Goal: Communication & Community: Answer question/provide support

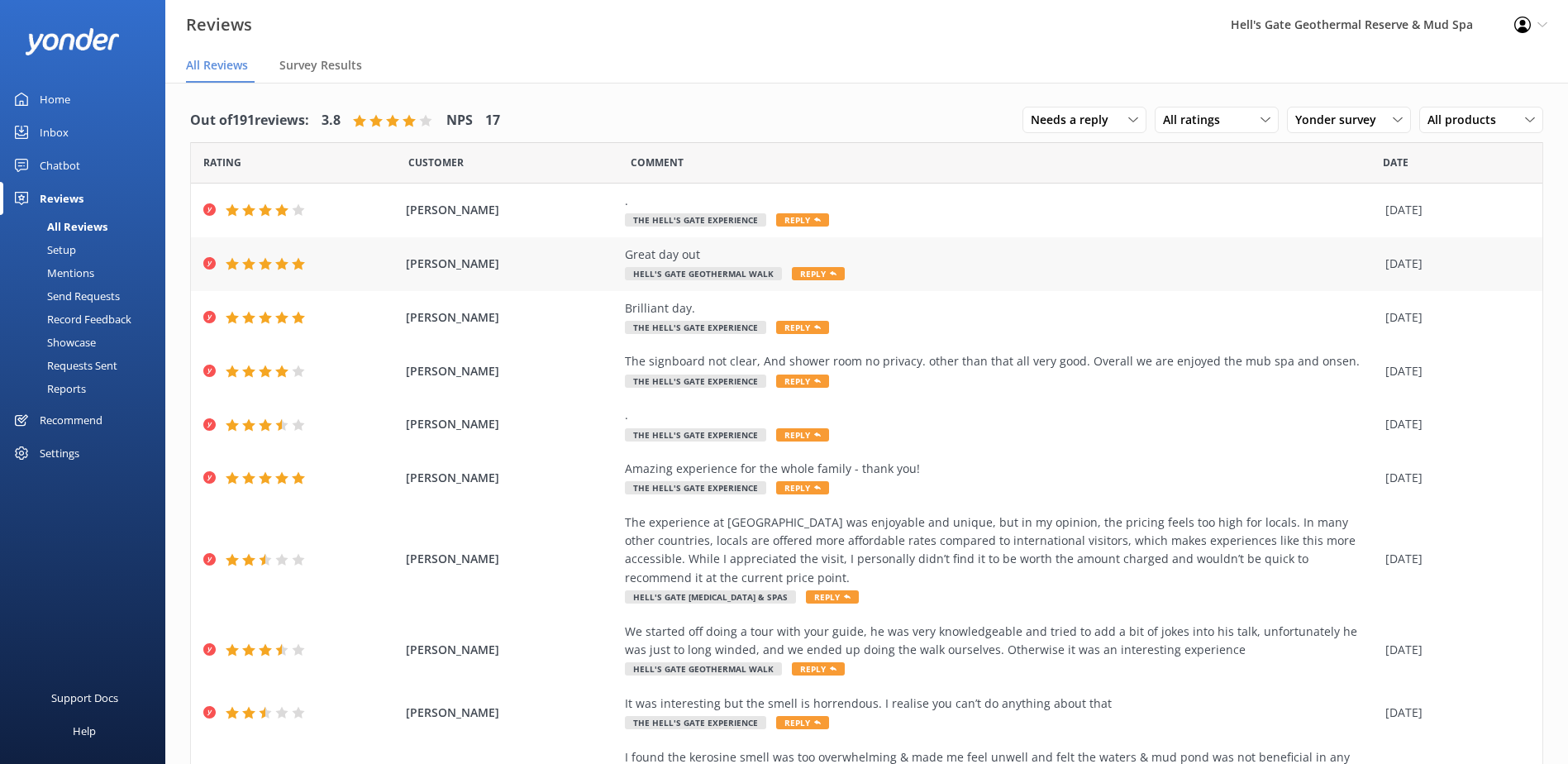
click at [801, 278] on span "Reply" at bounding box center [818, 274] width 53 height 13
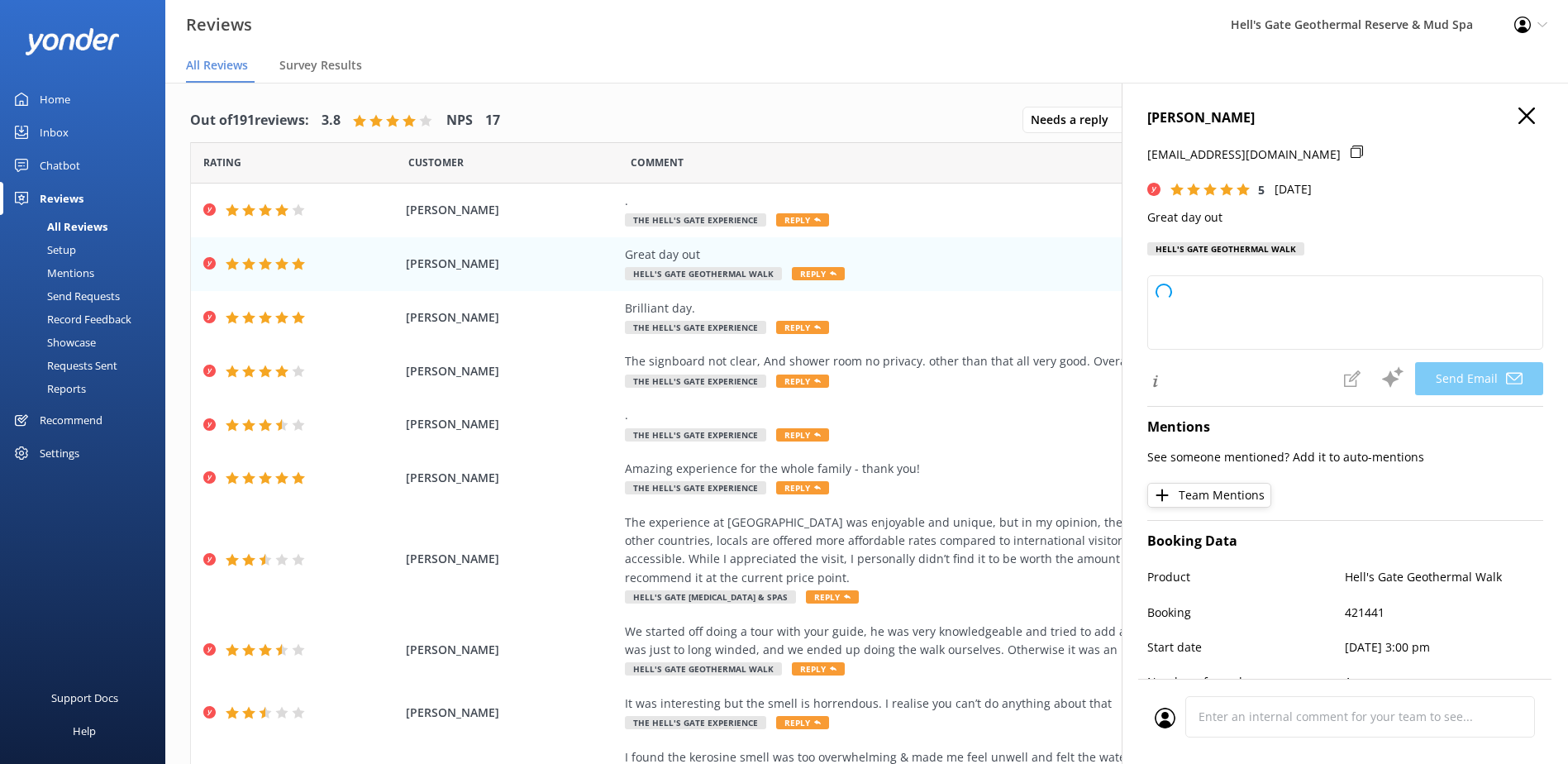
click at [1195, 264] on div "Jemma Balzan jrutz03@hotmail.com 5 Thu, 2nd Oct 2025 Great day out Hell's Gate …" at bounding box center [1345, 186] width 396 height 158
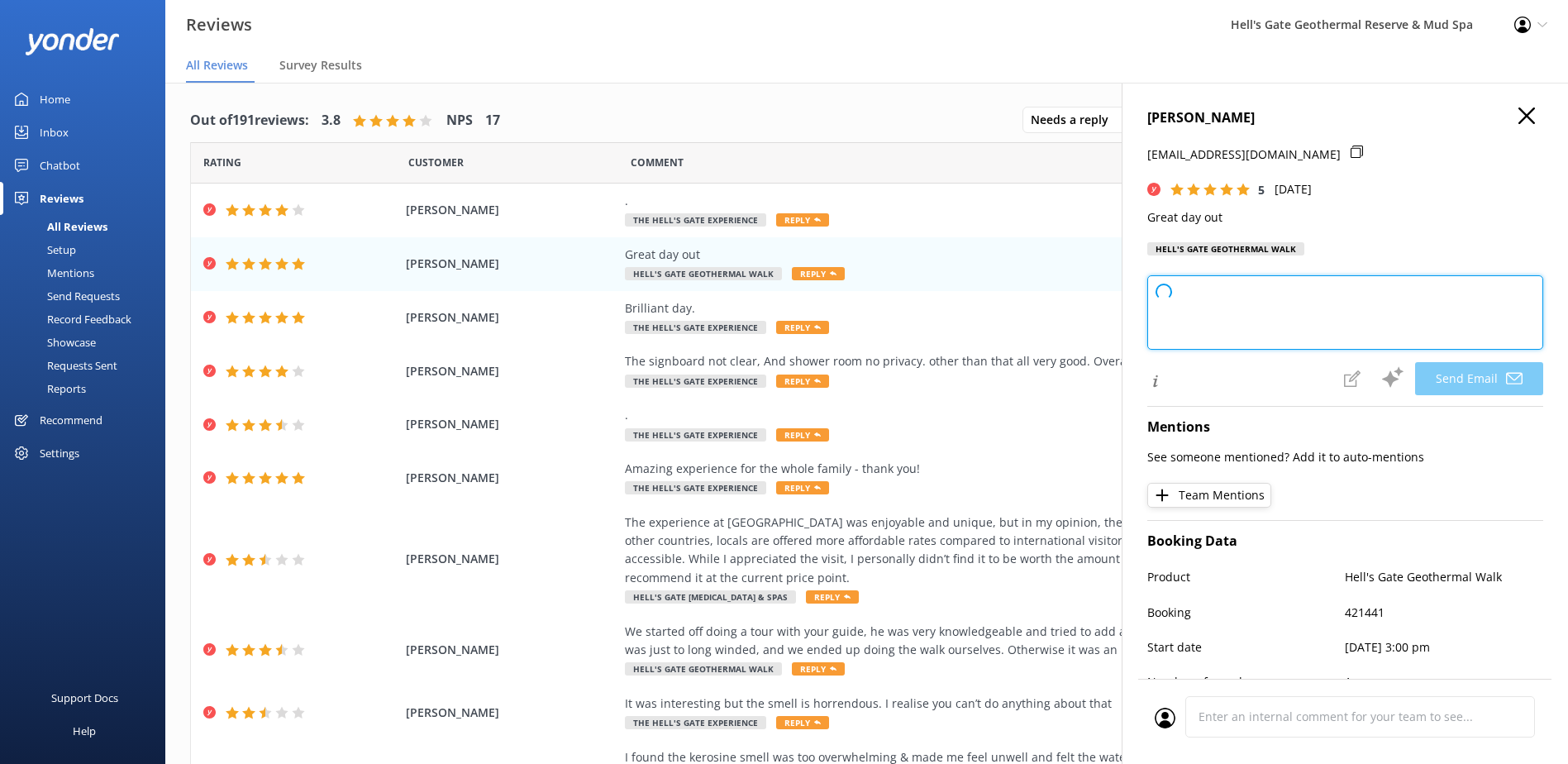
click at [1206, 301] on textarea at bounding box center [1345, 313] width 396 height 75
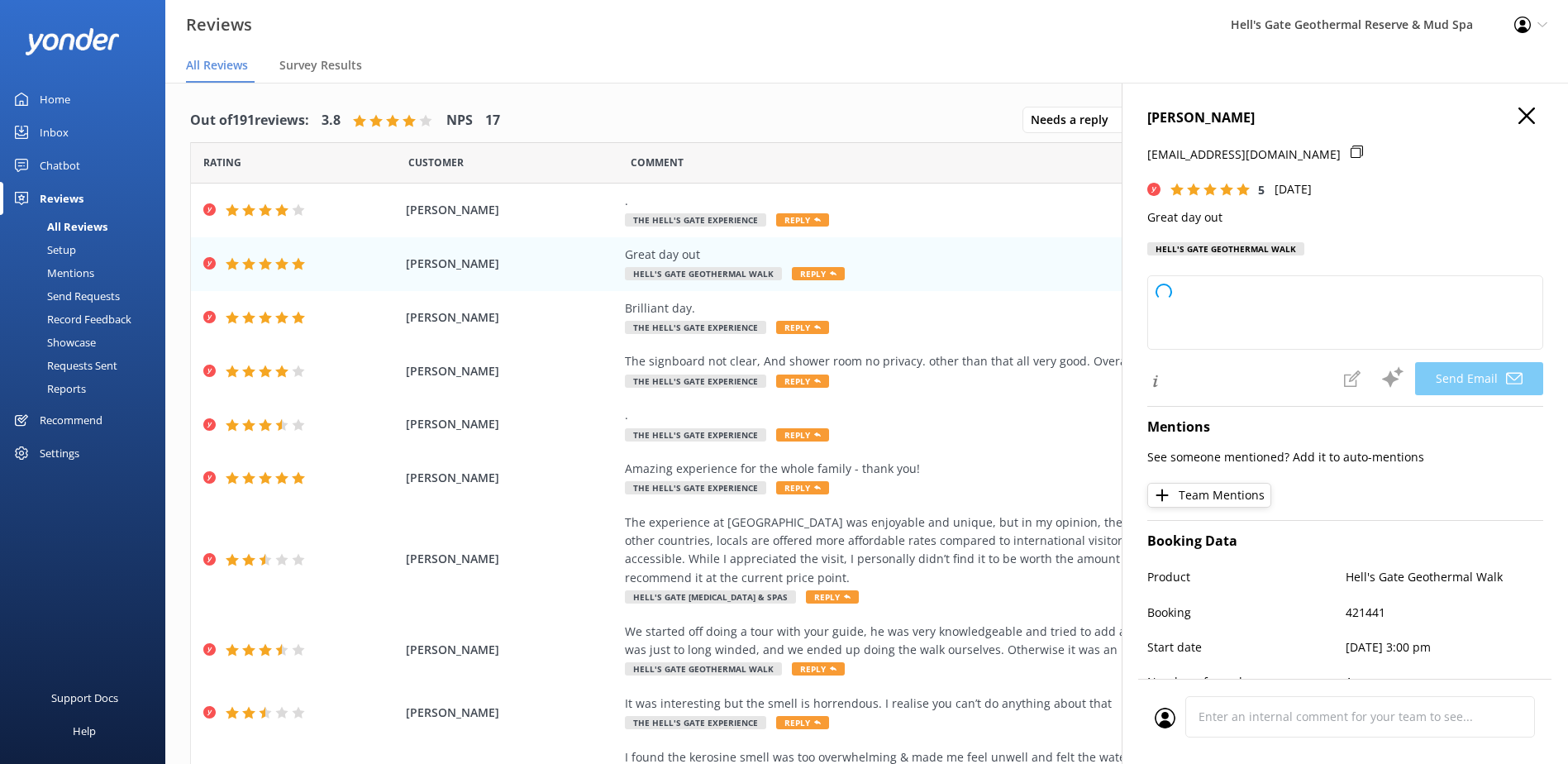
click at [1350, 151] on icon at bounding box center [1356, 151] width 12 height 12
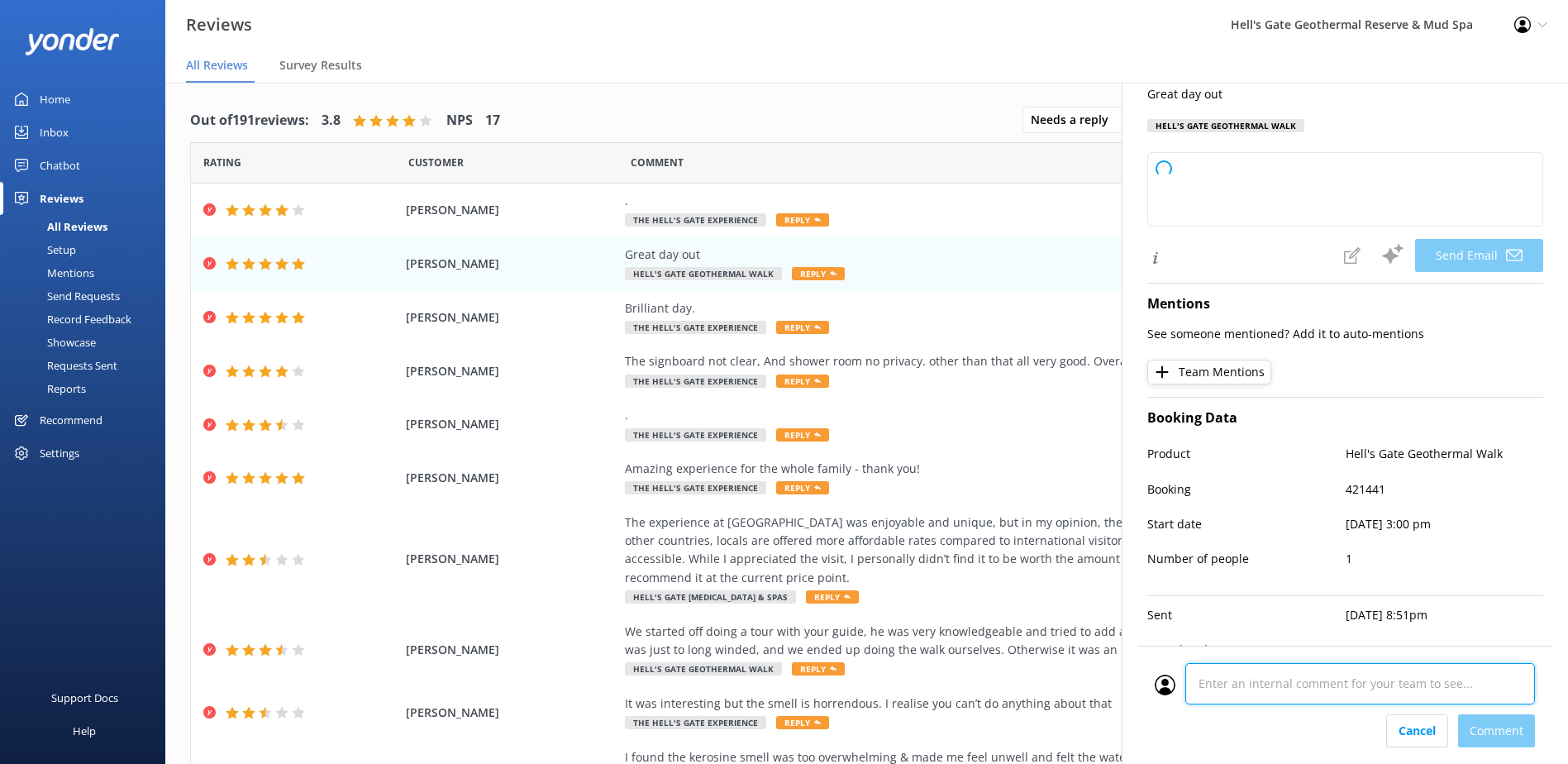
click at [1262, 725] on div "Cancel Comment" at bounding box center [1345, 705] width 413 height 118
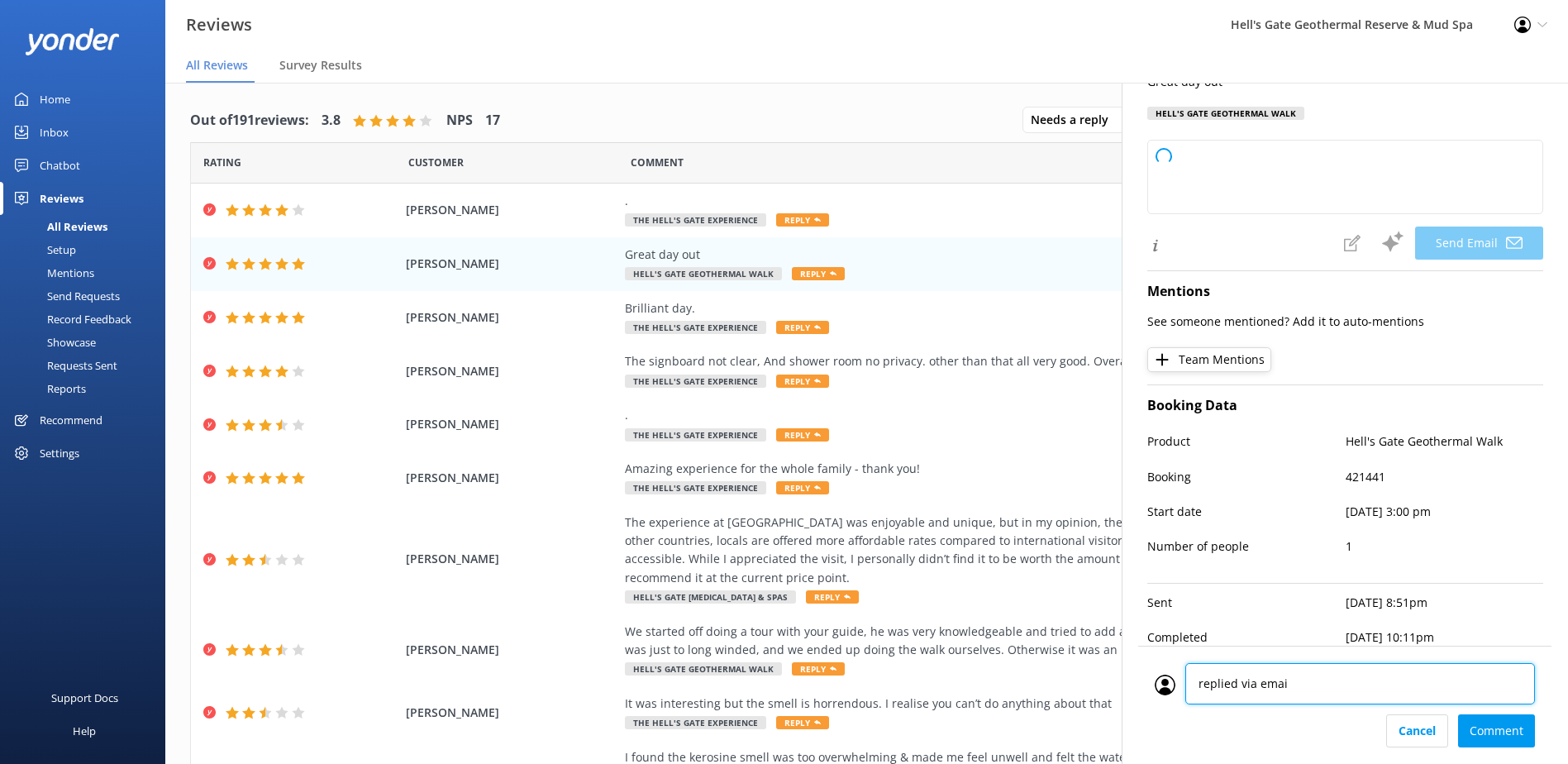
type textarea "replied via email"
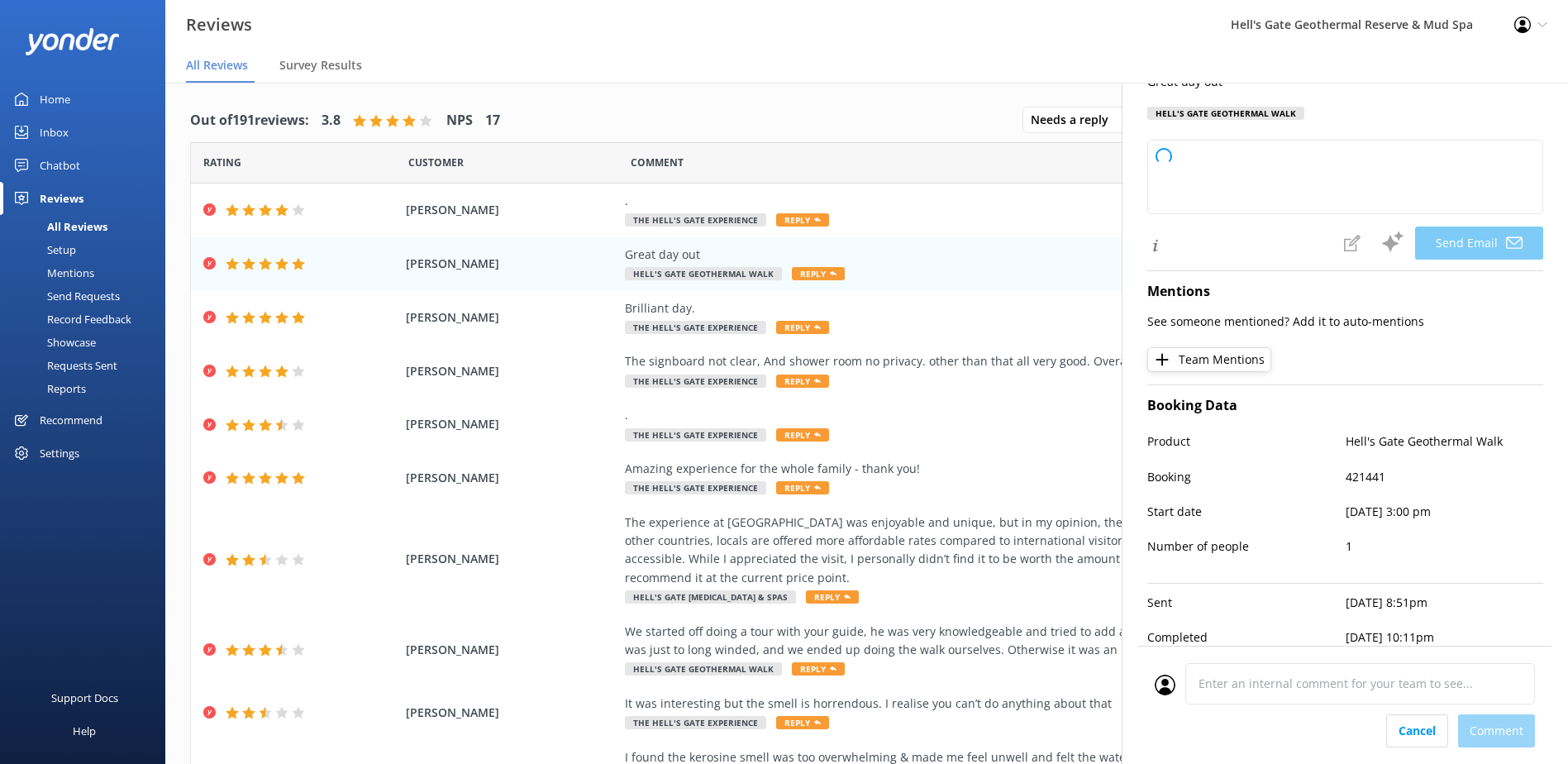
click at [1529, 738] on div "Cancel Comment" at bounding box center [1345, 730] width 380 height 33
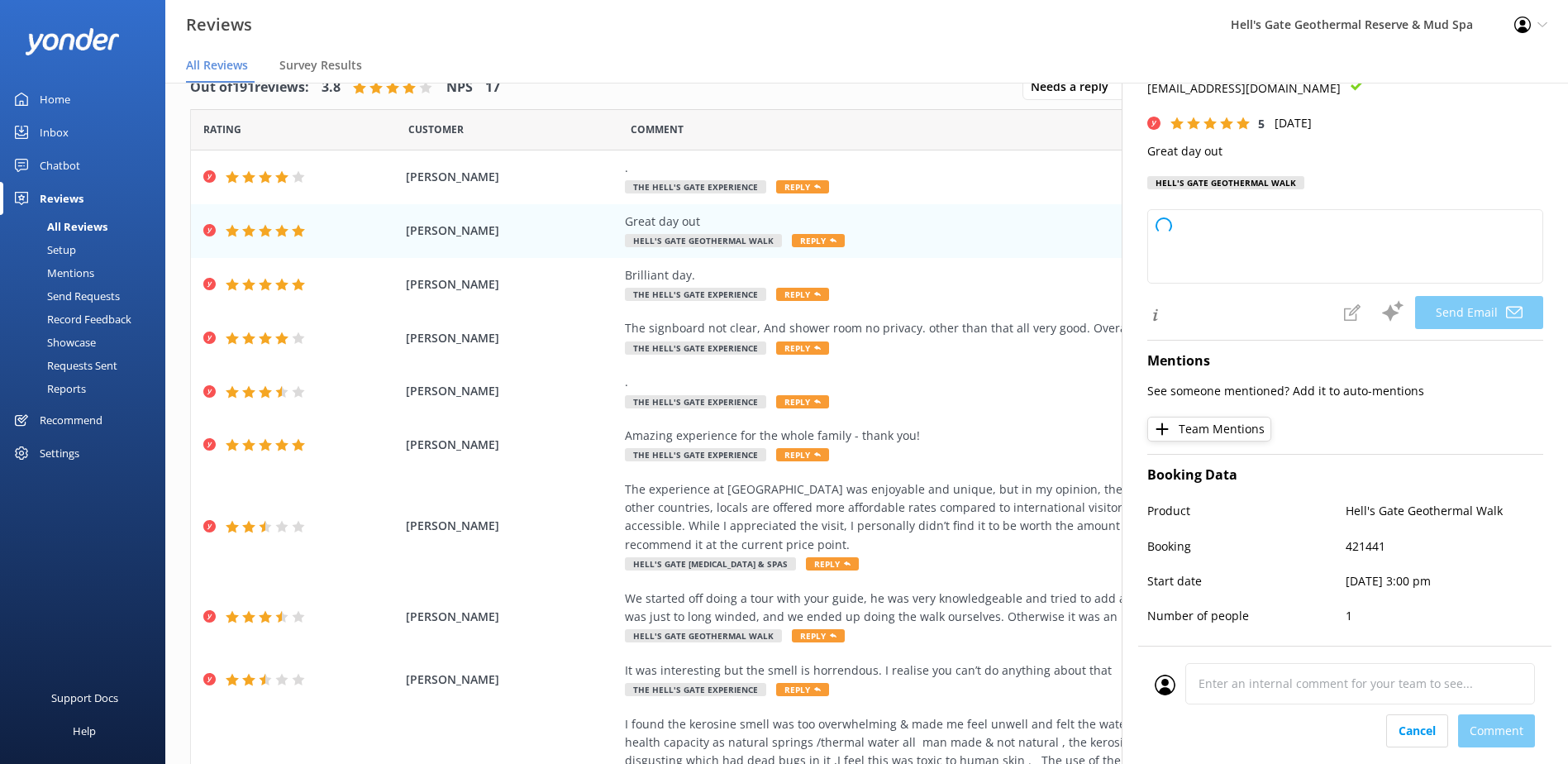
scroll to position [0, 0]
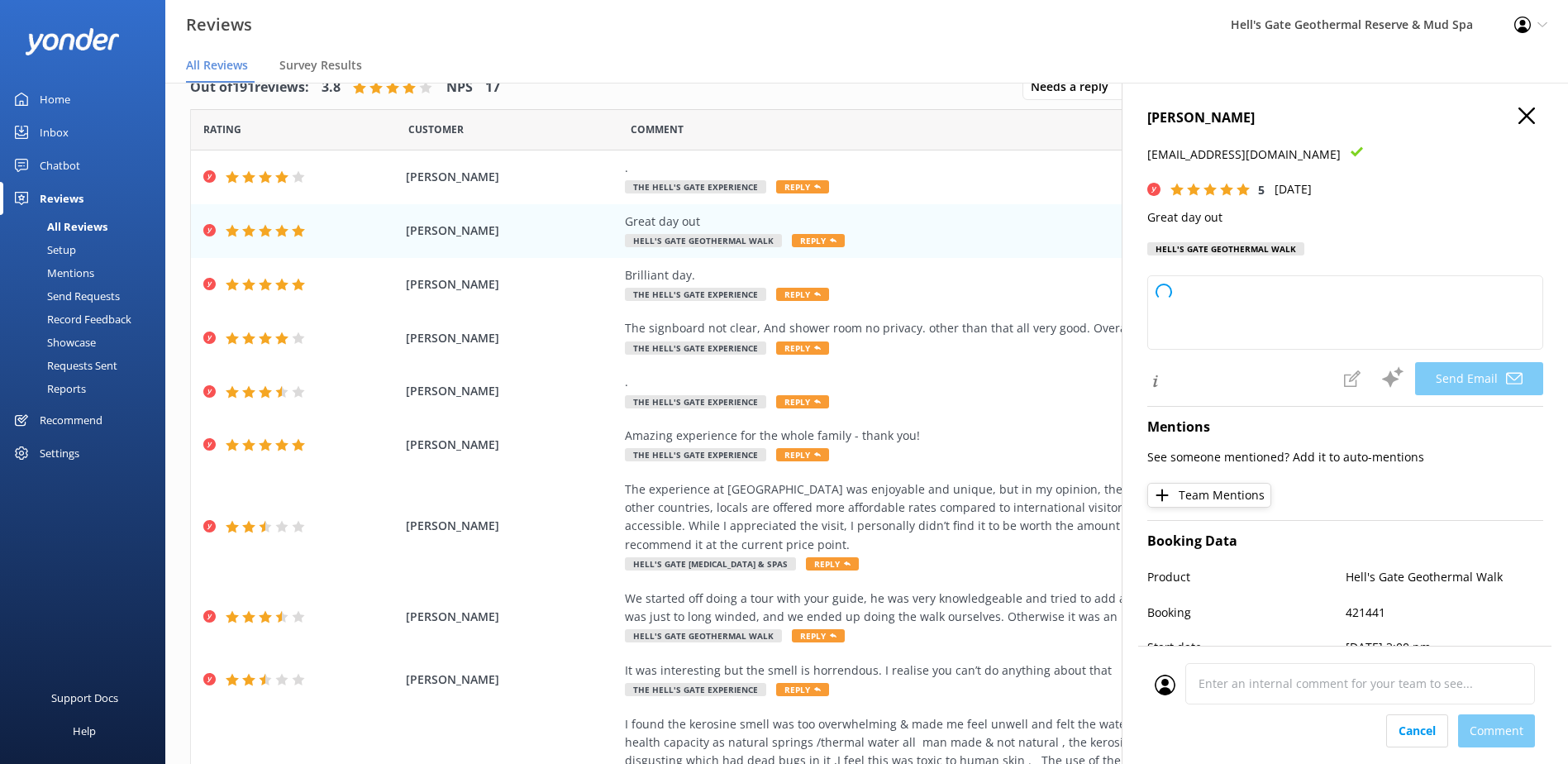
click at [1528, 126] on h4 "[PERSON_NAME]" at bounding box center [1345, 118] width 396 height 21
click at [1518, 122] on icon "button" at bounding box center [1526, 115] width 16 height 16
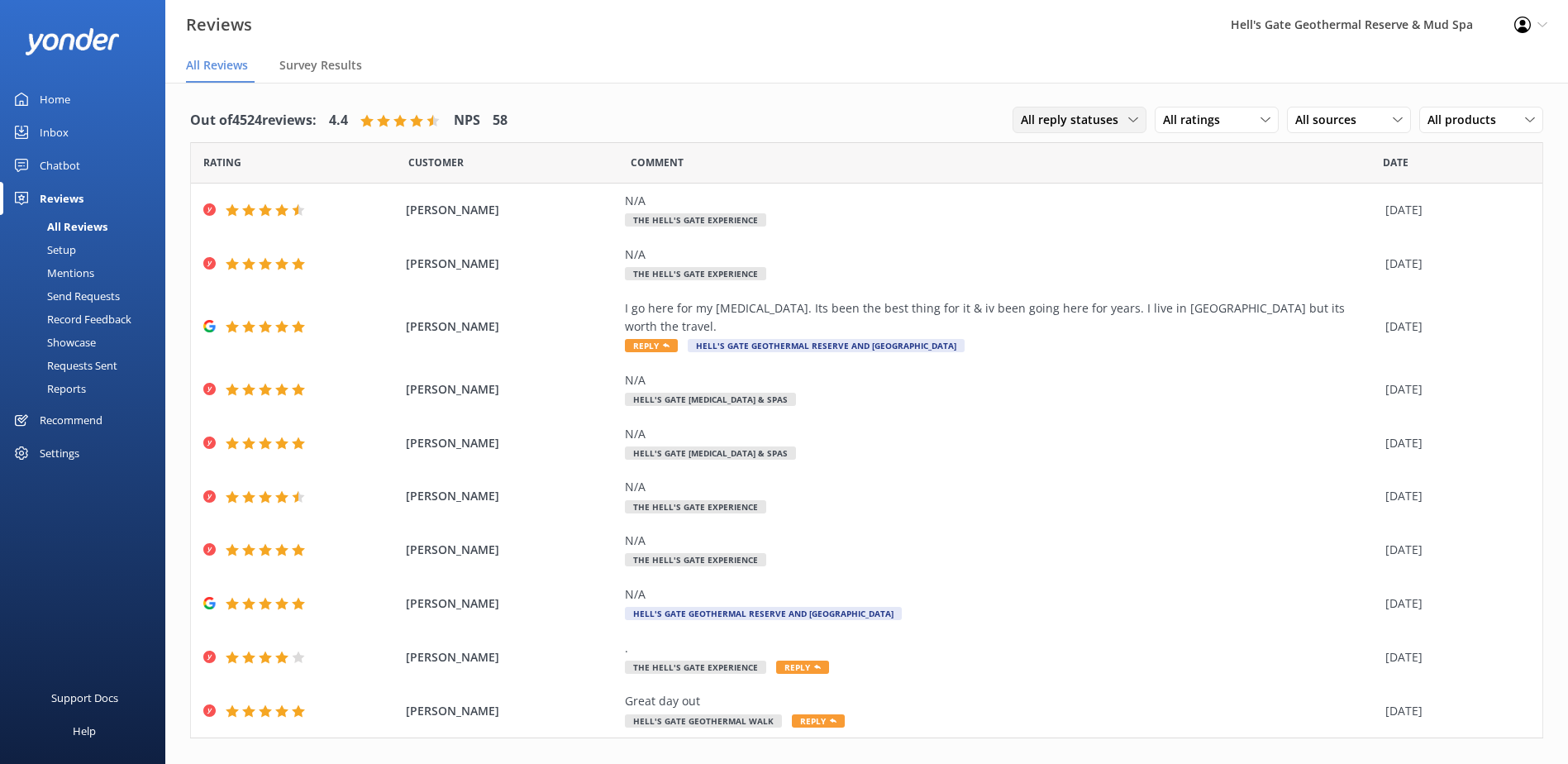
click at [1097, 130] on div "All reply statuses All reply statuses Needs a reply Does not need reply" at bounding box center [1080, 120] width 134 height 27
click at [1090, 185] on link "Needs a reply" at bounding box center [1087, 188] width 148 height 33
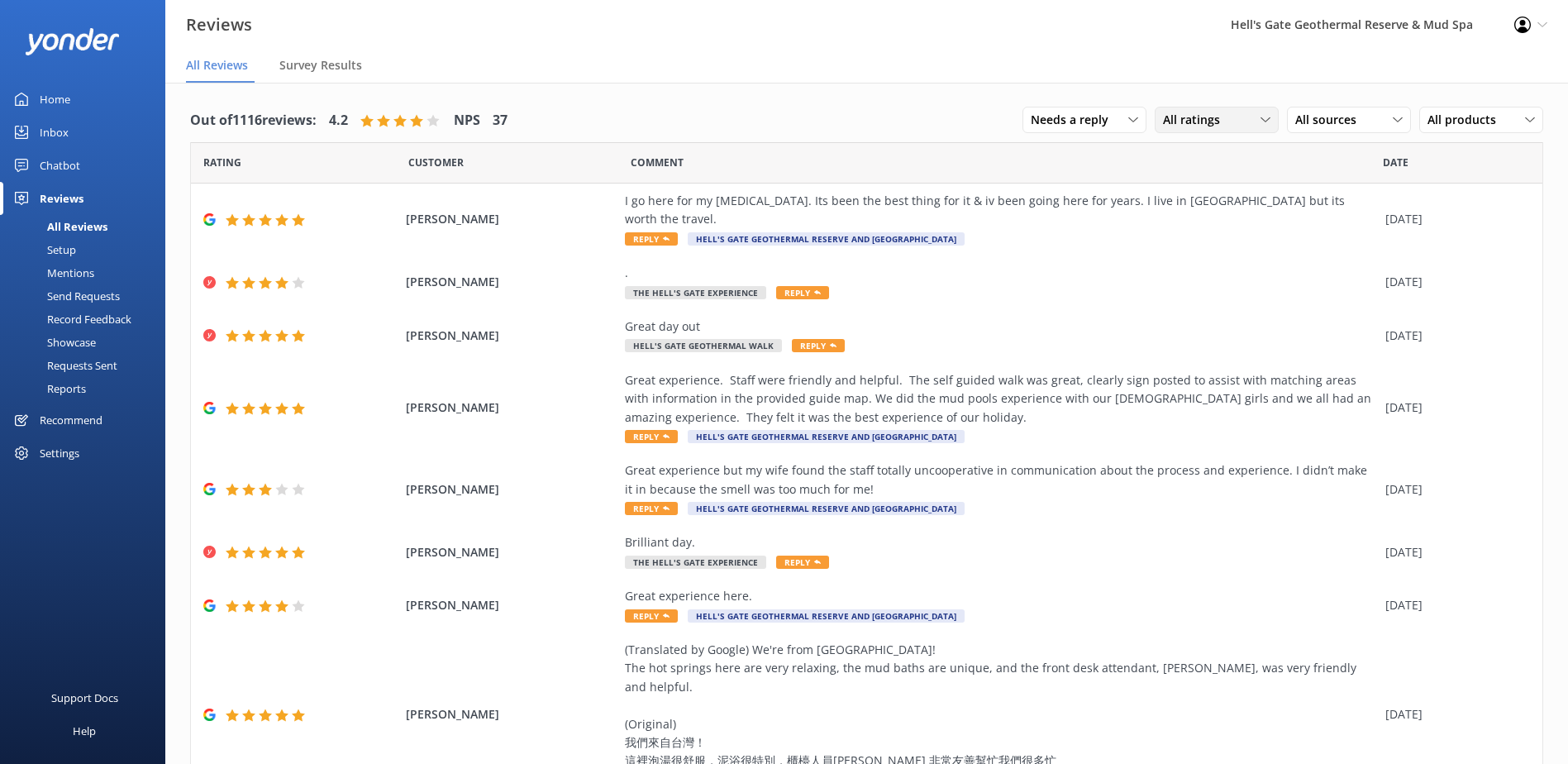
click at [1225, 122] on div "All ratings" at bounding box center [1216, 120] width 116 height 18
click at [950, 83] on div "Out of 1116 reviews: 4.2 NPS 37 Needs a reply All reply statuses Needs a reply …" at bounding box center [866, 538] width 1403 height 911
click at [1322, 111] on span "All sources" at bounding box center [1330, 120] width 71 height 18
click at [1311, 189] on div "Yonder survey" at bounding box center [1357, 187] width 93 height 16
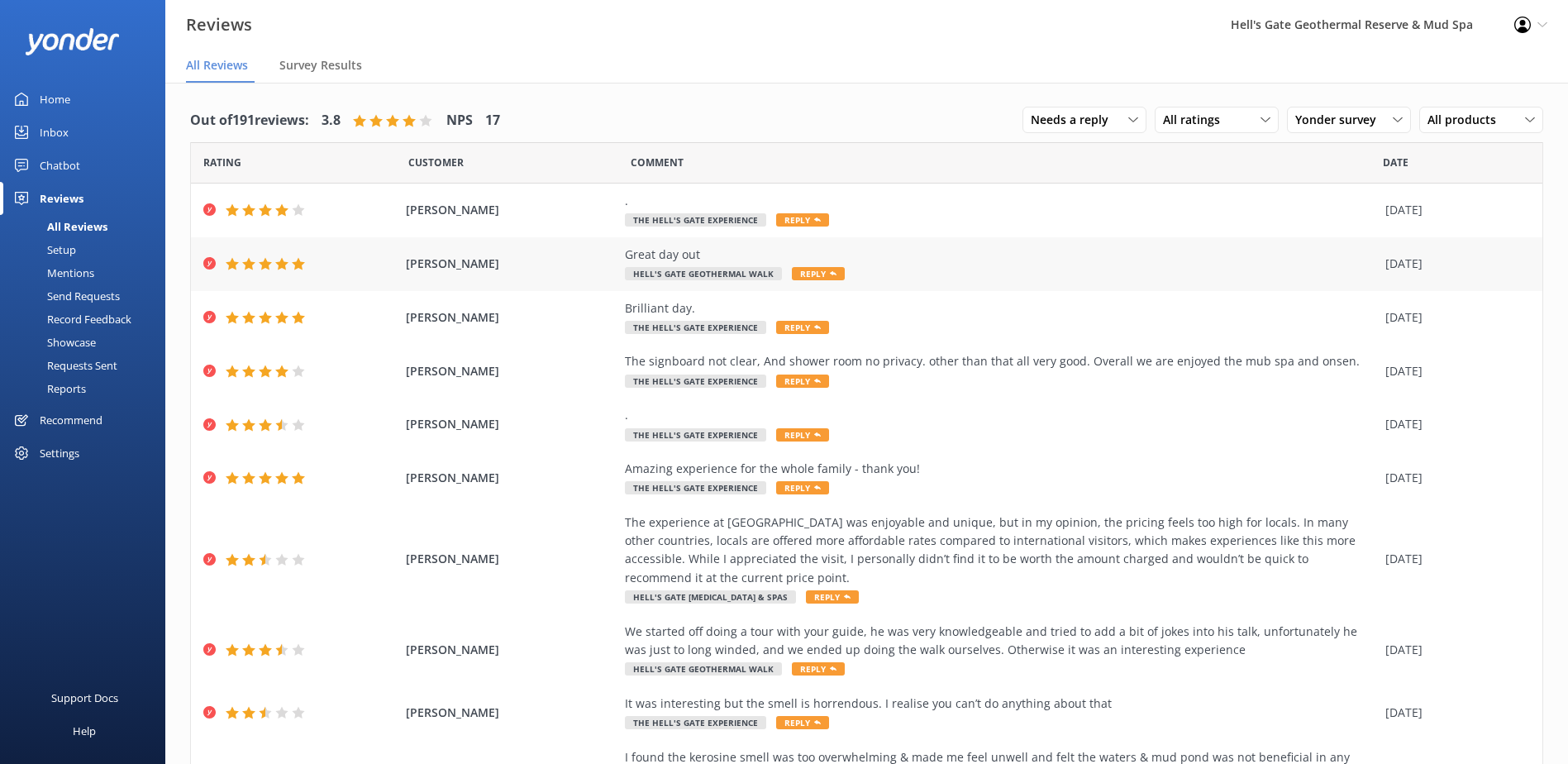
click at [769, 275] on div "Great day out Hell's Gate Geothermal Walk Reply" at bounding box center [1001, 264] width 752 height 37
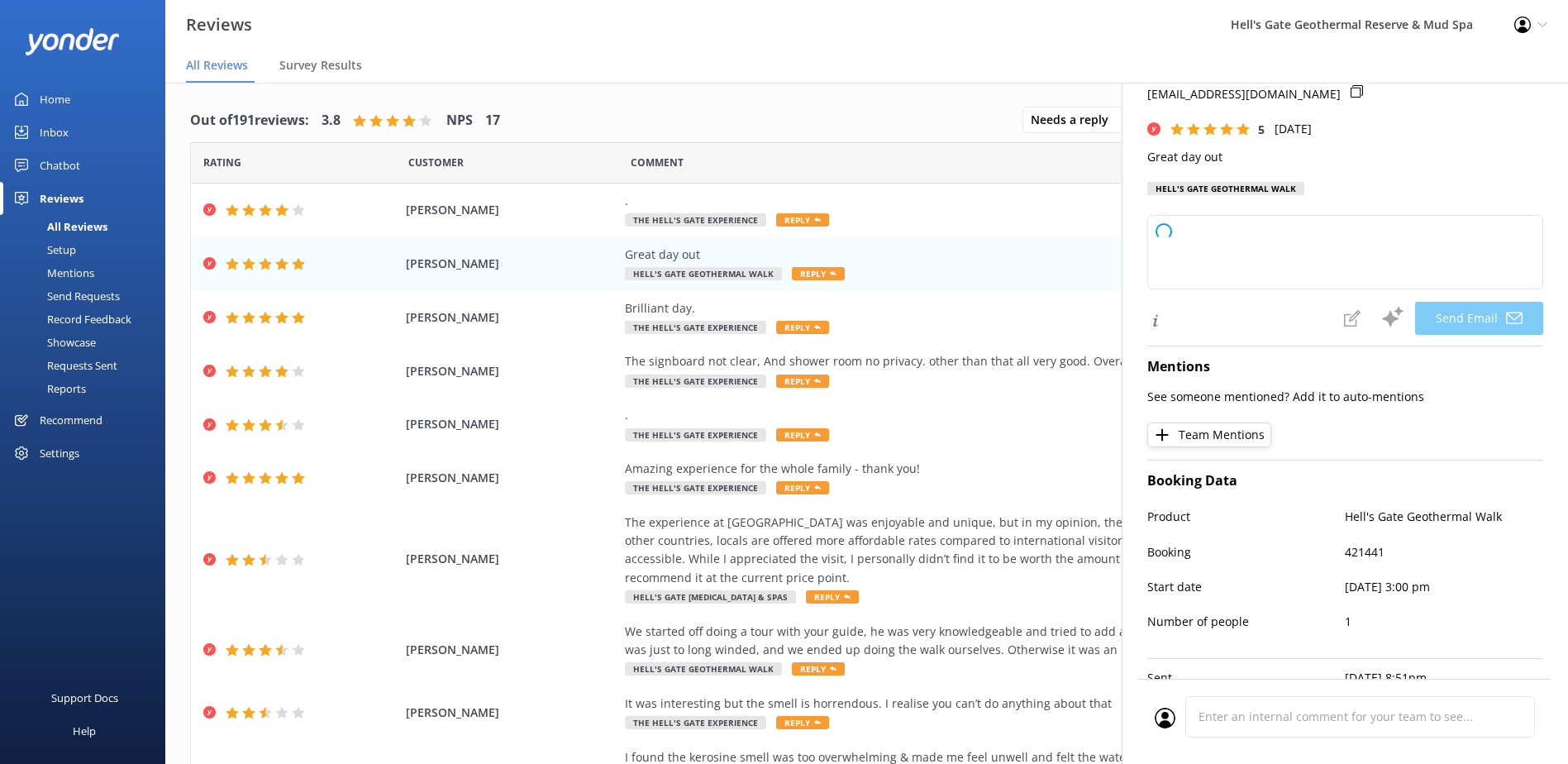
scroll to position [124, 0]
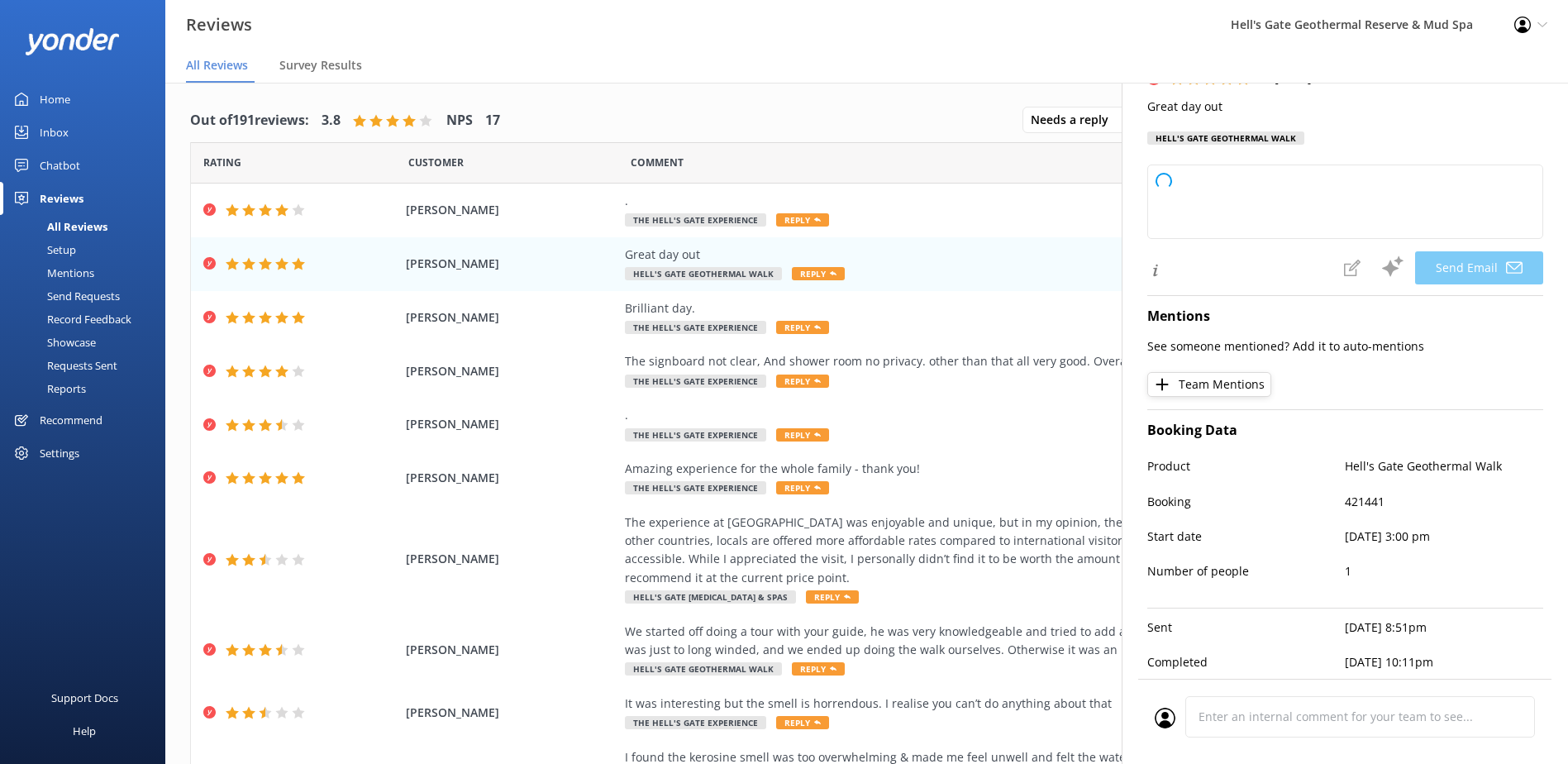
type textarea "Thank you so much for your kind review, Jemma! We're delighted you had a great …"
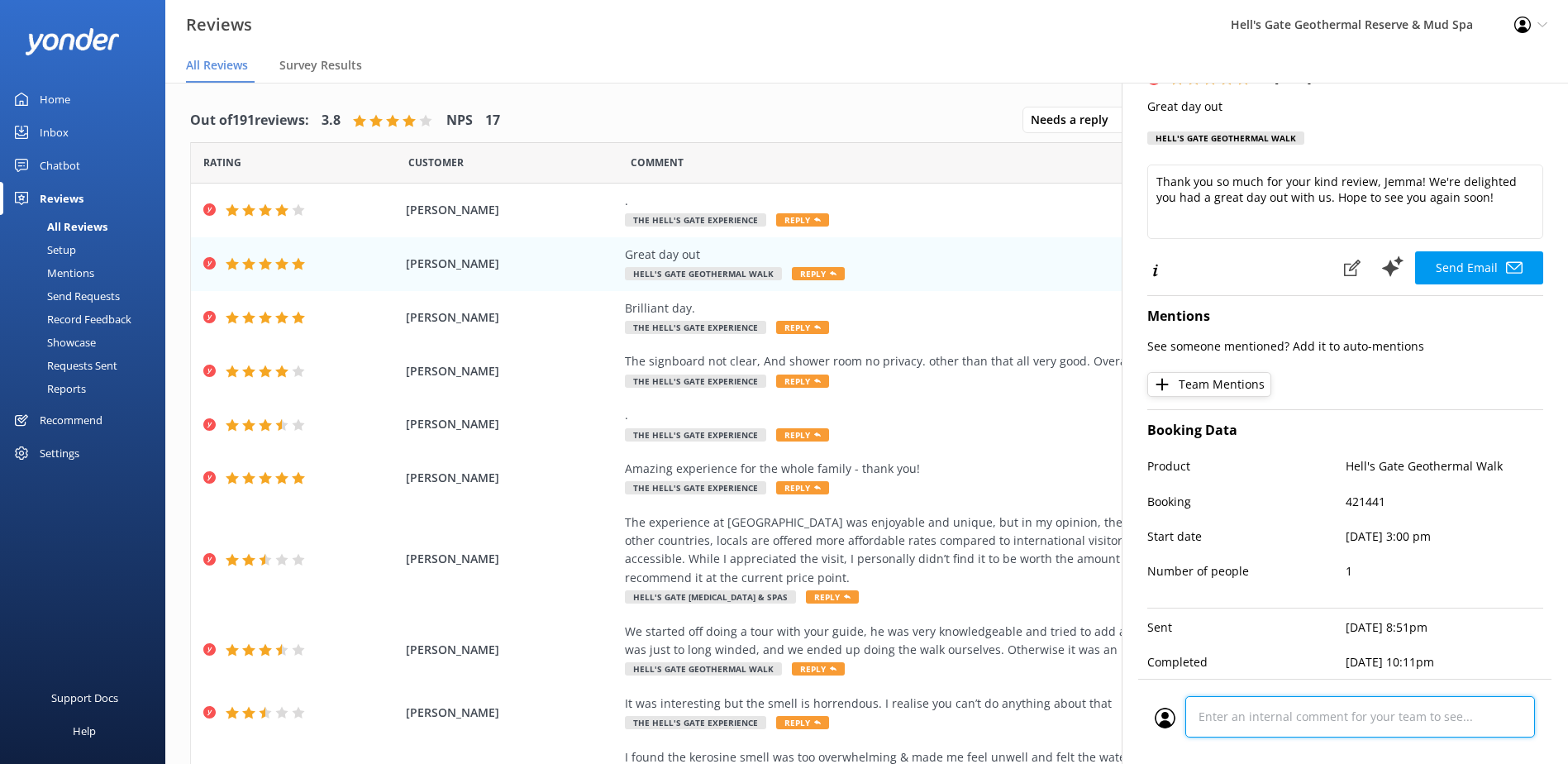
click at [1309, 724] on div "Cancel Comment" at bounding box center [1345, 721] width 413 height 85
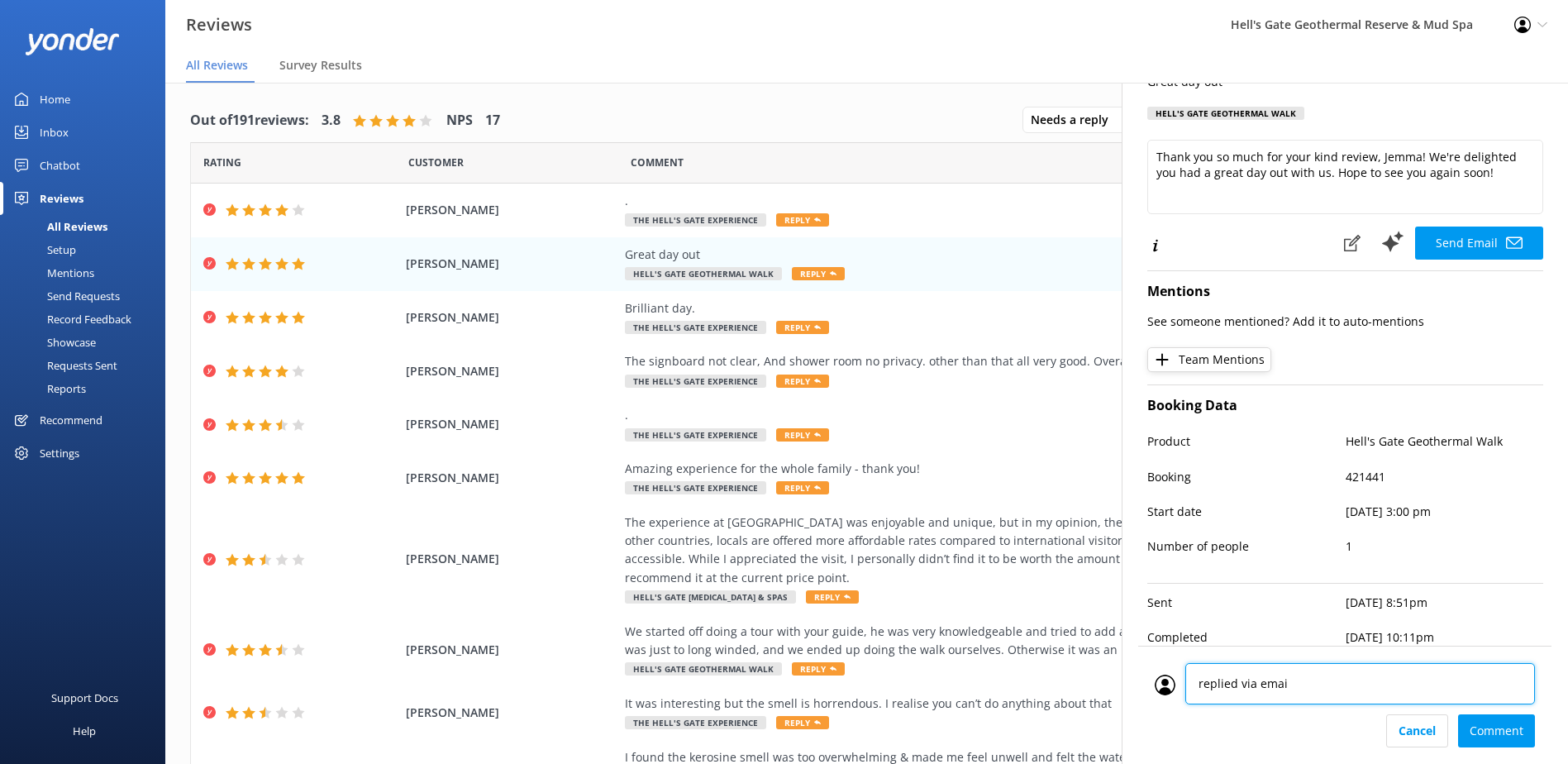
type textarea "replied via email"
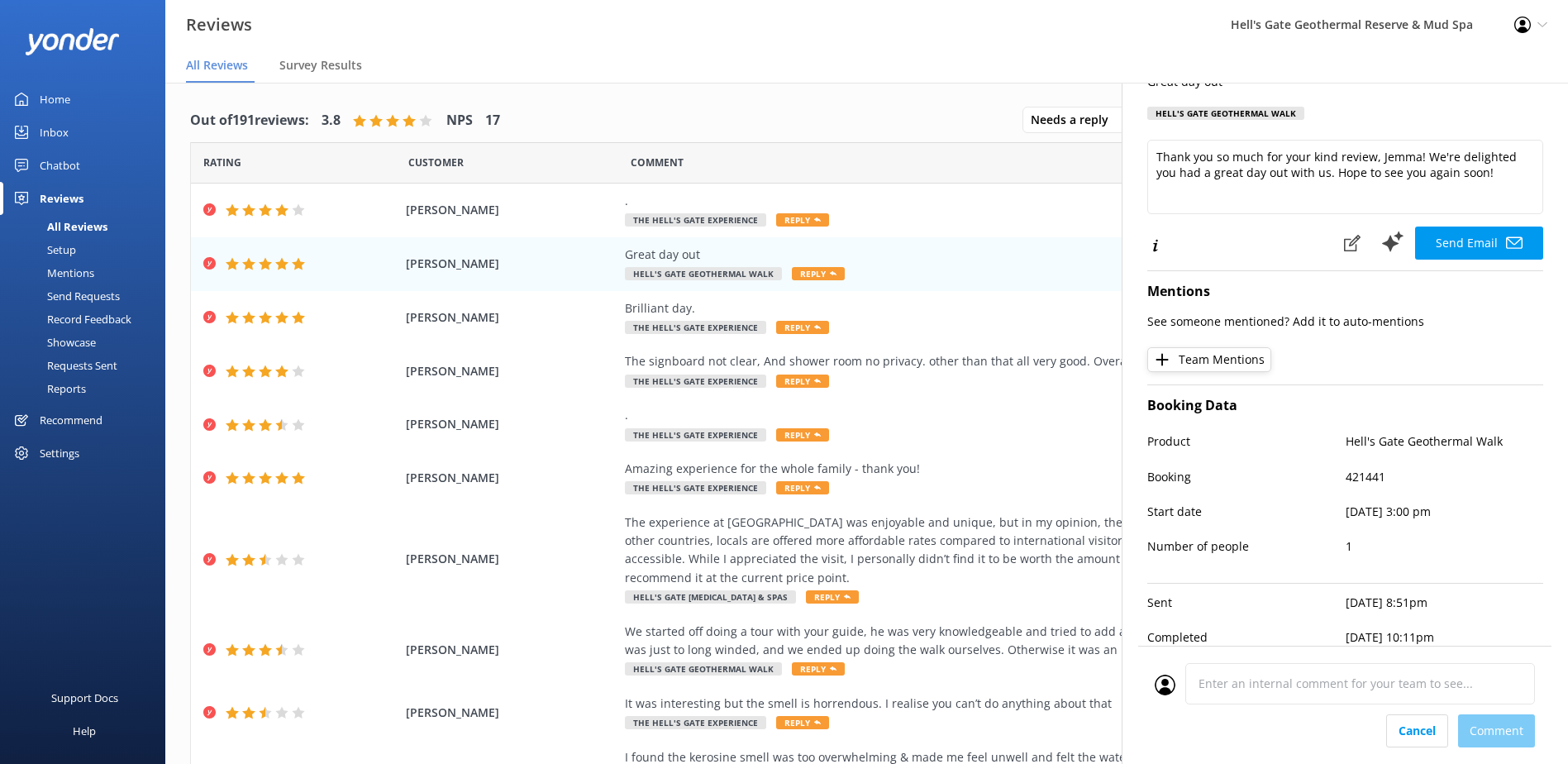
click at [1493, 732] on div "Cancel Comment" at bounding box center [1345, 730] width 380 height 33
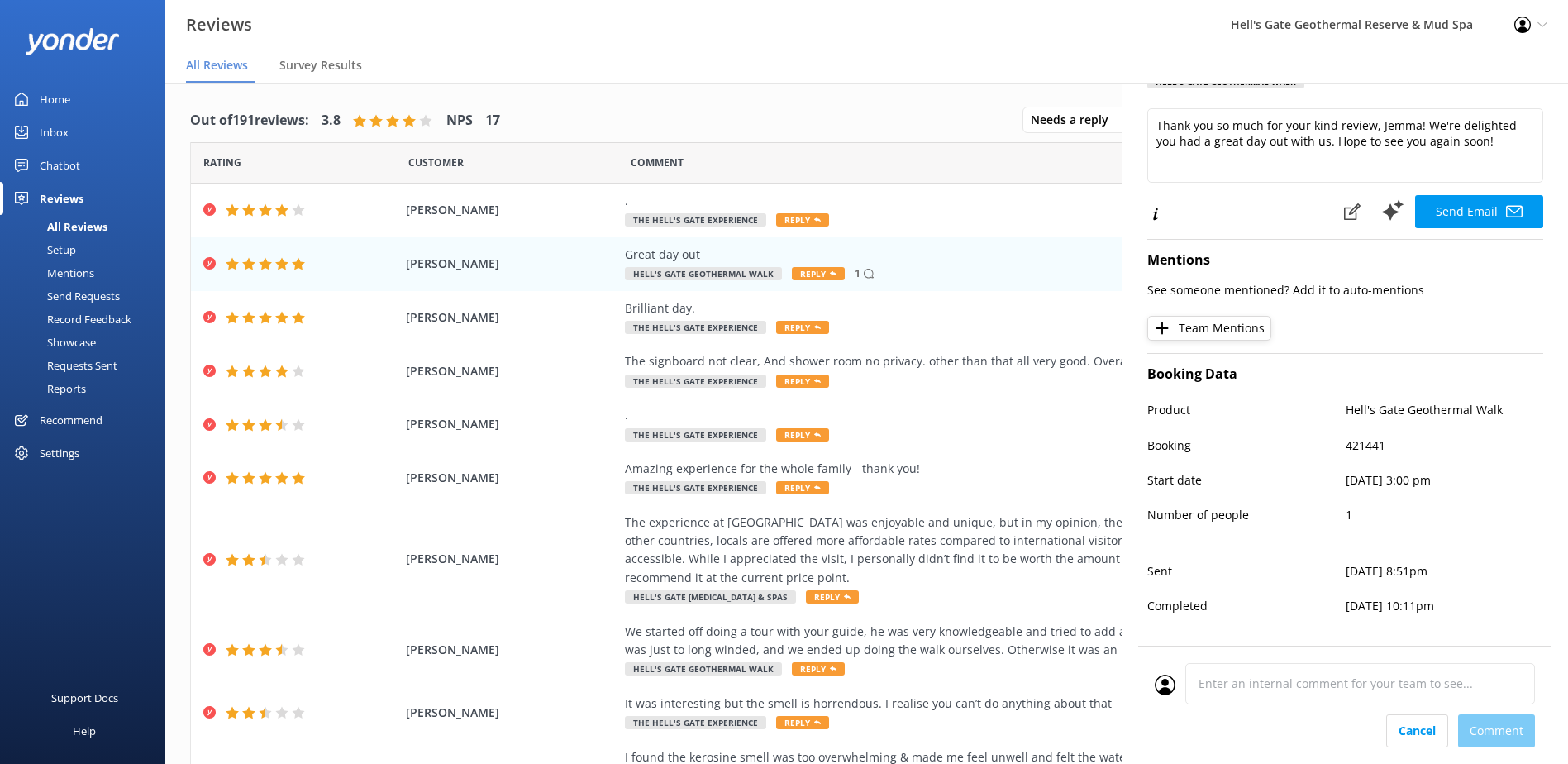
scroll to position [0, 0]
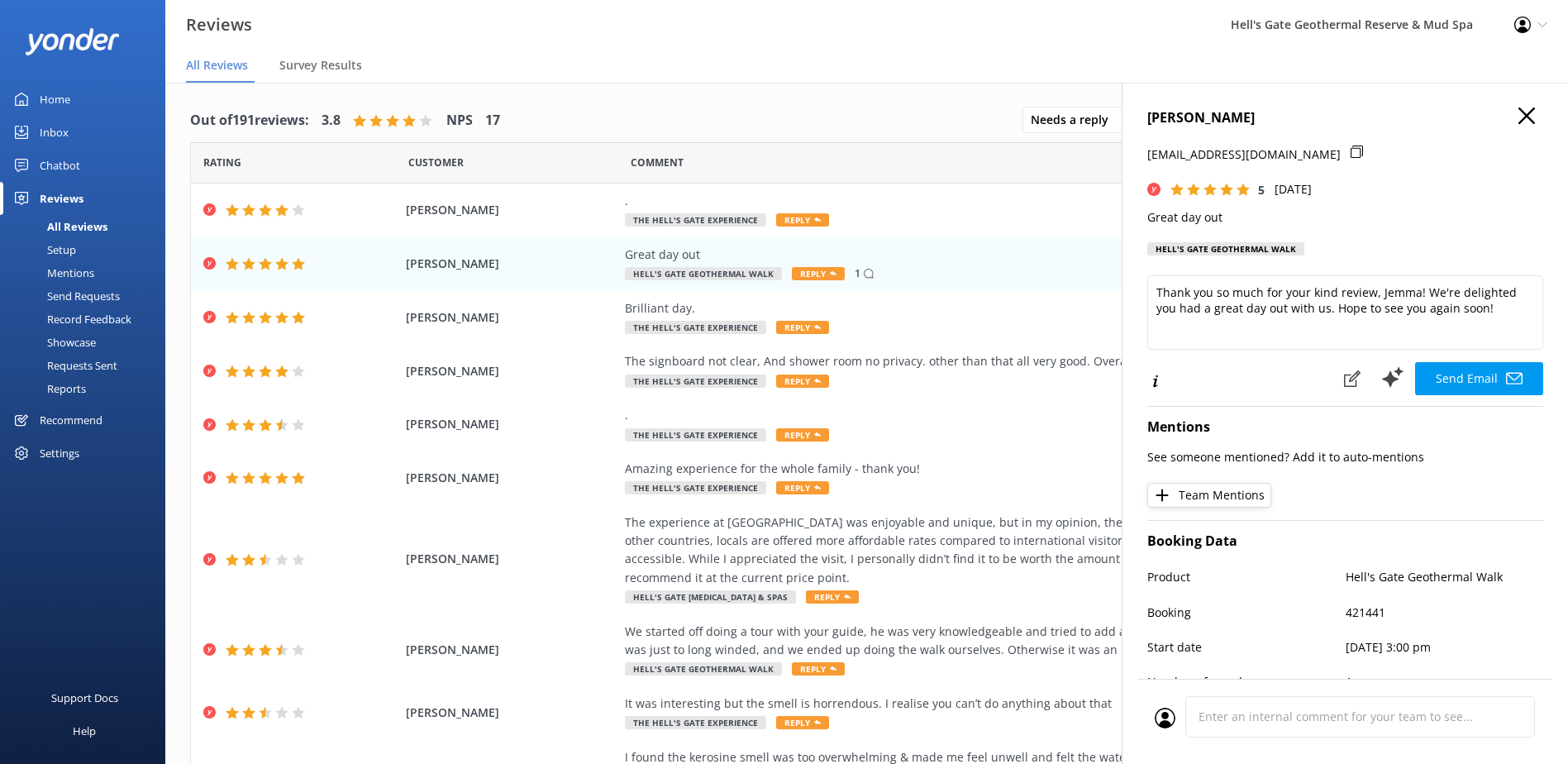
click at [1518, 116] on icon "button" at bounding box center [1526, 115] width 16 height 16
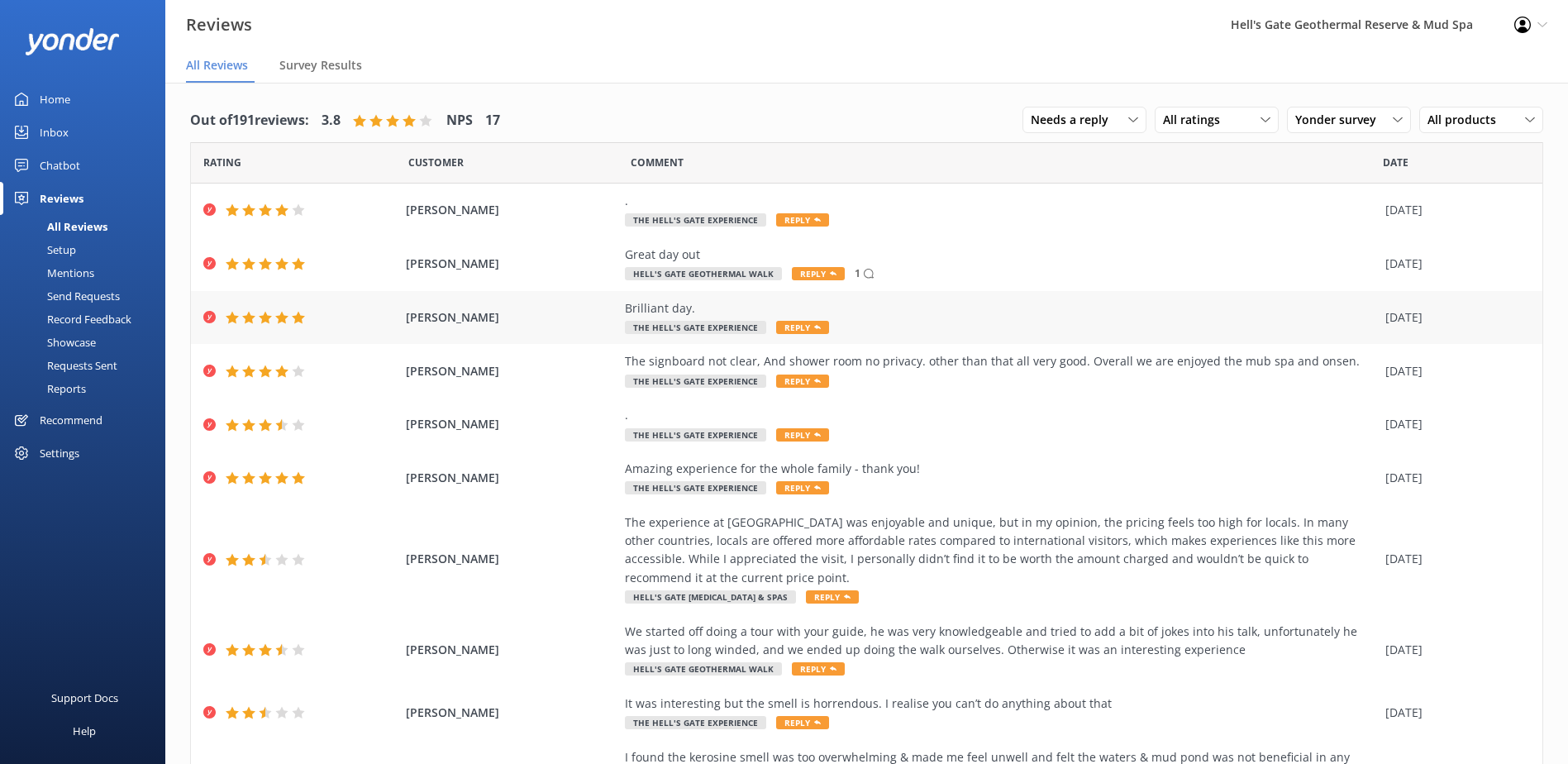
click at [828, 332] on div "Brilliant day. The Hell's Gate Experience Reply" at bounding box center [1001, 317] width 752 height 37
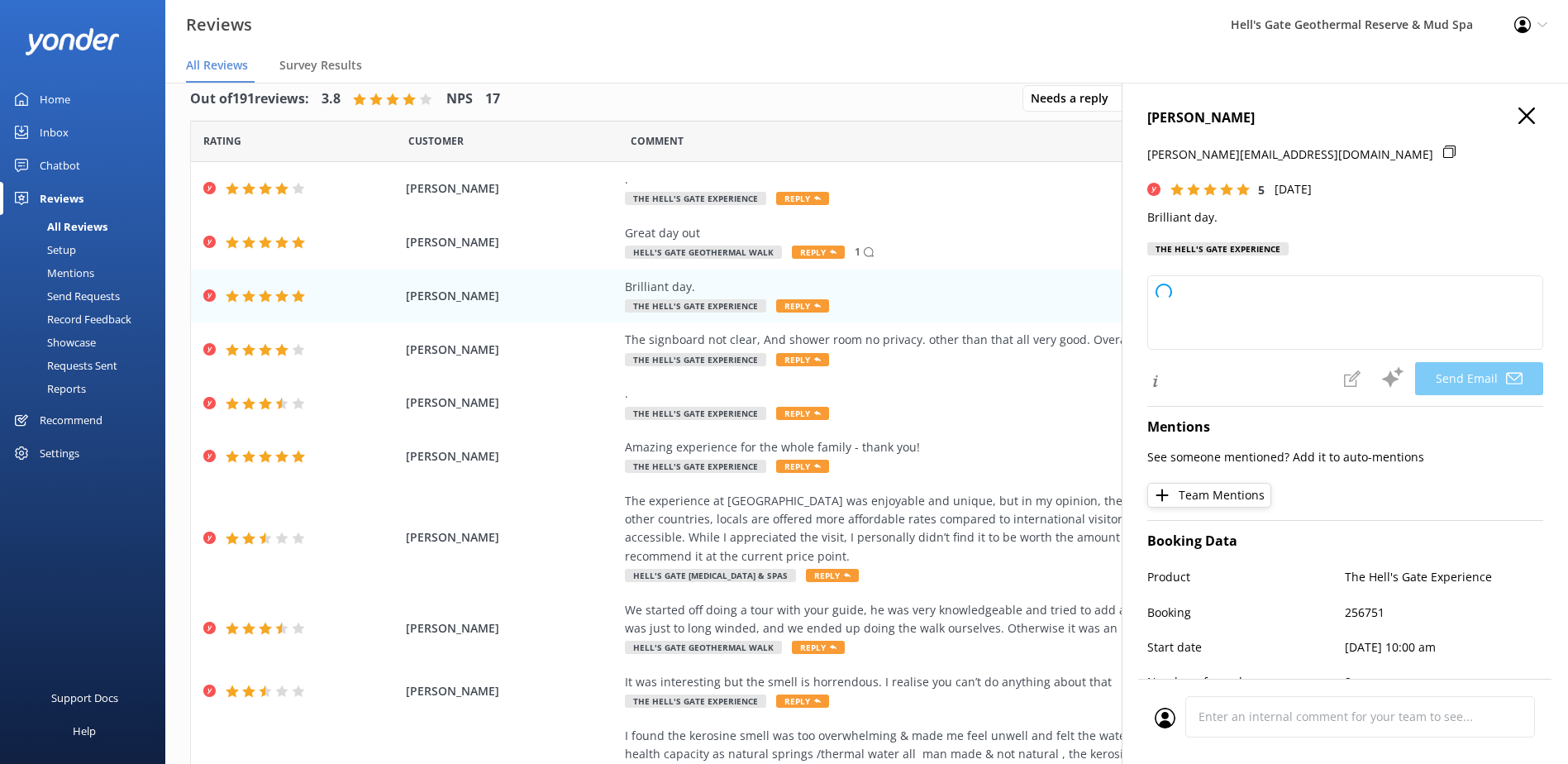
scroll to position [33, 0]
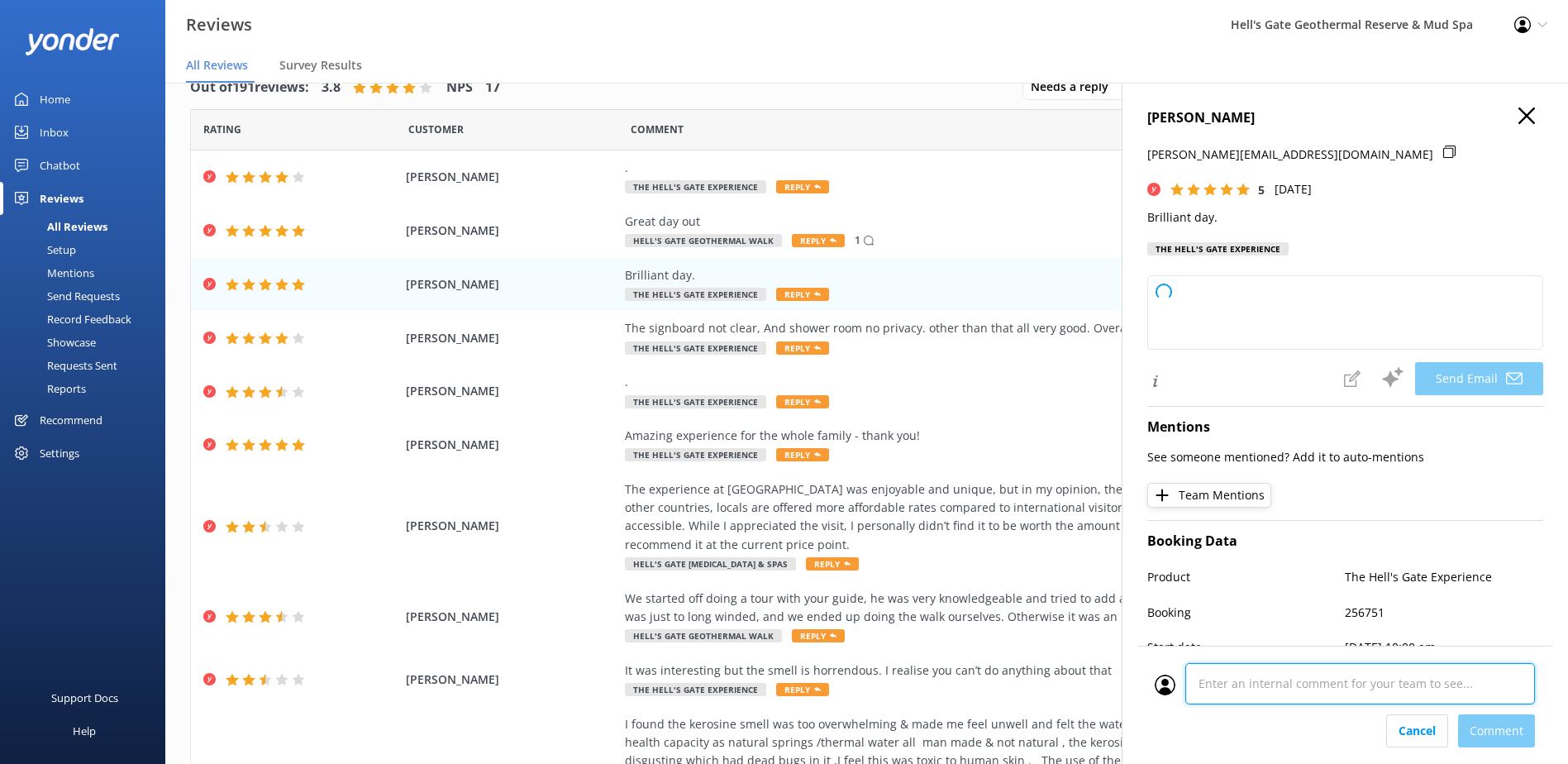
click at [1247, 712] on div at bounding box center [1345, 688] width 380 height 51
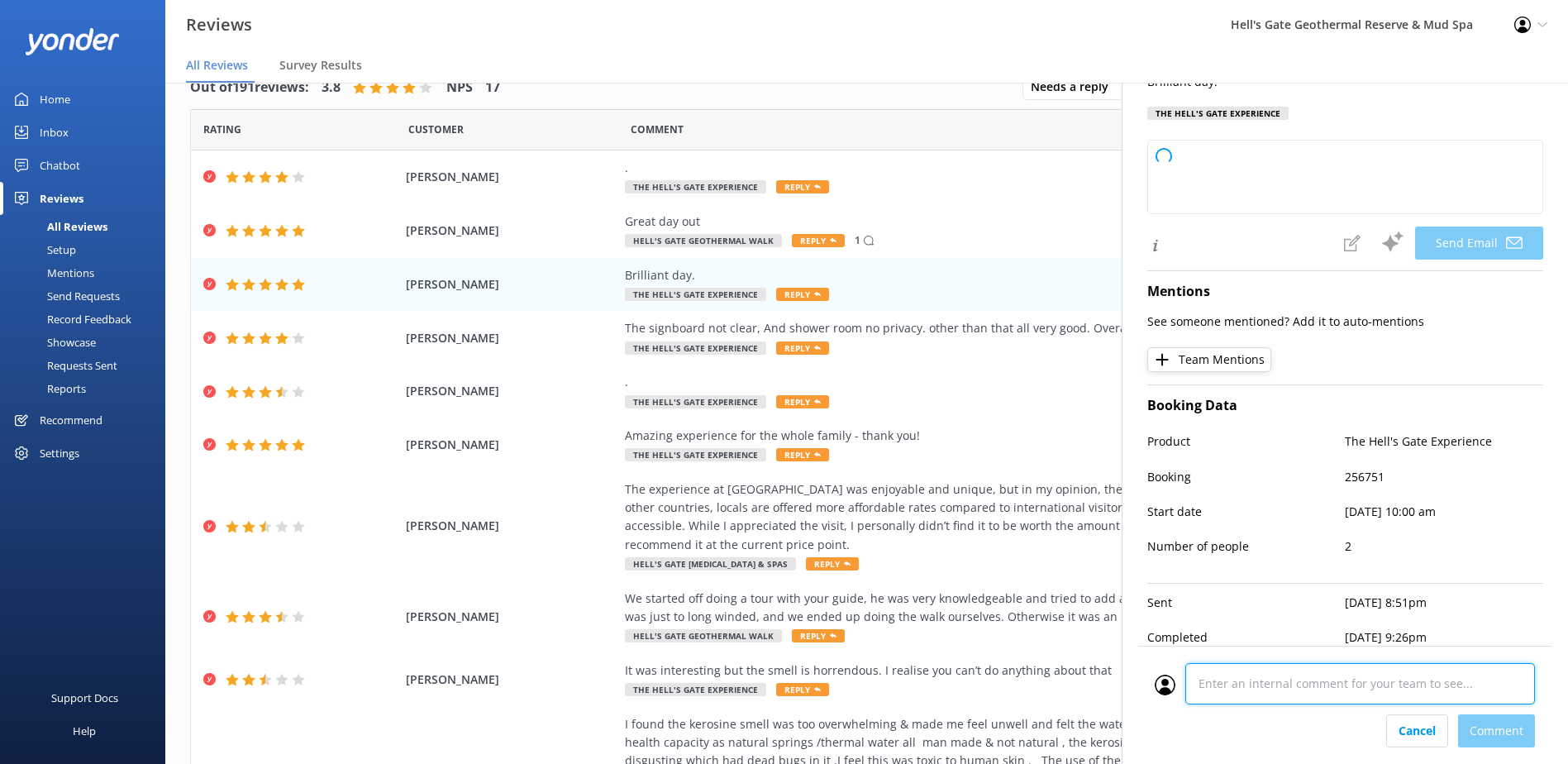
type textarea "Thank you so much, [PERSON_NAME]! We're thrilled to hear you had a brilliant da…"
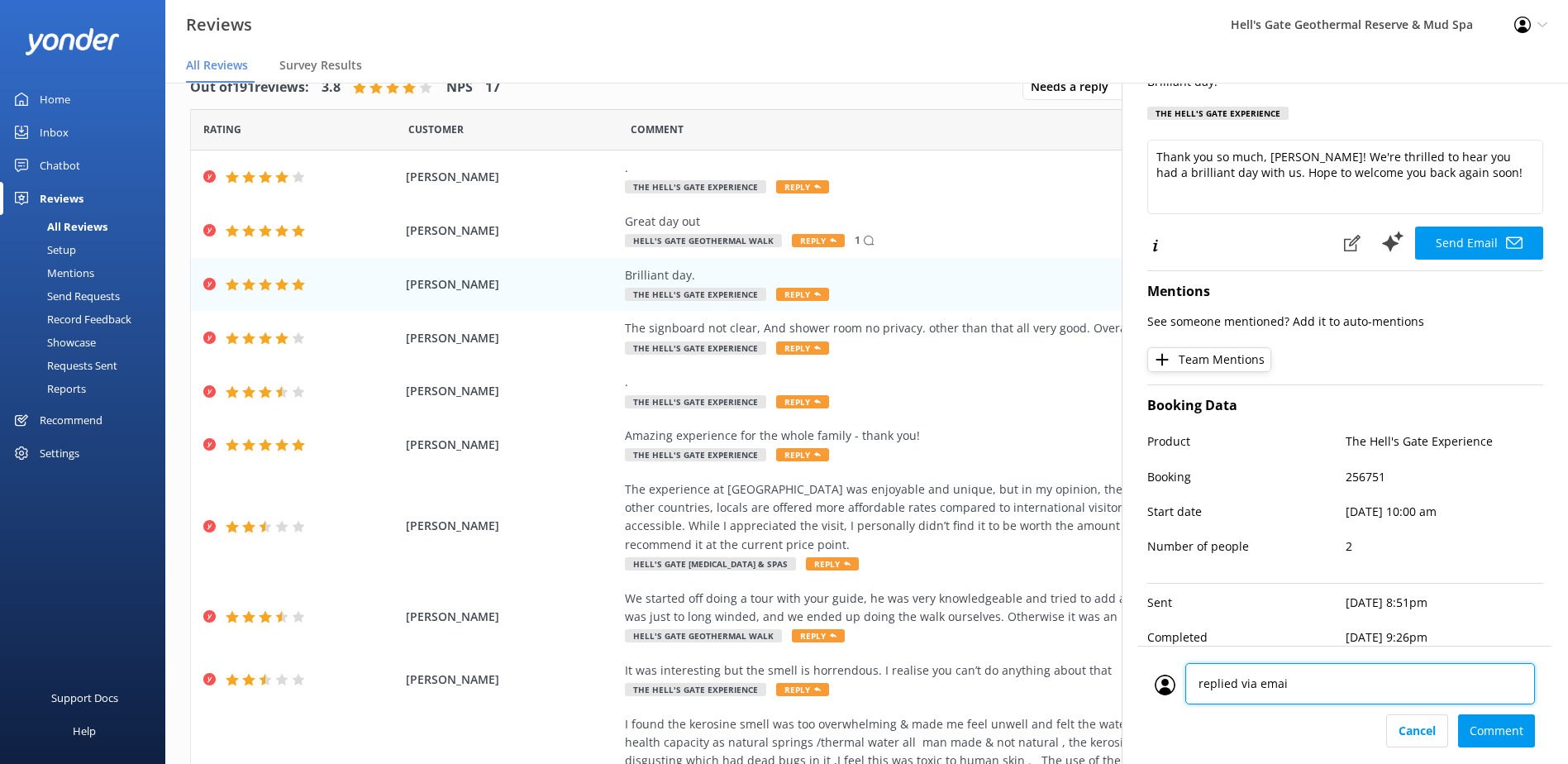
type textarea "replied via email"
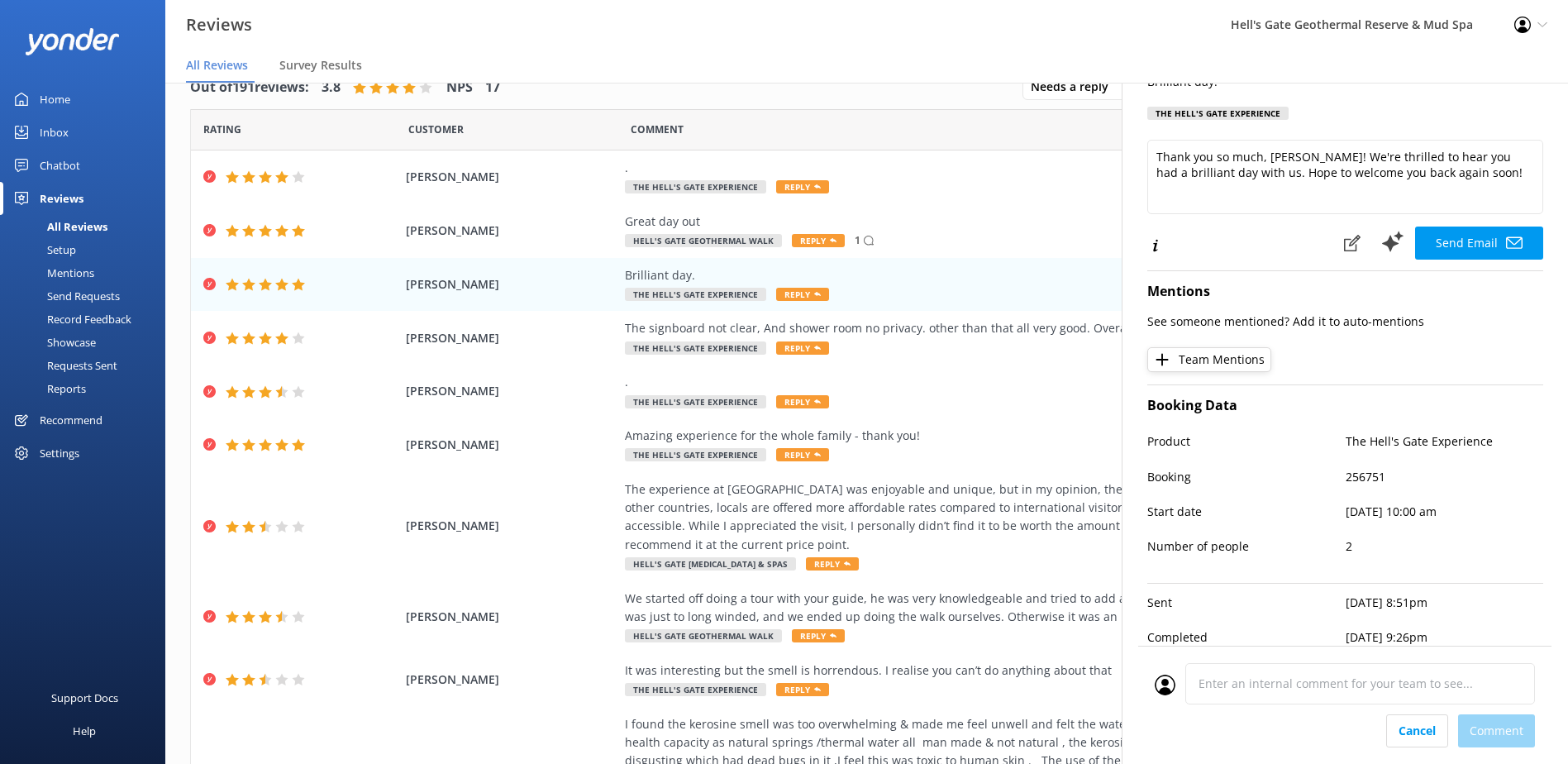
click at [1501, 722] on div "Cancel Comment" at bounding box center [1345, 730] width 380 height 33
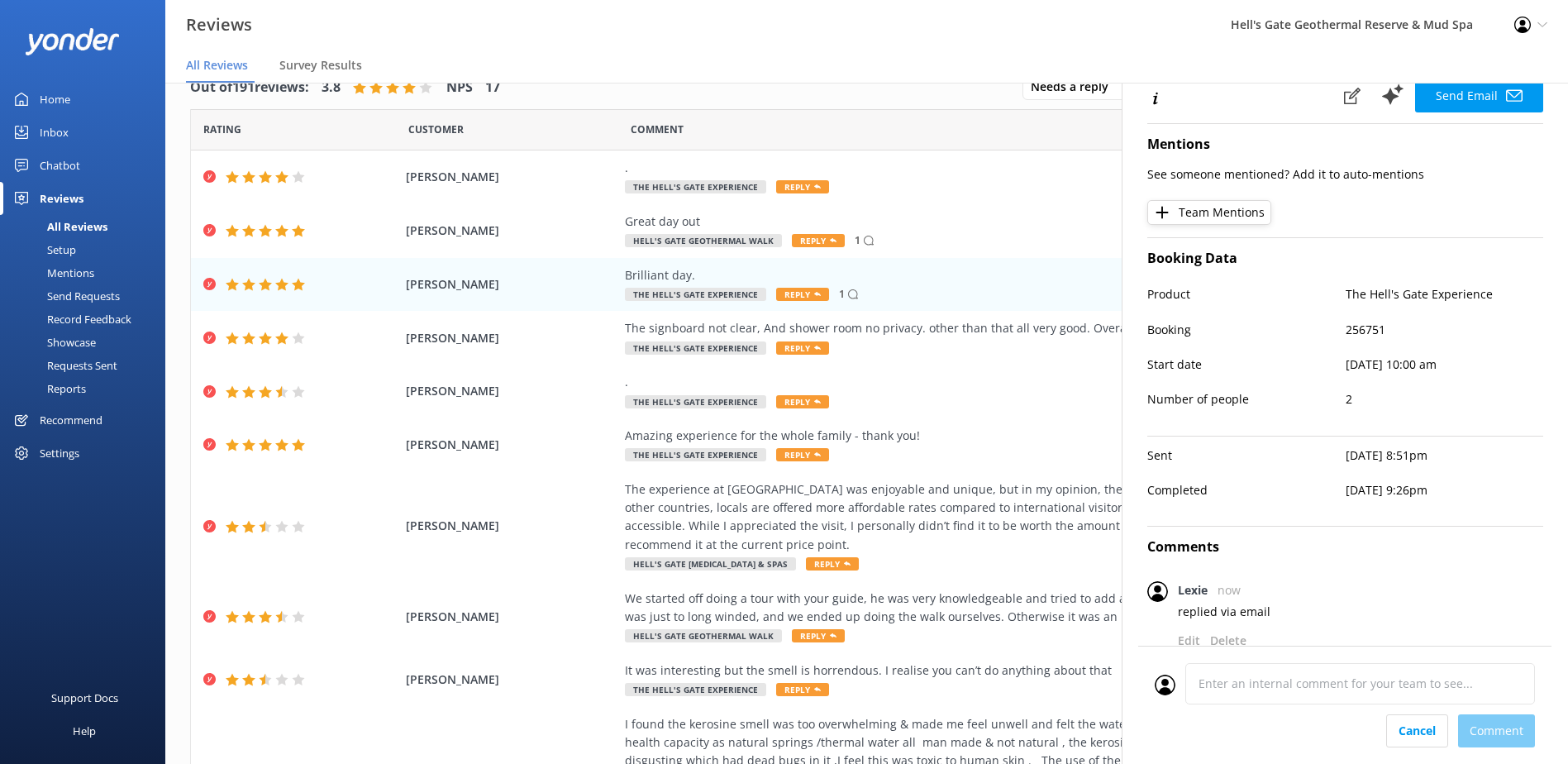
click at [794, 61] on nav "All Reviews Survey Results" at bounding box center [866, 66] width 1403 height 33
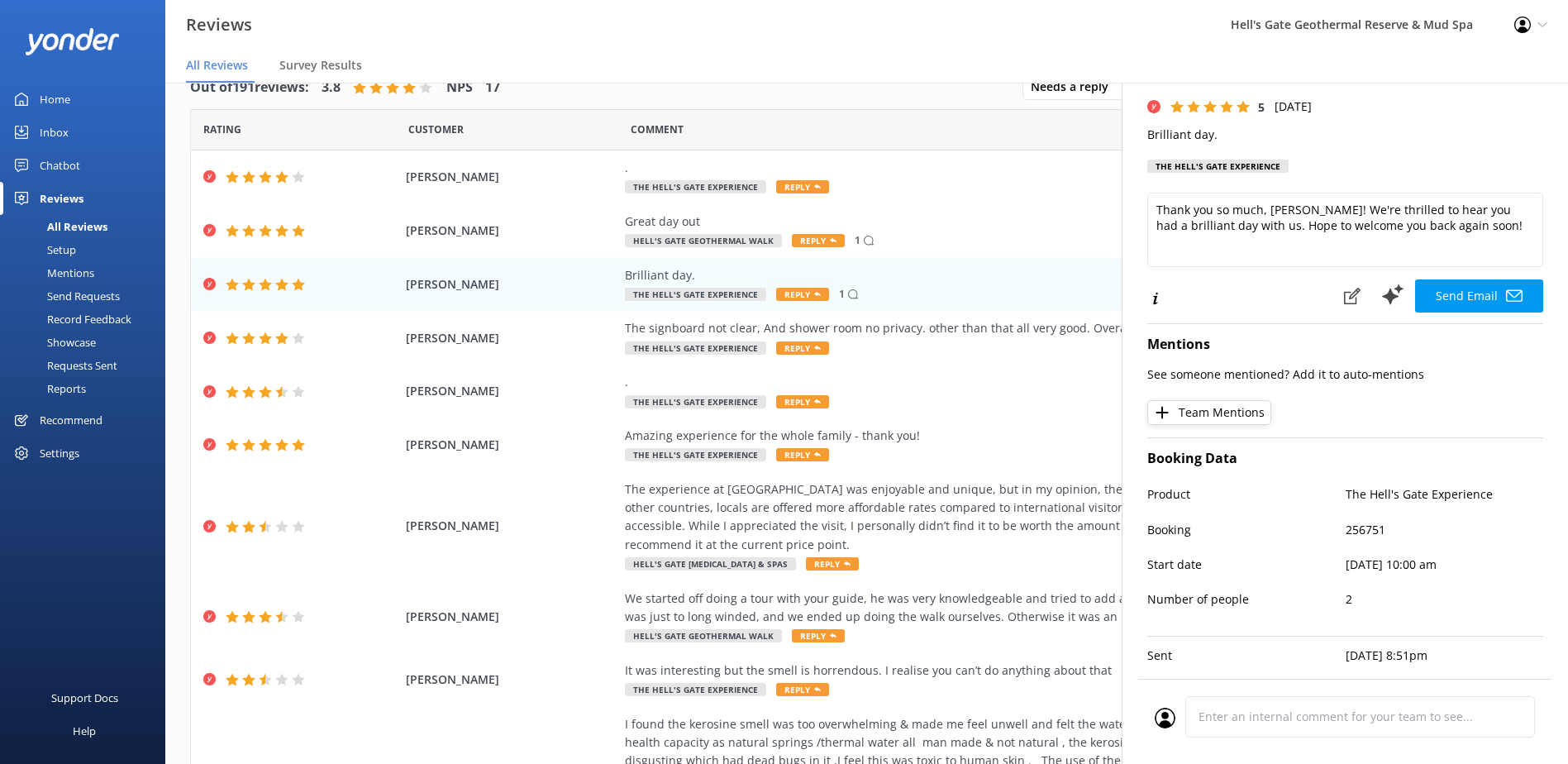
scroll to position [0, 0]
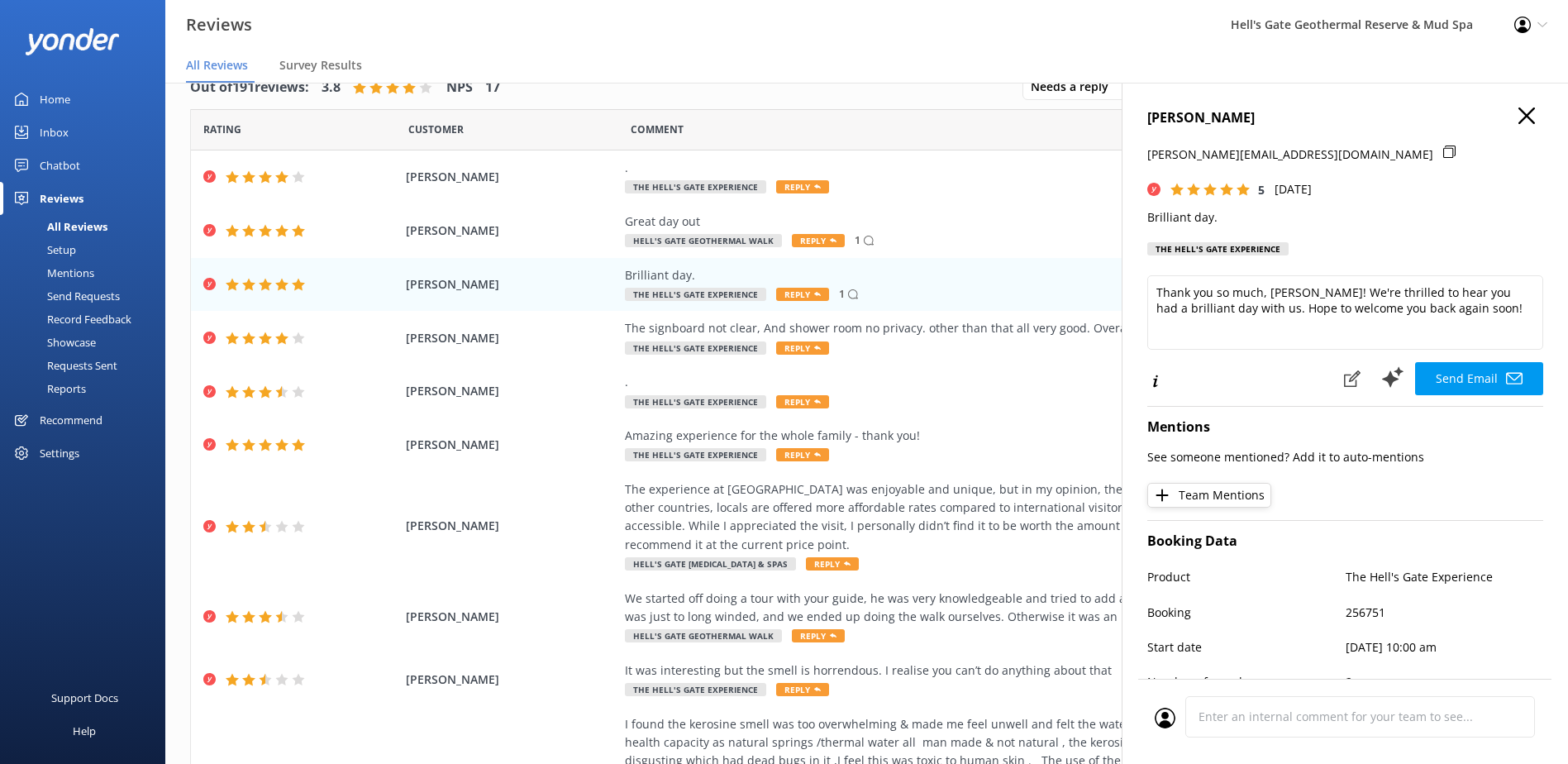
click at [1512, 105] on div "[PERSON_NAME] [PERSON_NAME][EMAIL_ADDRESS][DOMAIN_NAME] 5 [DATE] Brilliant day.…" at bounding box center [1345, 464] width 447 height 764
click at [1500, 110] on h4 "[PERSON_NAME]" at bounding box center [1345, 118] width 396 height 21
click at [1518, 112] on use "button" at bounding box center [1526, 115] width 16 height 16
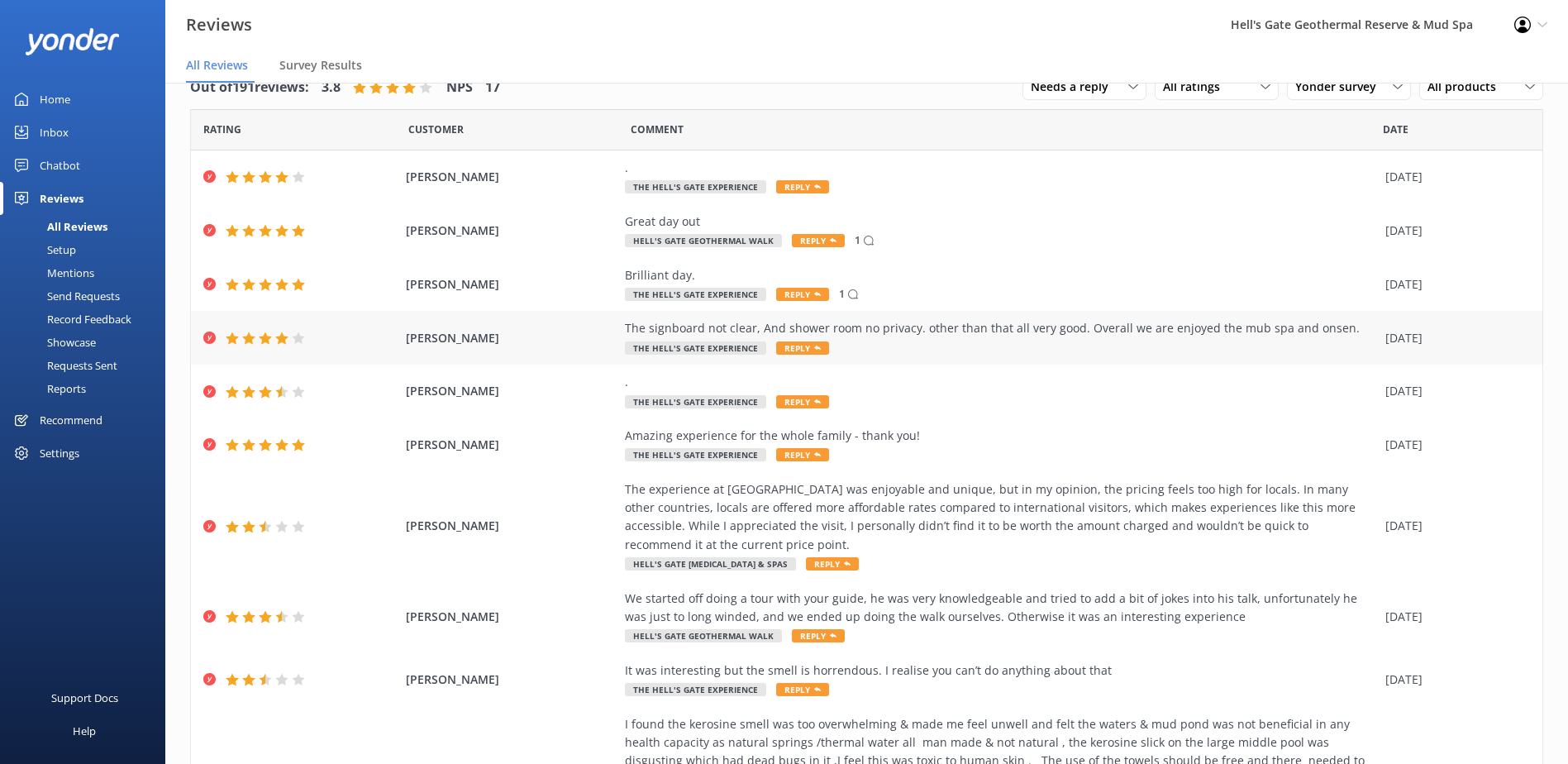
click at [1141, 336] on div "The signboard not clear, And shower room no privacy. other than that all very g…" at bounding box center [1001, 328] width 752 height 18
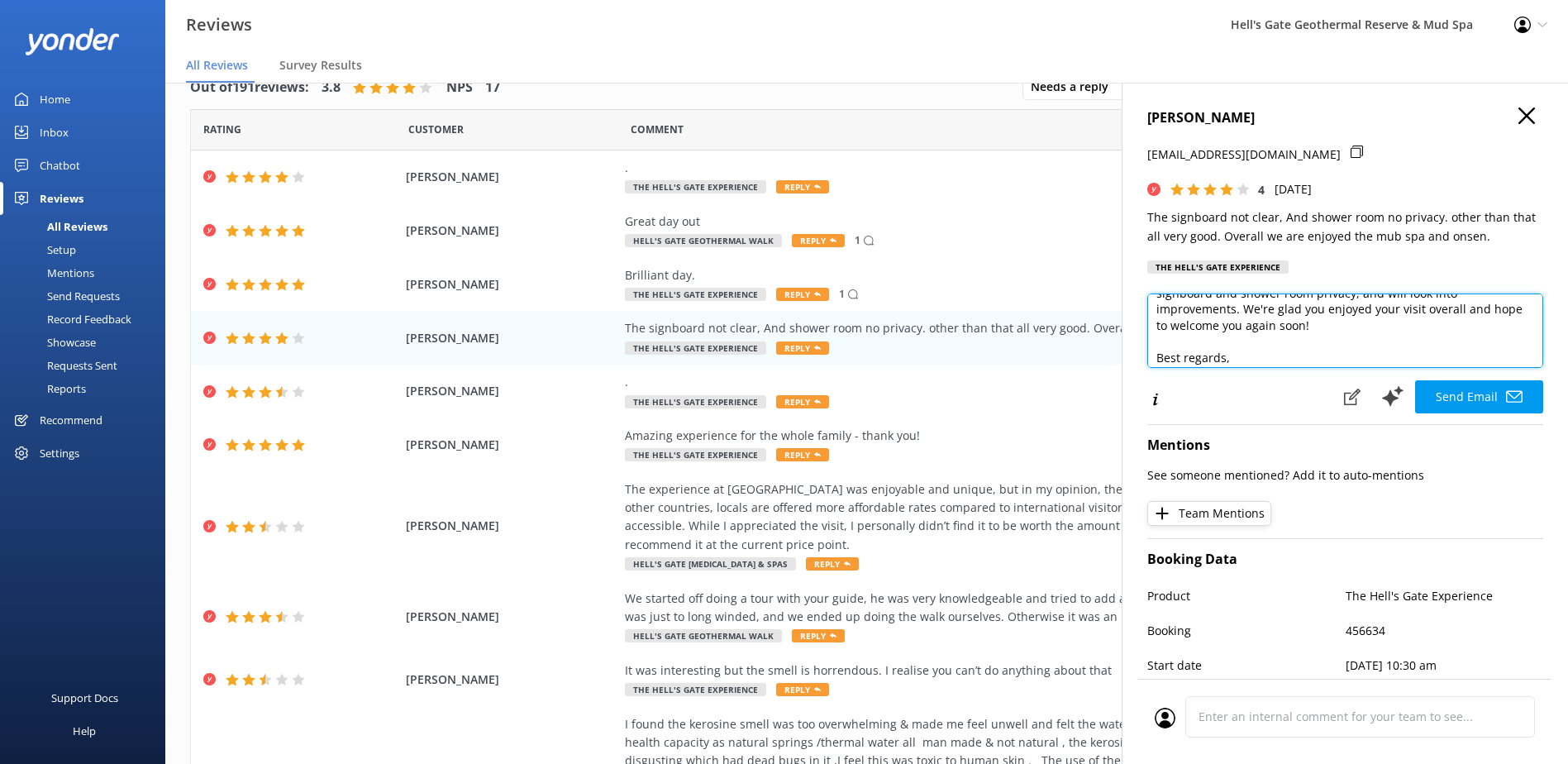
scroll to position [105, 0]
drag, startPoint x: 1331, startPoint y: 353, endPoint x: 1160, endPoint y: 341, distance: 171.4
click at [1160, 341] on textarea "Dear [PERSON_NAME], Thank you for your feedback and for your kind words about o…" at bounding box center [1345, 331] width 396 height 75
click at [1159, 341] on textarea "Dear [PERSON_NAME], Thank you for your feedback and for your kind words about o…" at bounding box center [1345, 331] width 396 height 75
drag, startPoint x: 1266, startPoint y: 351, endPoint x: 1152, endPoint y: 338, distance: 114.7
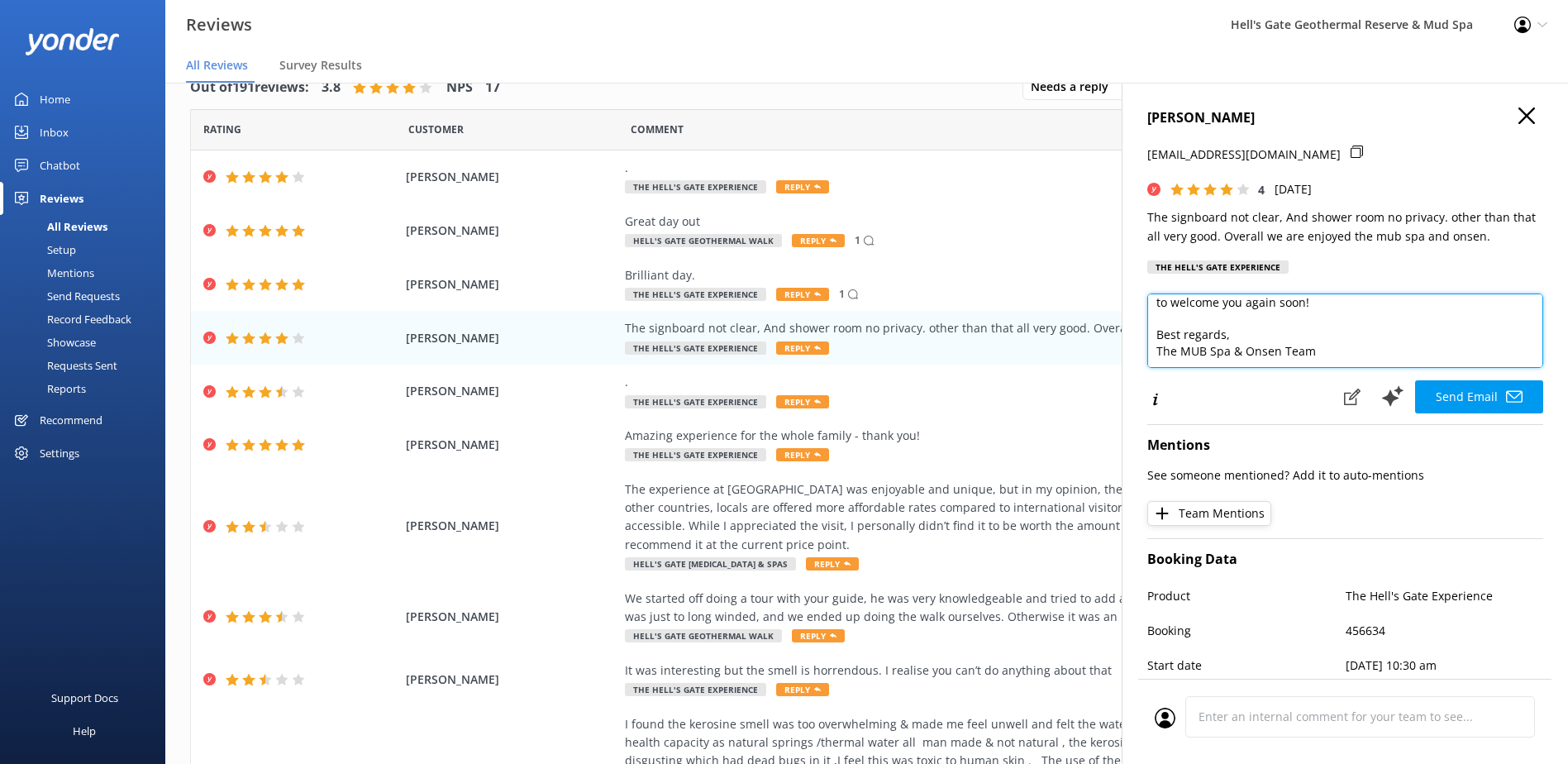
click at [1152, 338] on textarea "Dear [PERSON_NAME], Thank you for your feedback and for your kind words about o…" at bounding box center [1345, 331] width 396 height 75
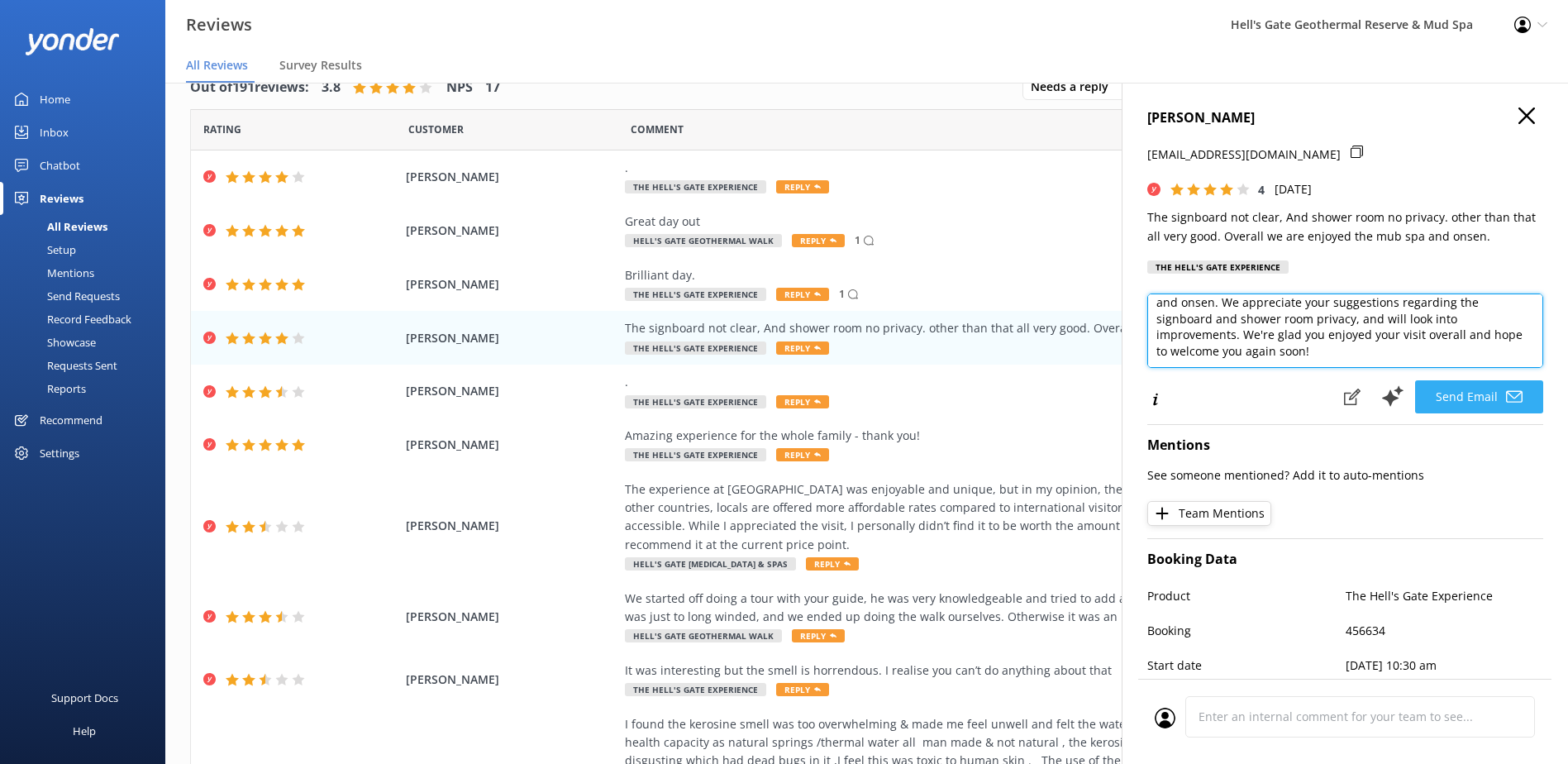
type textarea "Dear [PERSON_NAME], Thank you for your feedback and for your kind words about o…"
click at [1464, 391] on button "Send Email" at bounding box center [1480, 397] width 128 height 33
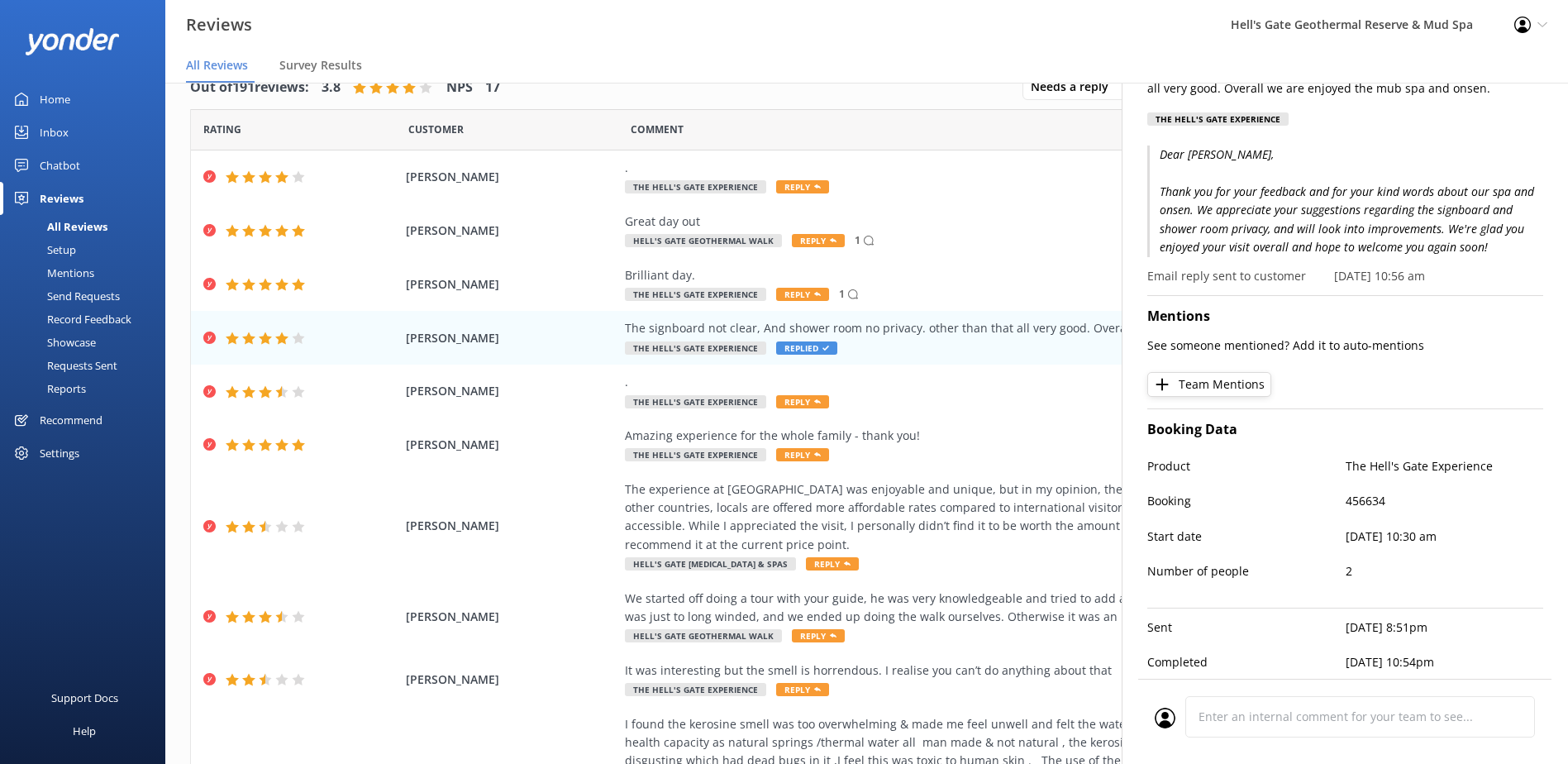
scroll to position [0, 0]
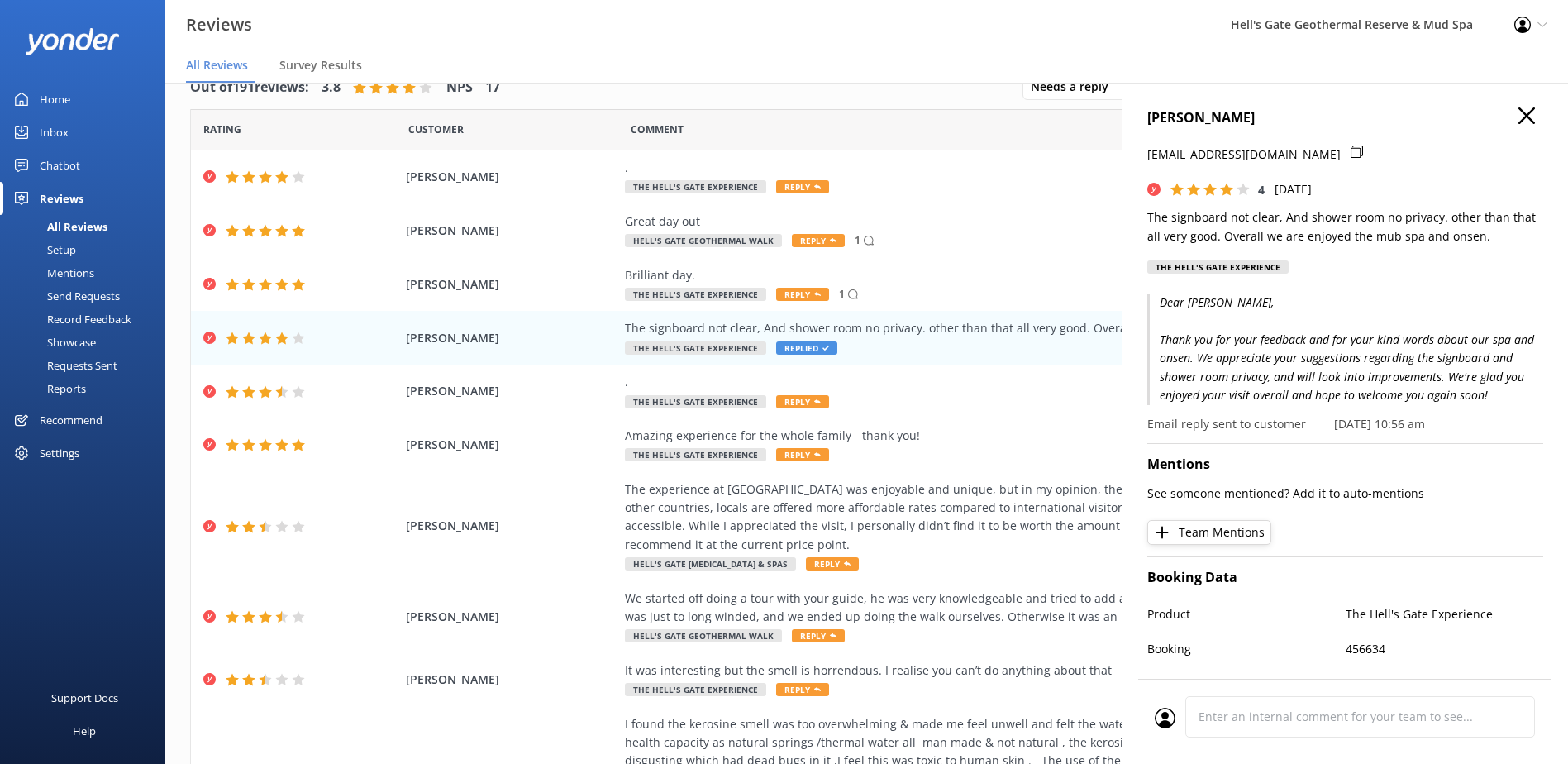
click at [1521, 117] on icon "button" at bounding box center [1526, 115] width 16 height 16
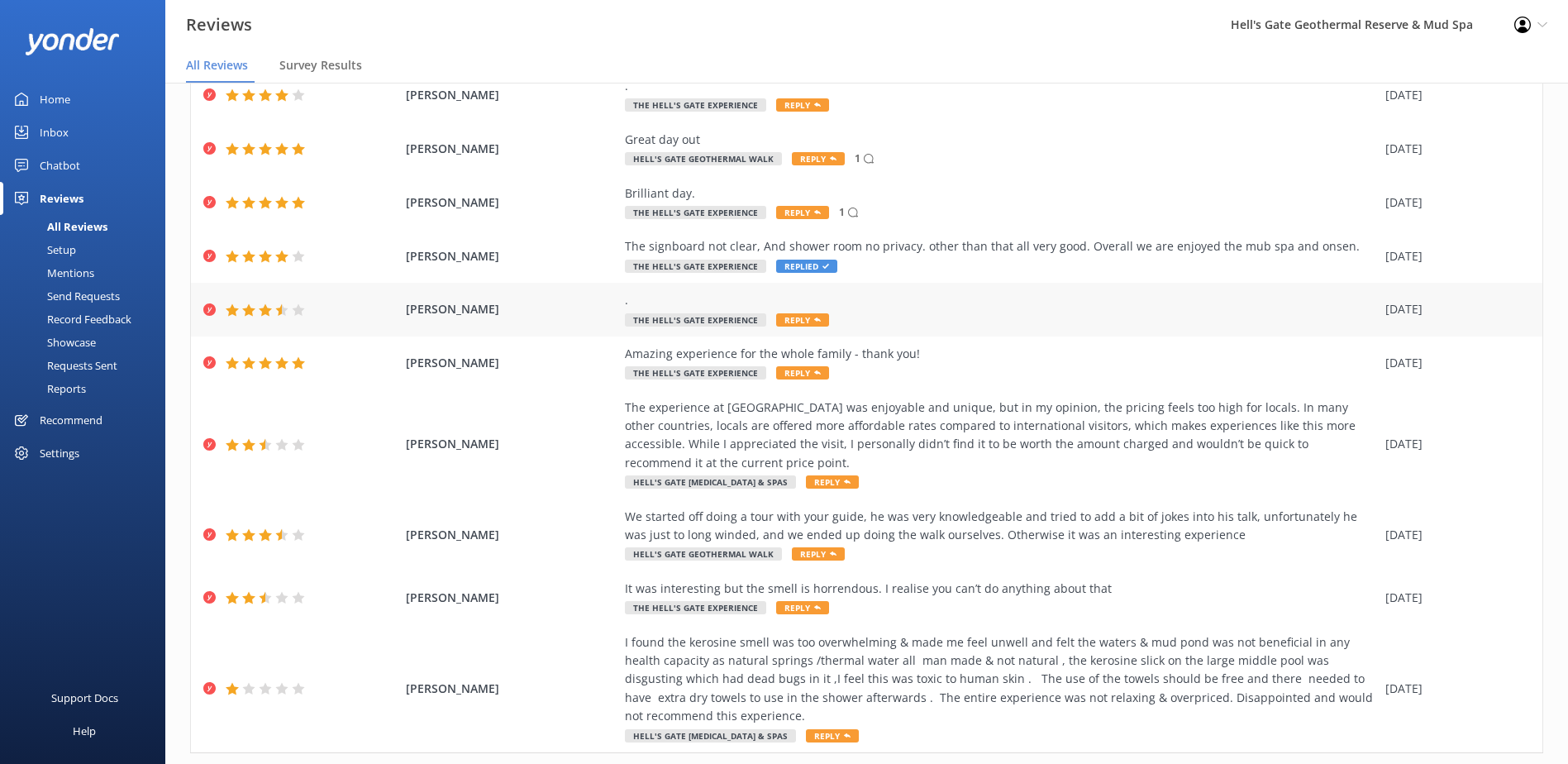
scroll to position [158, 0]
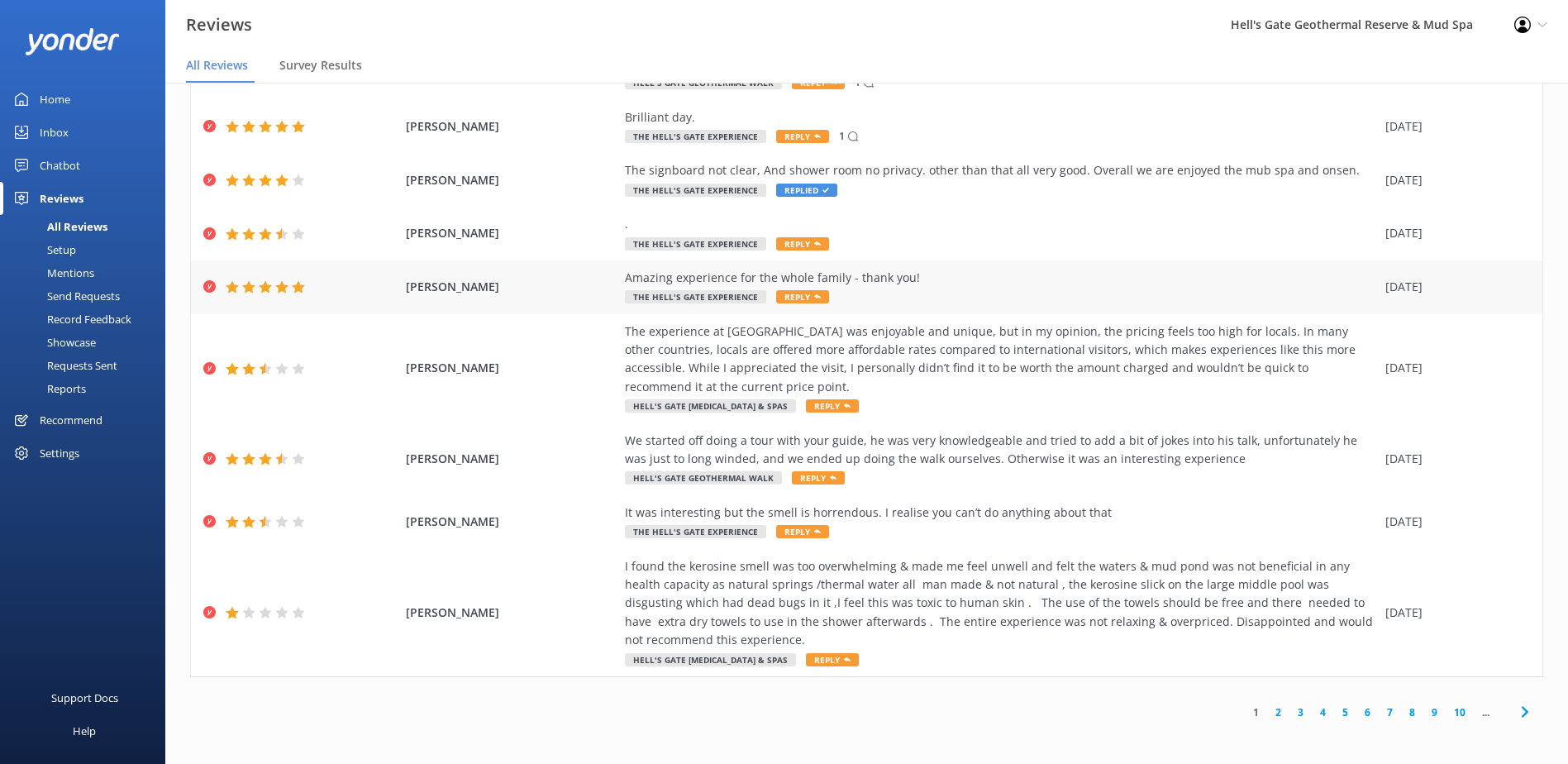
click at [894, 287] on div "Amazing experience for the whole family - thank you!" at bounding box center [1001, 277] width 752 height 18
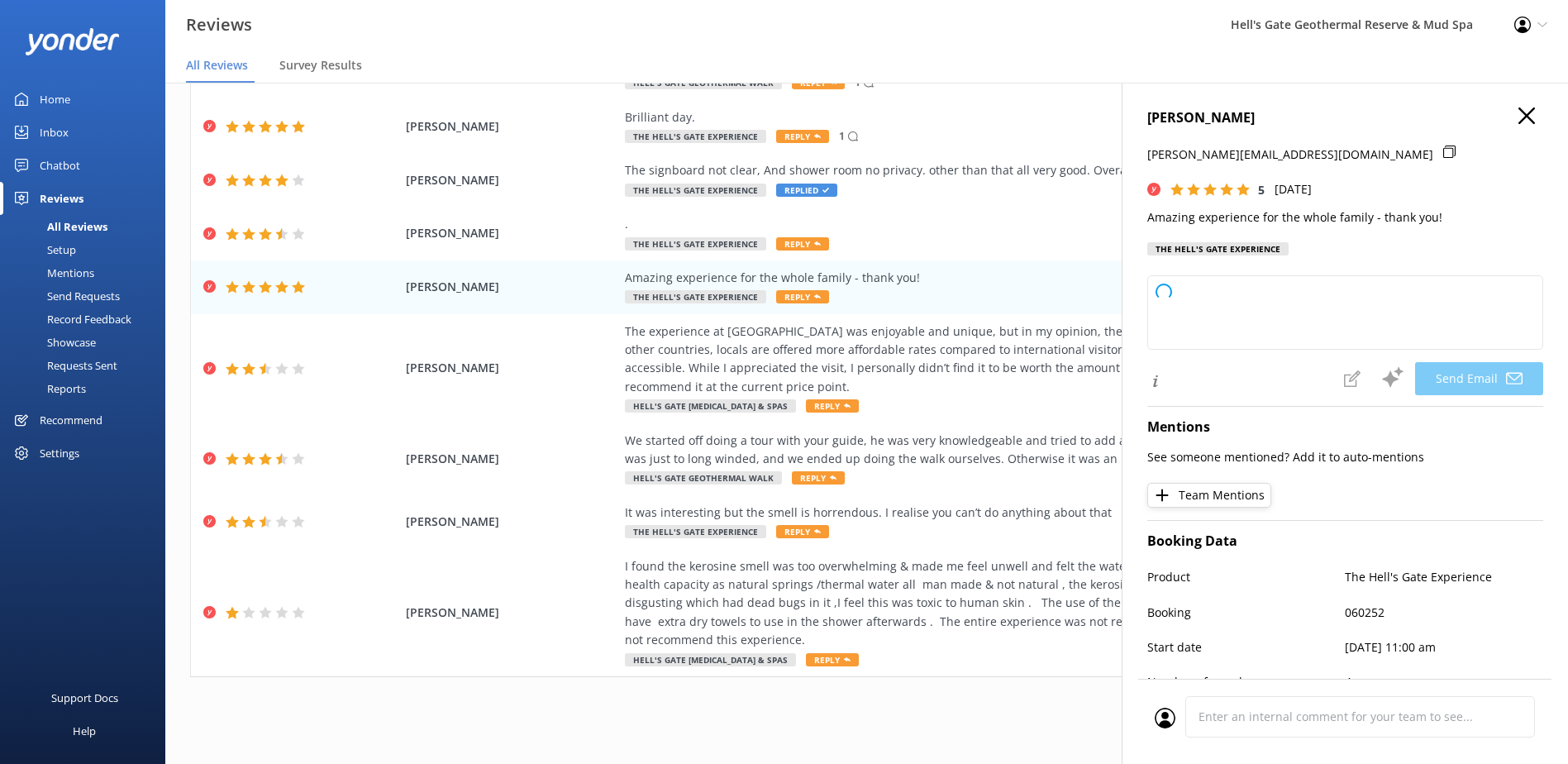
type textarea "Thank you so much, [PERSON_NAME]! We're thrilled to hear your whole family had …"
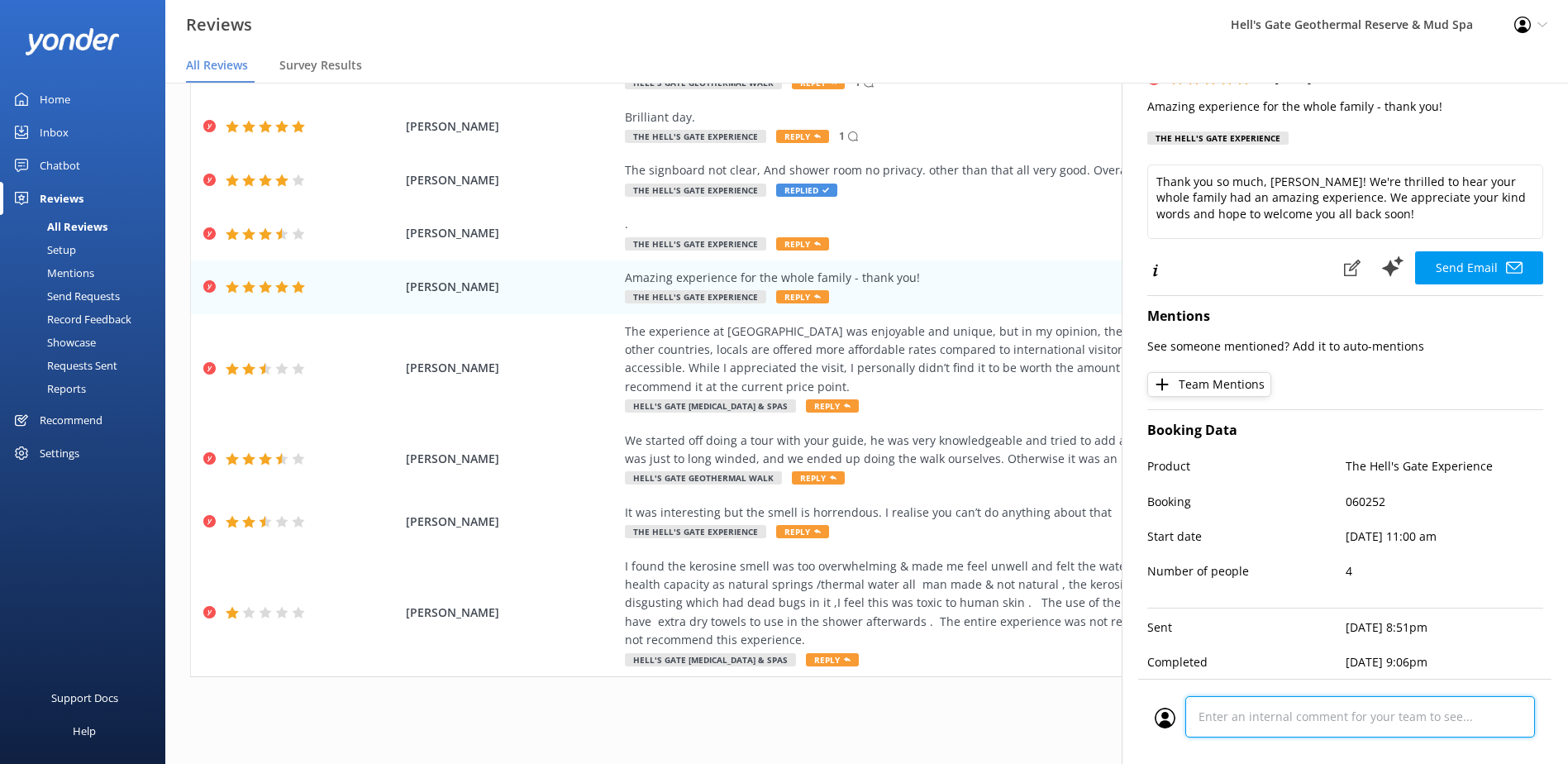
click at [1278, 728] on div "Cancel Comment" at bounding box center [1345, 721] width 413 height 85
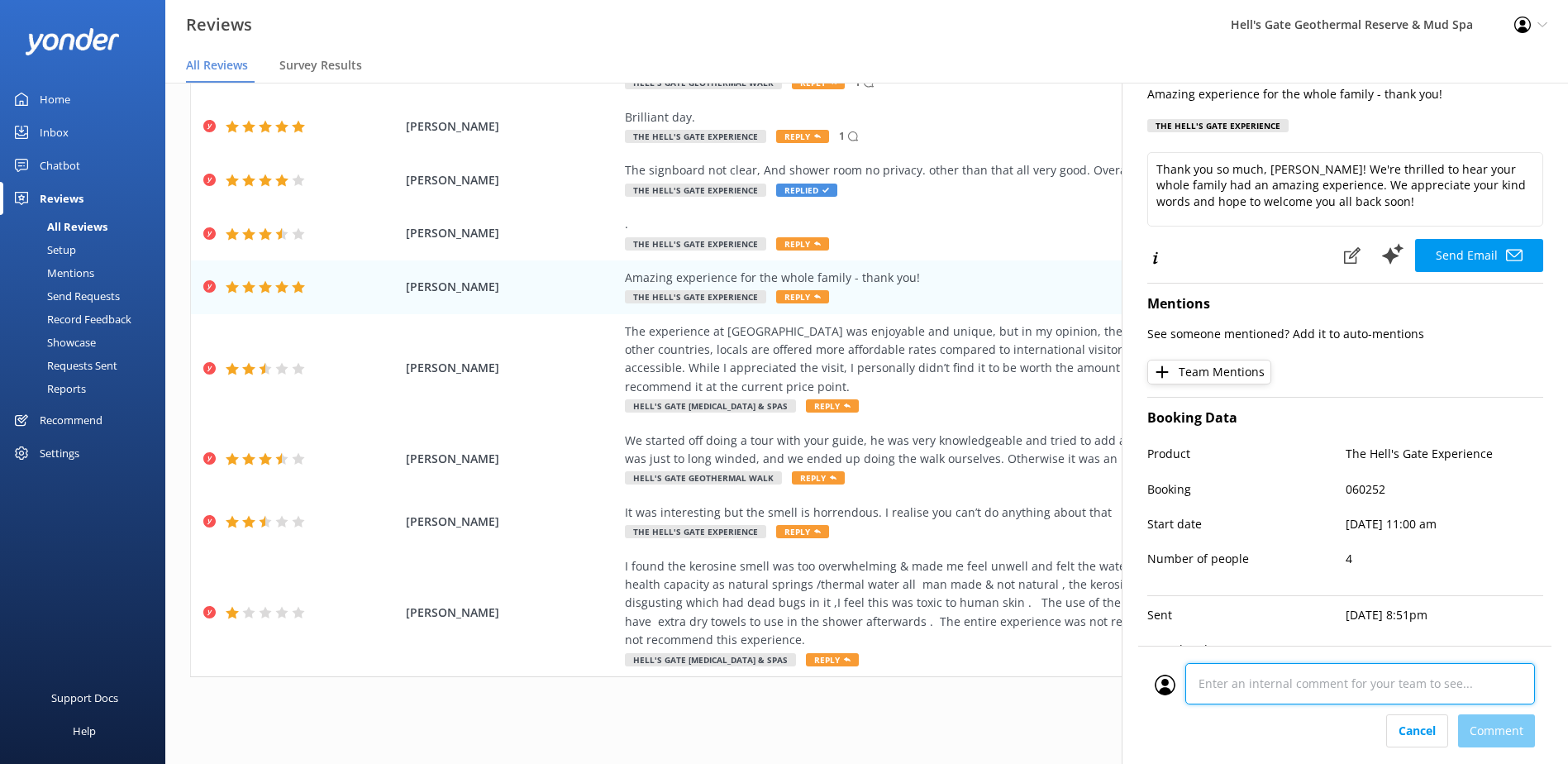
scroll to position [148, 0]
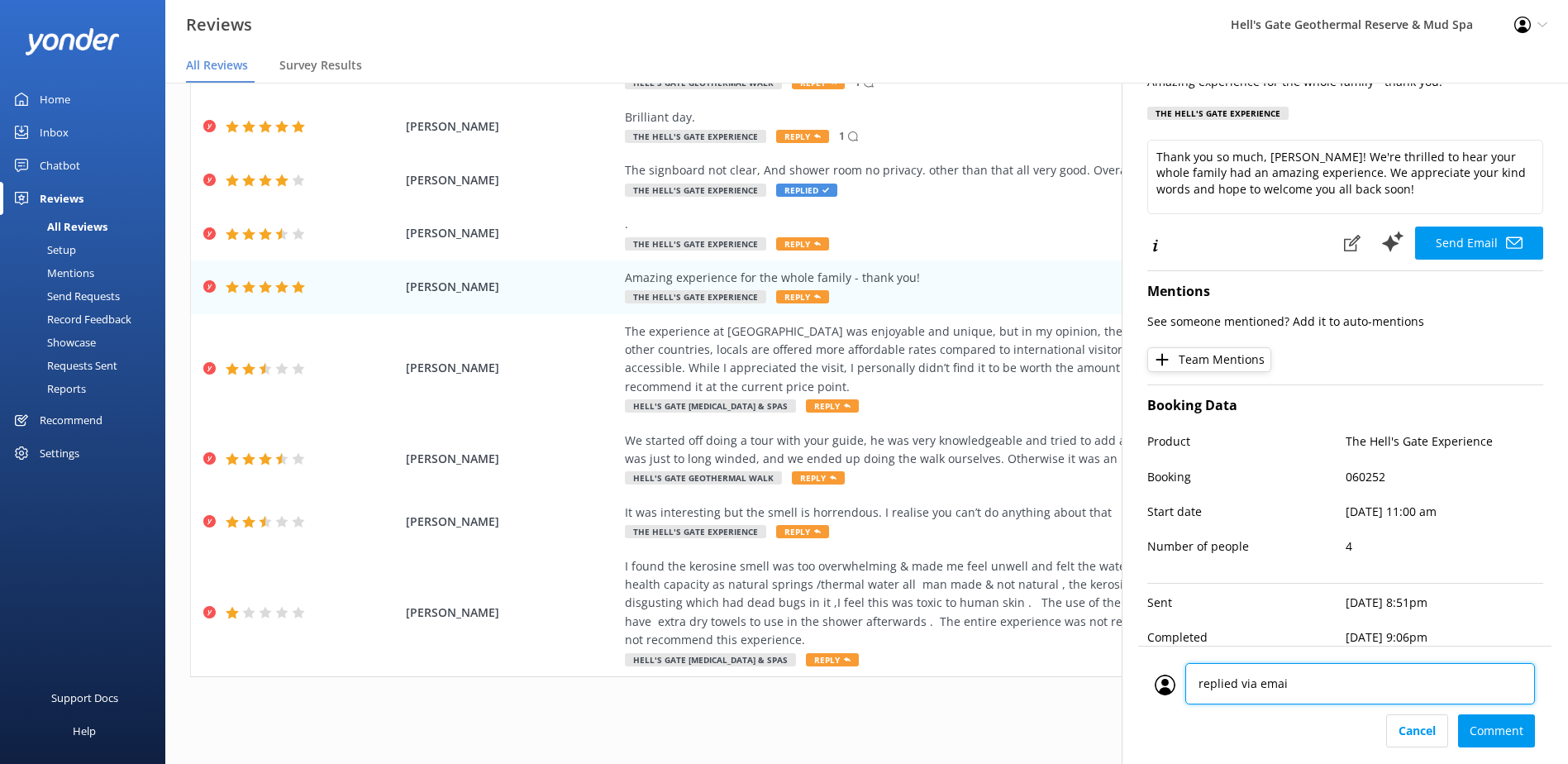
type textarea "replied via email"
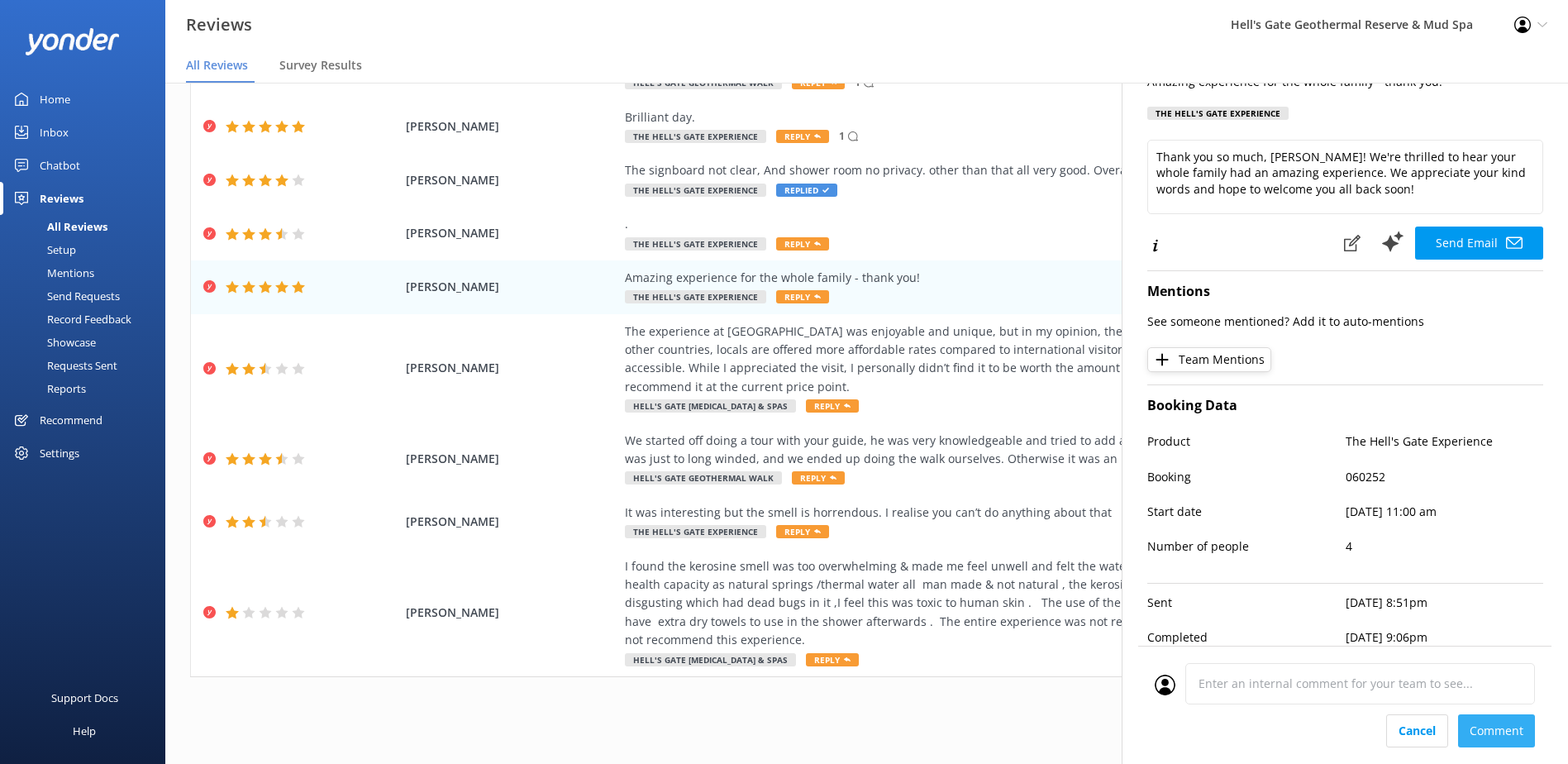
click at [1482, 729] on div "Cancel Comment" at bounding box center [1345, 730] width 380 height 33
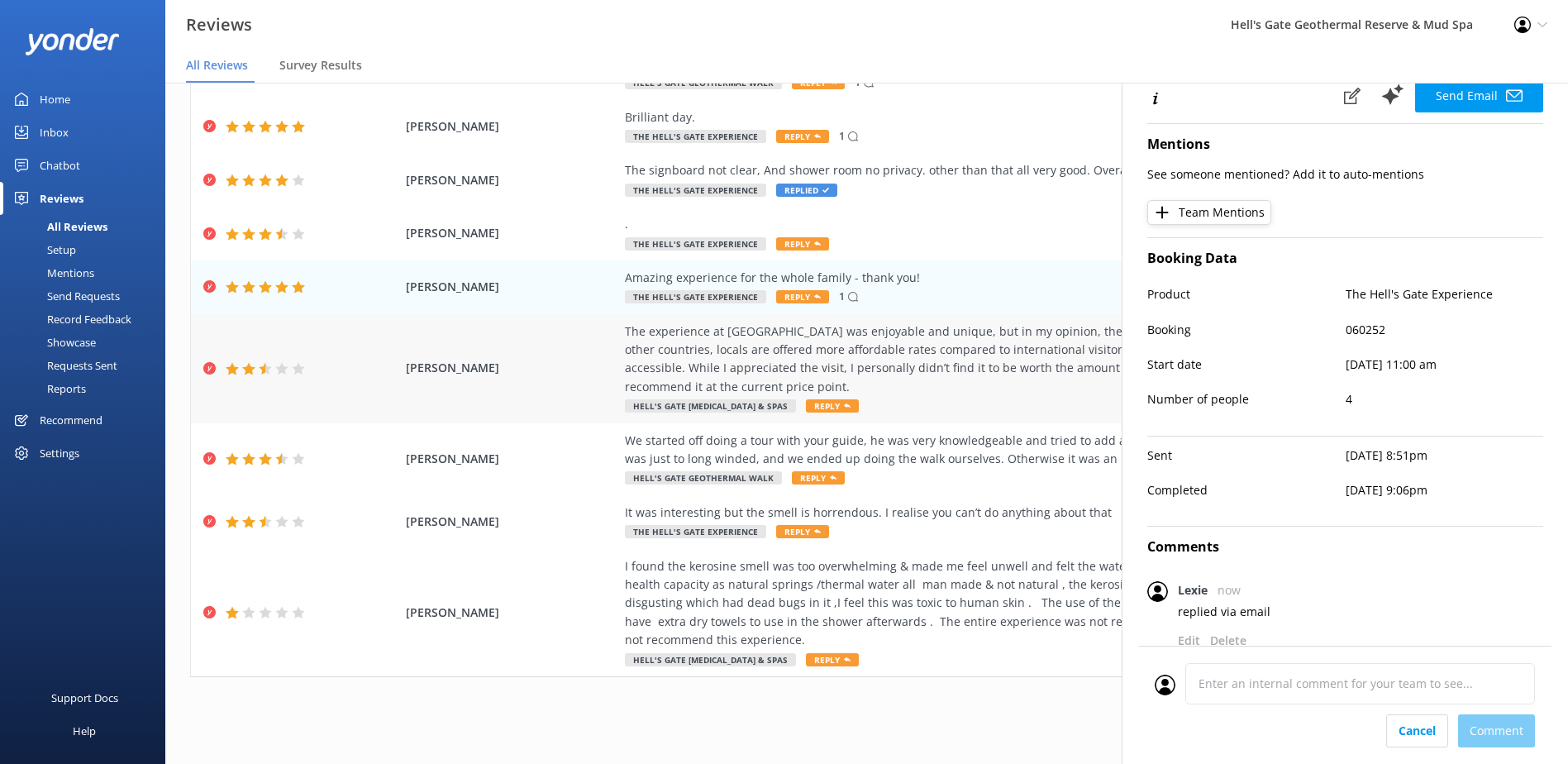
click at [987, 365] on div "The experience at [GEOGRAPHIC_DATA] was enjoyable and unique, but in my opinion…" at bounding box center [1001, 359] width 752 height 75
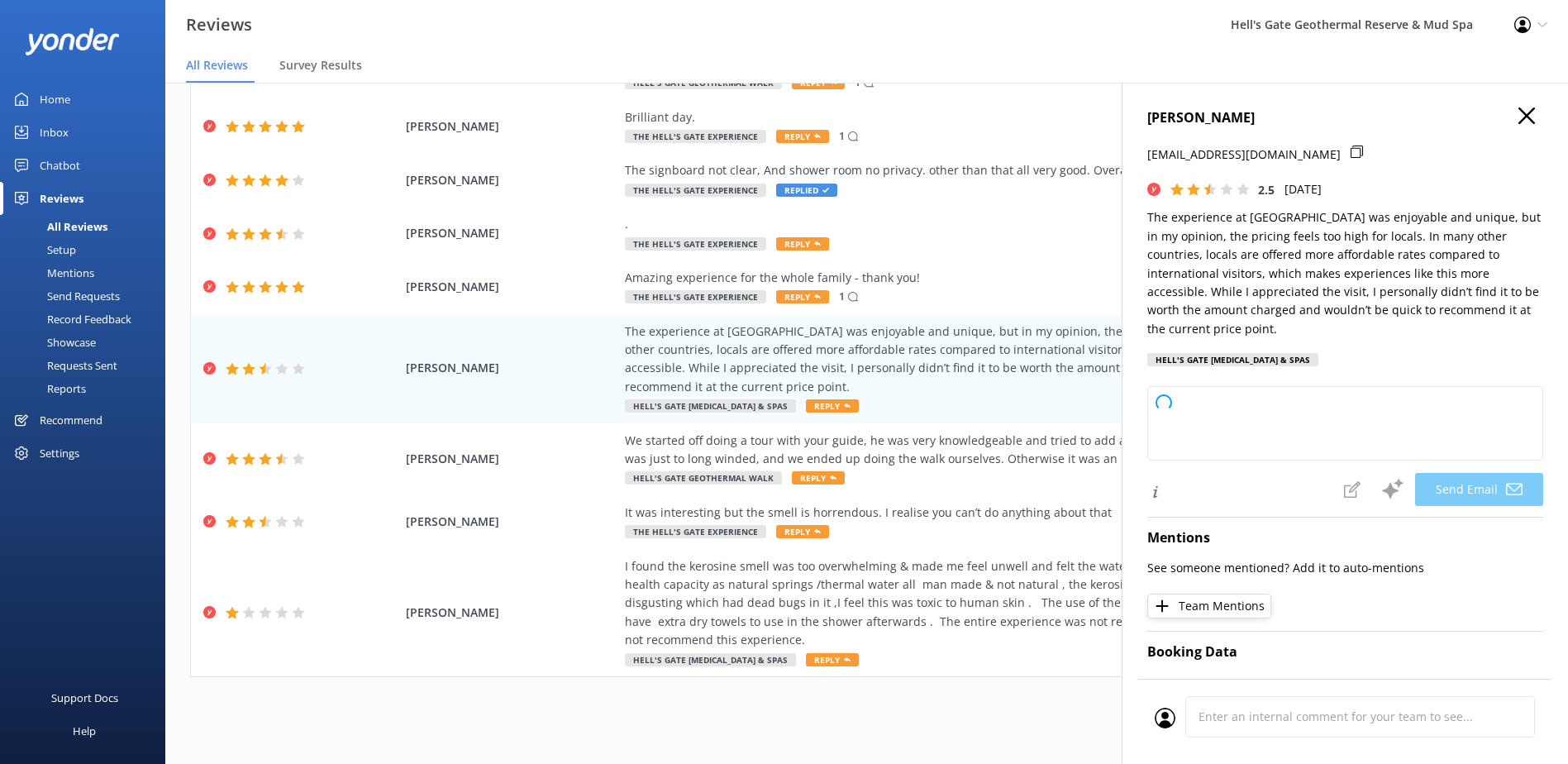
type textarea "Dear [PERSON_NAME], Thank you for sharing your feedback and for visiting [GEOGR…"
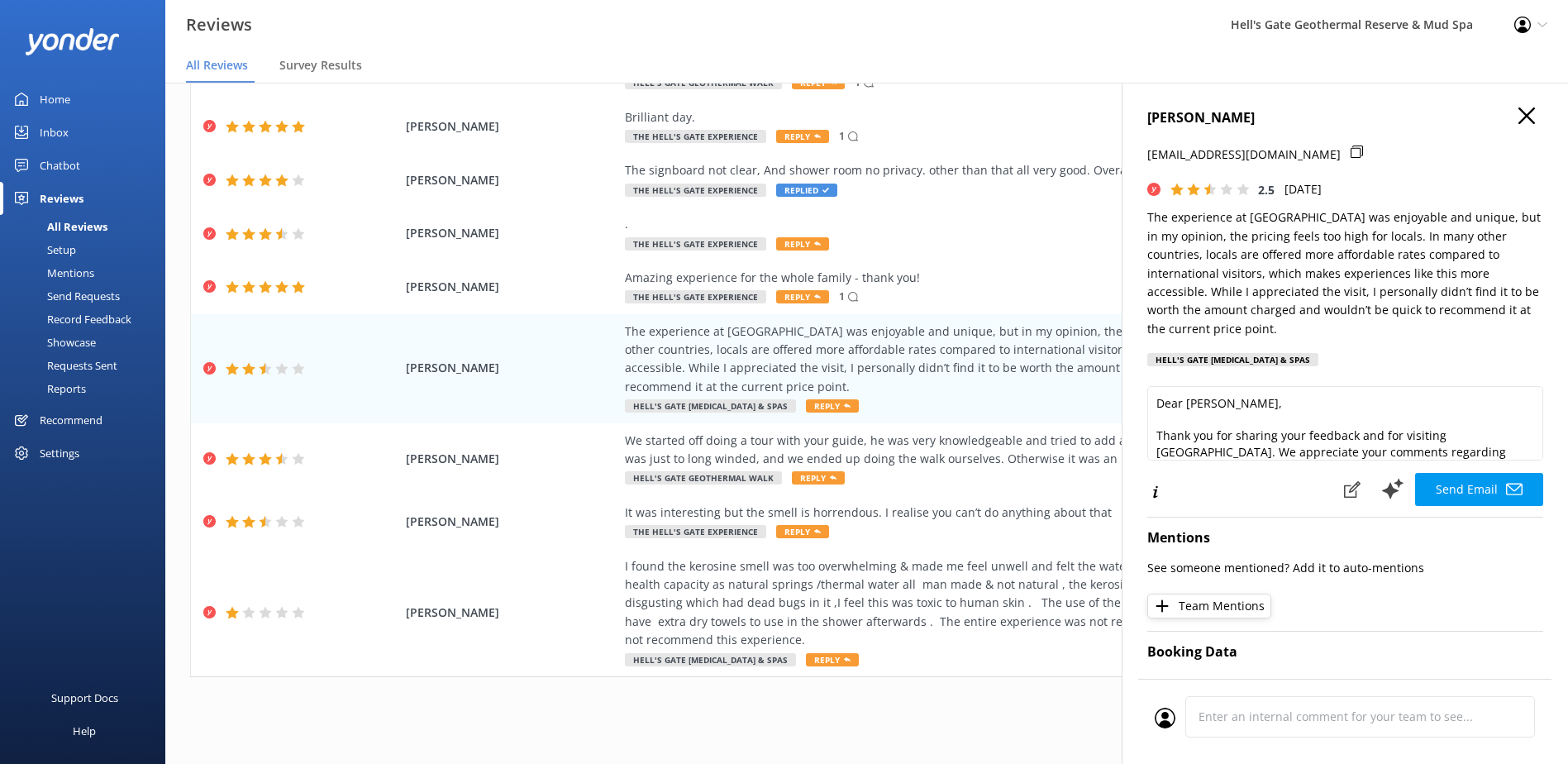
click at [1350, 151] on icon at bounding box center [1356, 151] width 12 height 12
click at [1280, 714] on div "Cancel Comment" at bounding box center [1345, 721] width 413 height 85
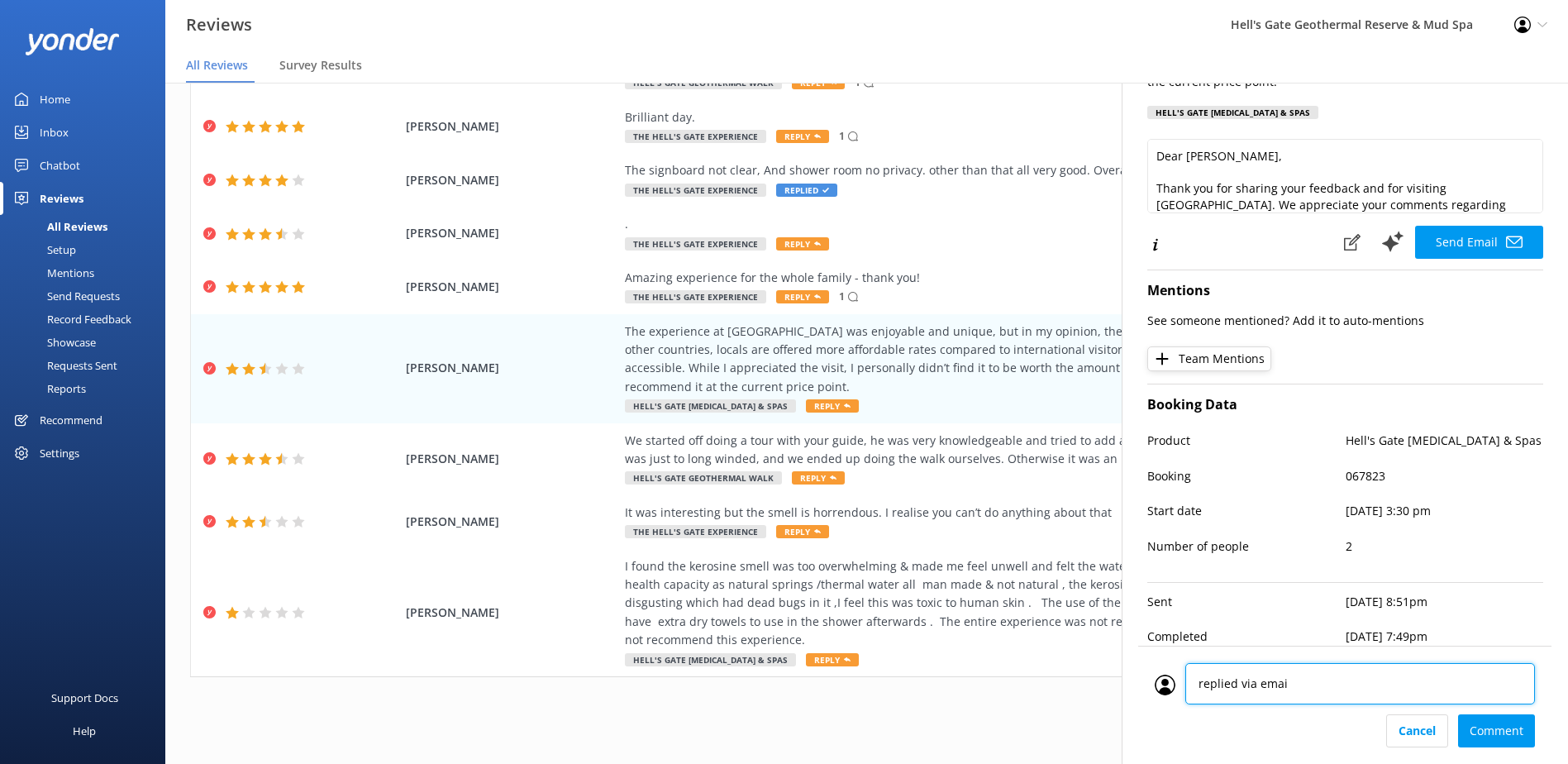
type textarea "replied via email"
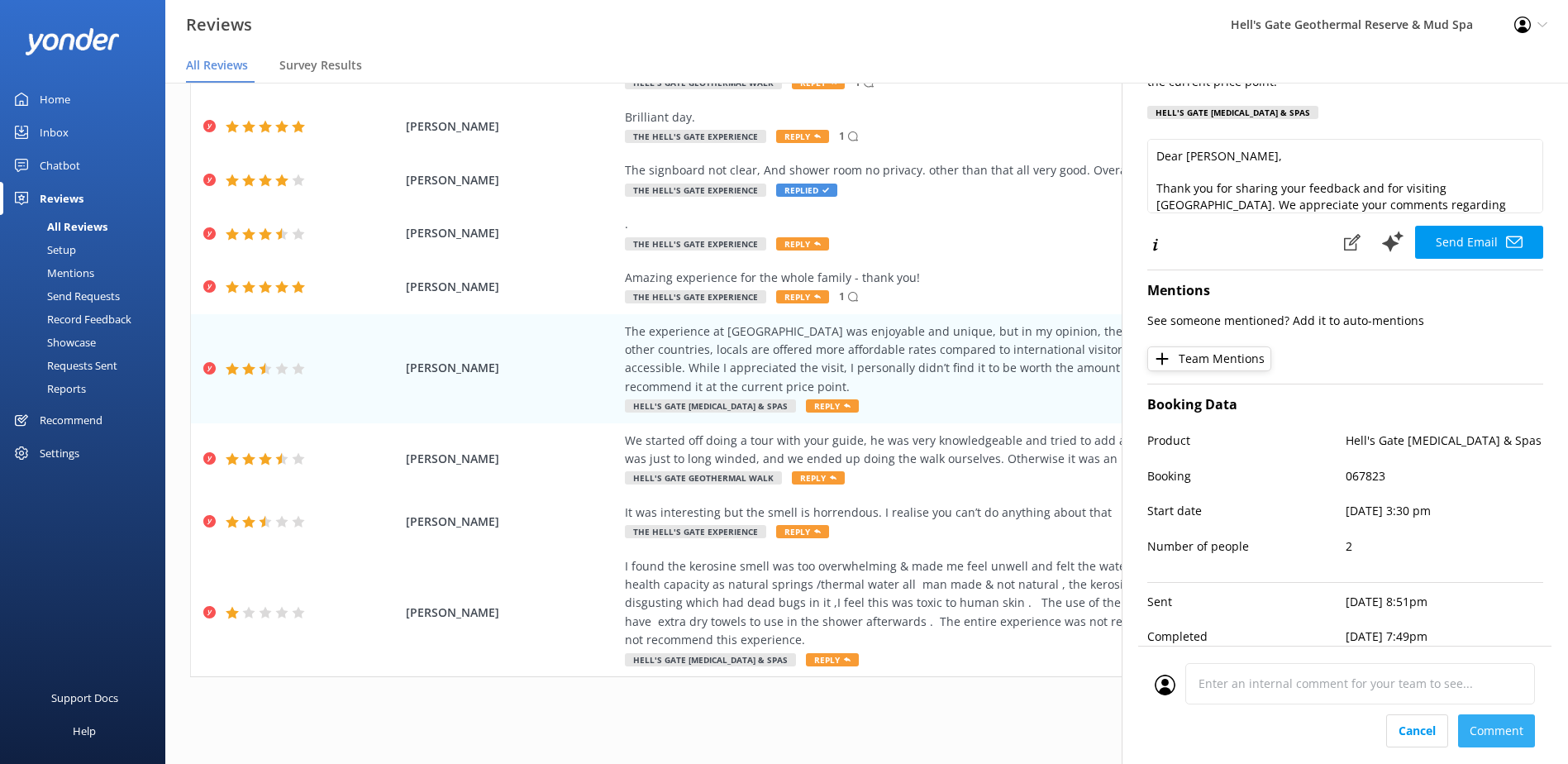
click at [1487, 730] on div "Cancel Comment" at bounding box center [1345, 730] width 380 height 33
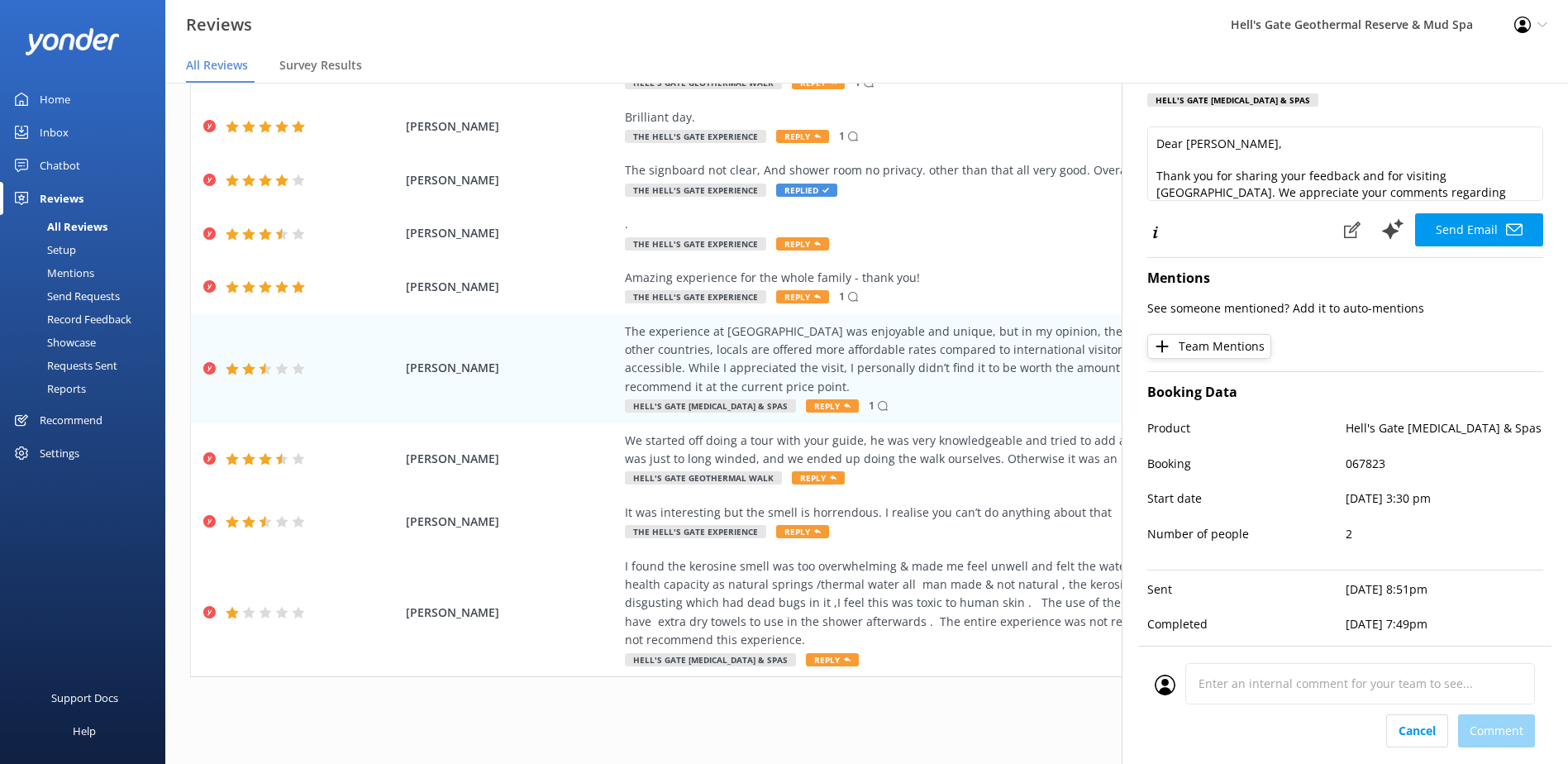
scroll to position [406, 0]
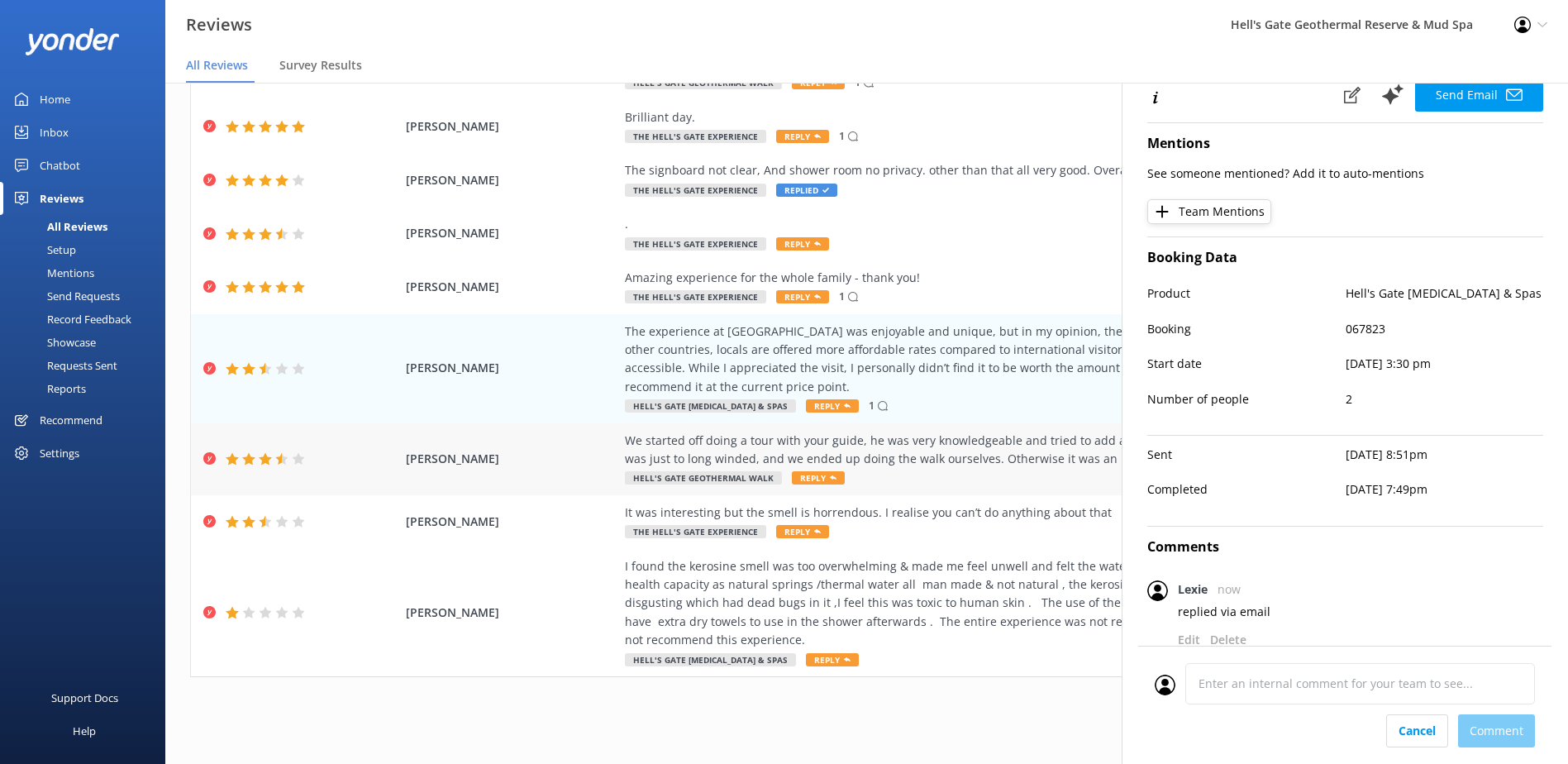
click at [868, 457] on div "We started off doing a tour with your guide, he was very knowledgeable and trie…" at bounding box center [1001, 450] width 752 height 37
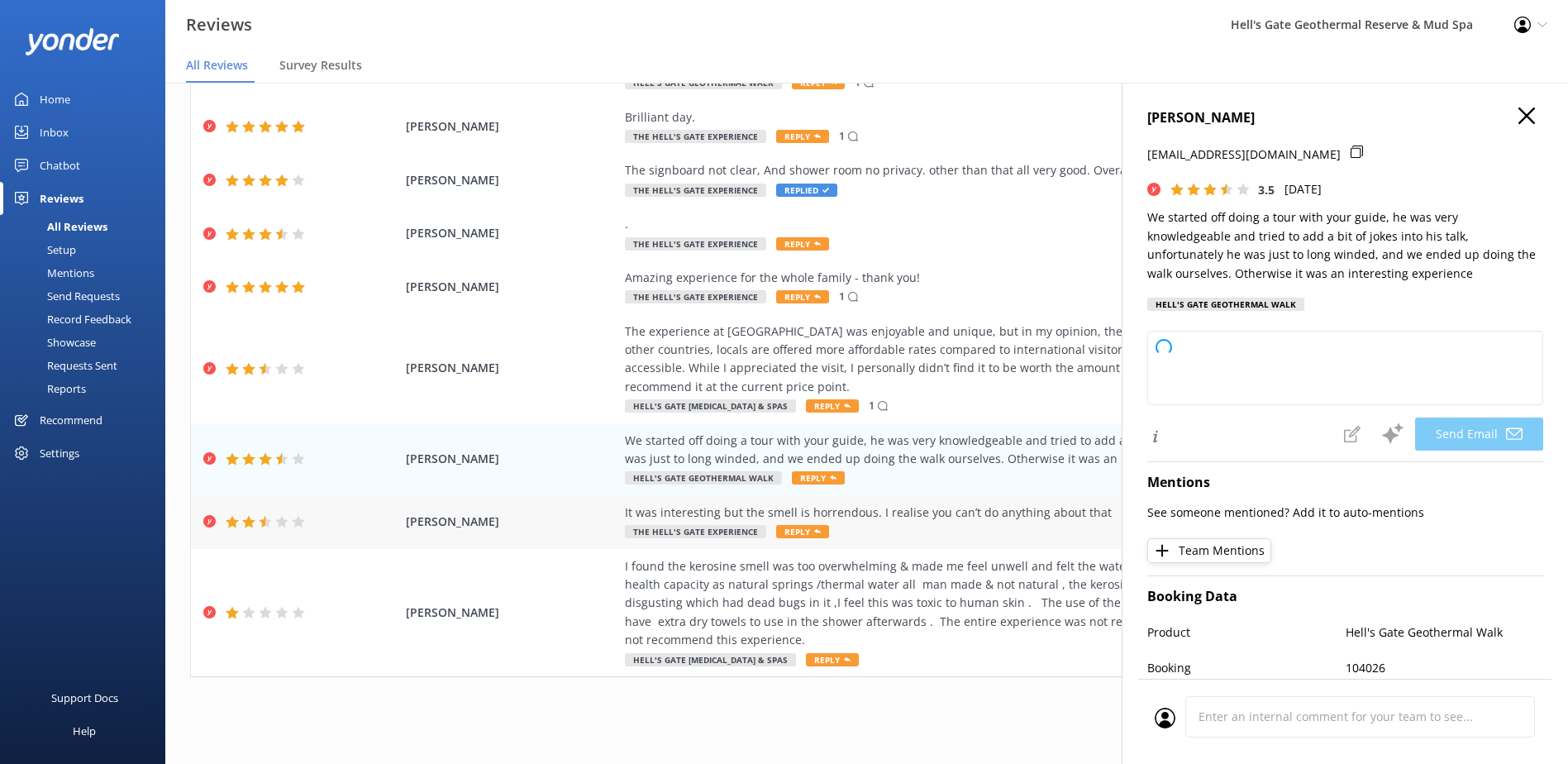
type textarea "Hi [PERSON_NAME], thank you for your feedback and for joining our tour. We’re g…"
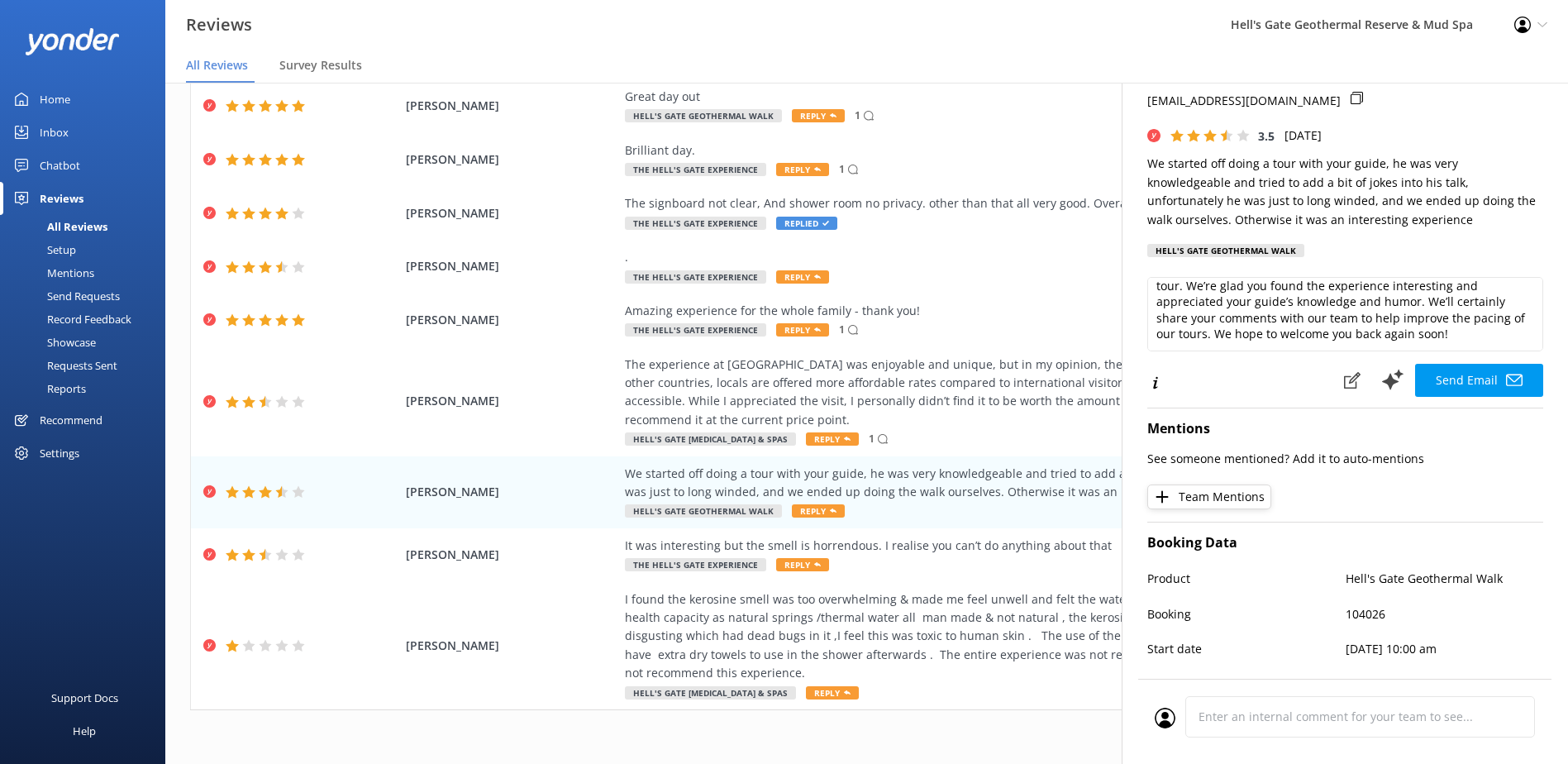
scroll to position [82, 0]
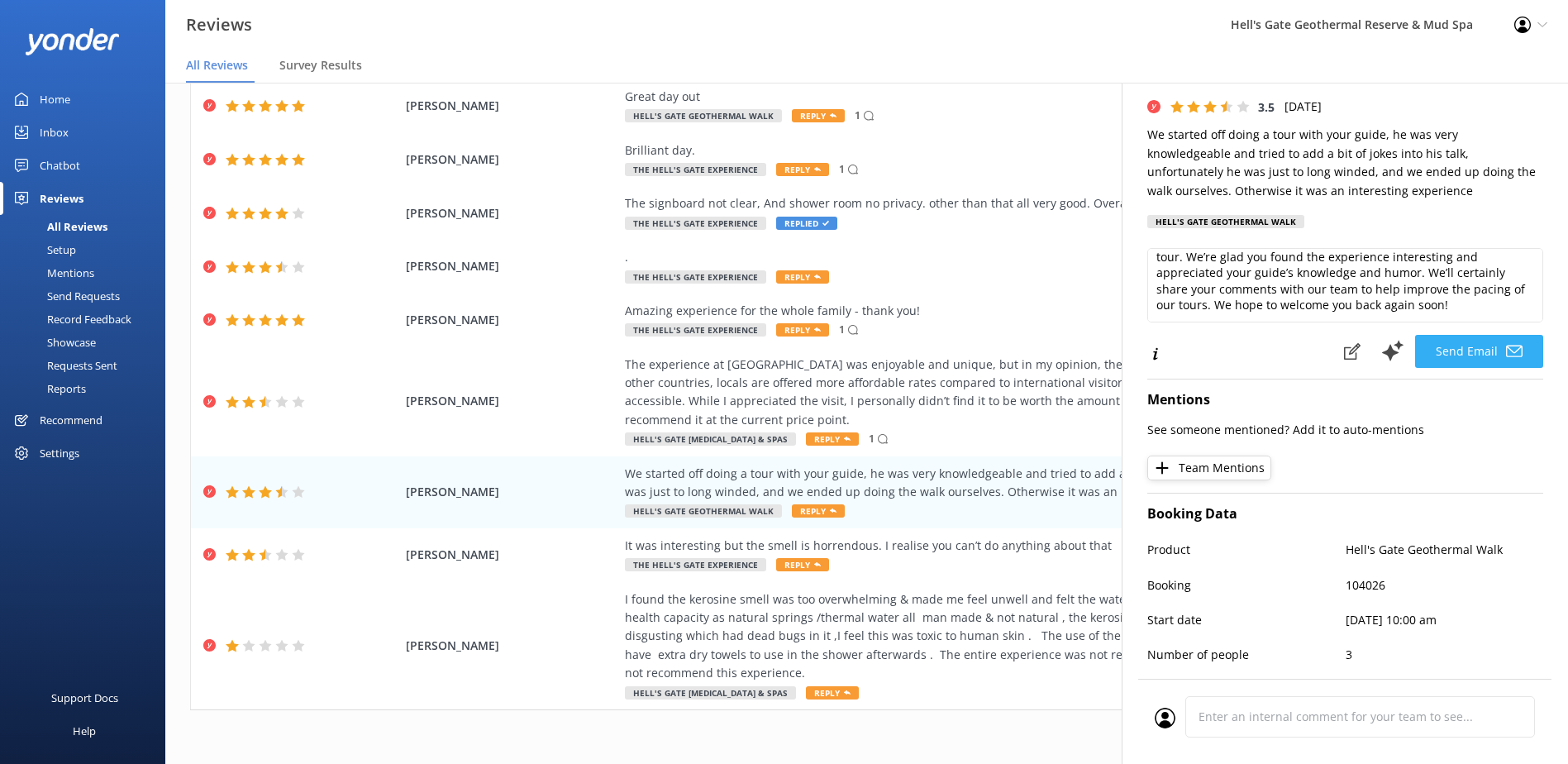
click at [1466, 333] on div "Hi [PERSON_NAME], thank you for your feedback and for joining our tour. We’re g…" at bounding box center [1345, 291] width 396 height 86
click at [1458, 355] on button "Send Email" at bounding box center [1480, 351] width 128 height 33
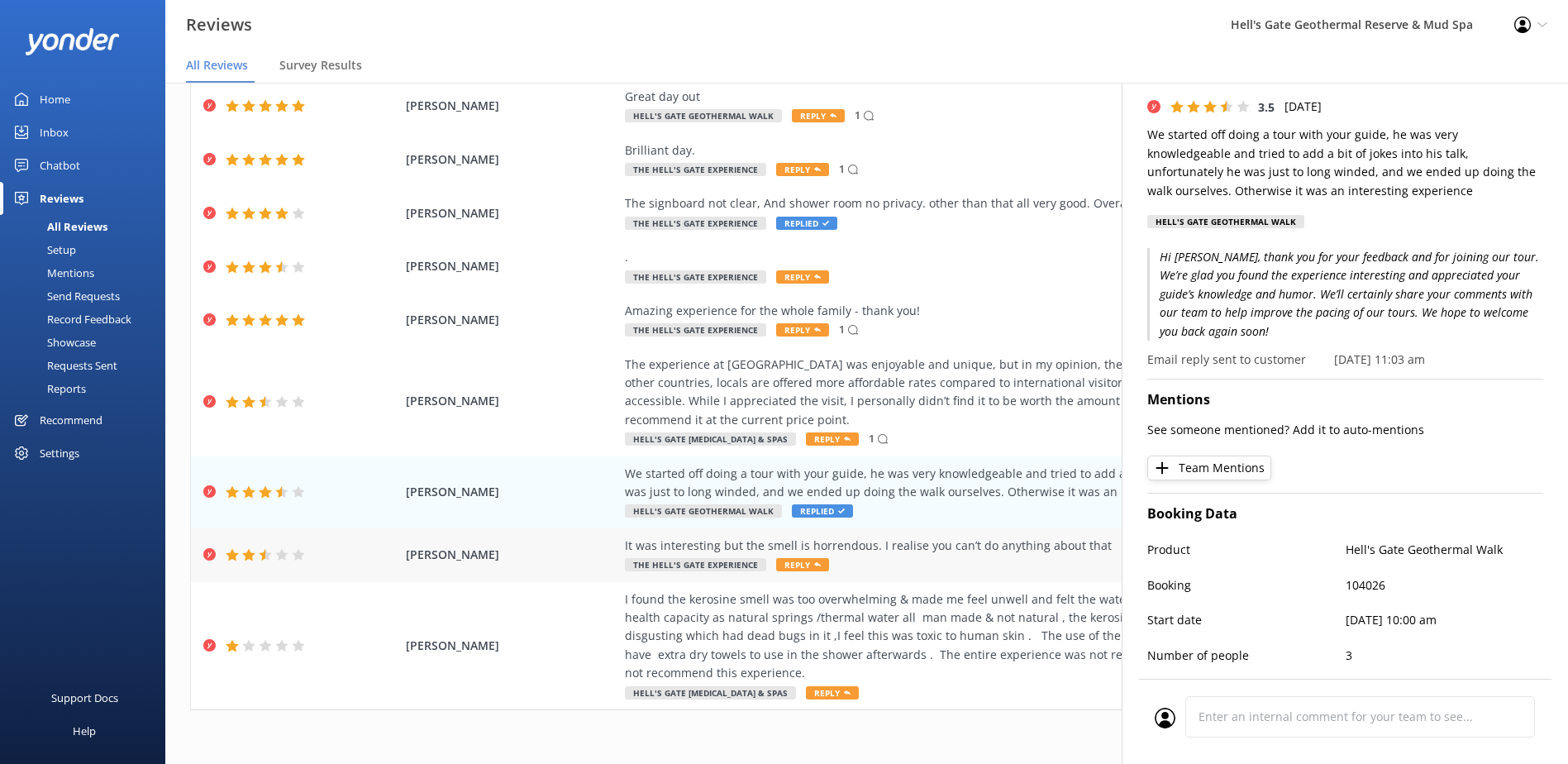
click at [1009, 572] on div "It was interesting but the smell is horrendous. I realise you can’t do anything…" at bounding box center [1001, 555] width 752 height 37
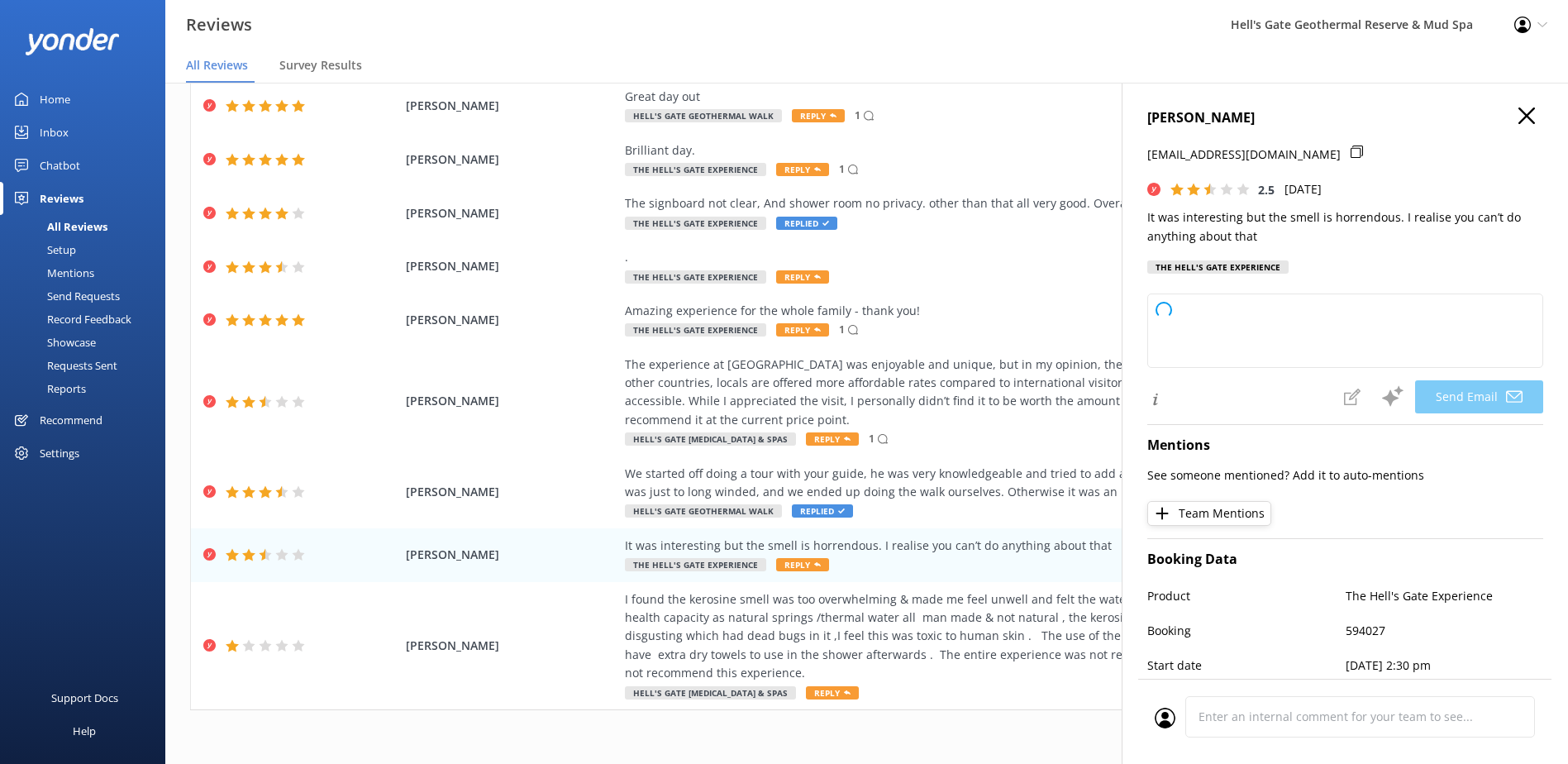
type textarea "Hi [PERSON_NAME], Thank you for your honest feedback. We’re glad you found it i…"
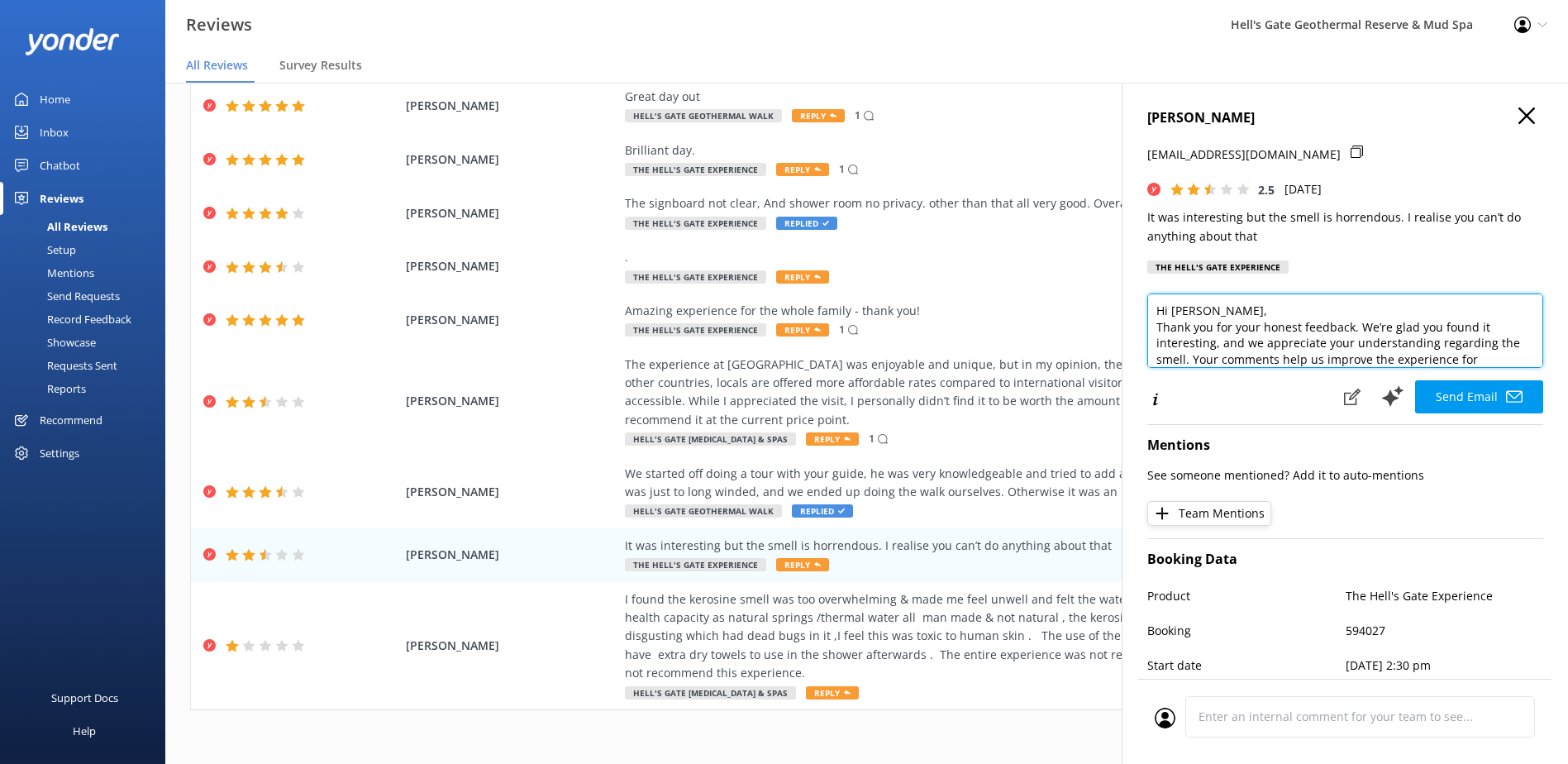
scroll to position [33, 0]
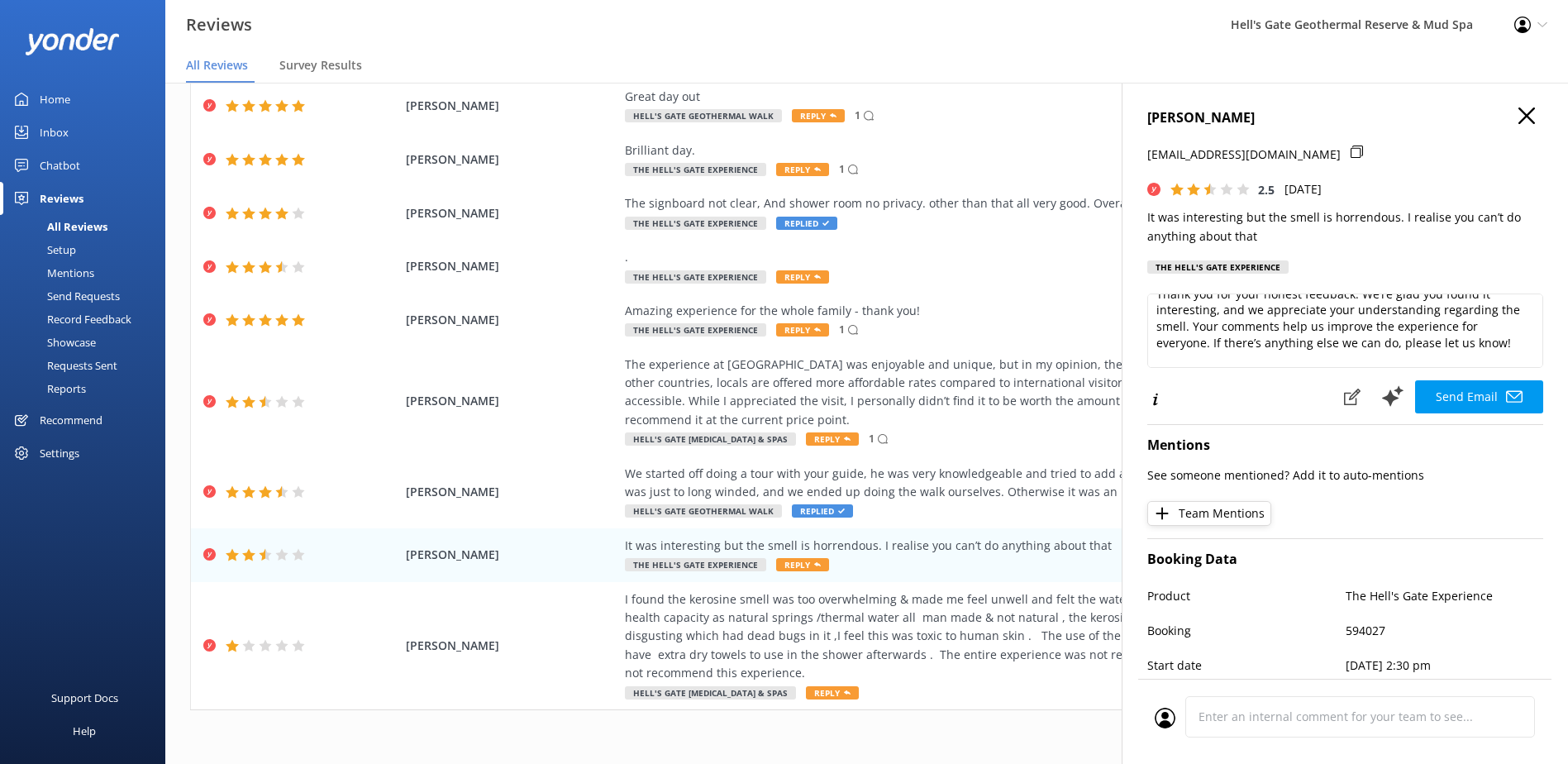
click at [1350, 161] on div at bounding box center [1361, 163] width 22 height 35
click at [1350, 152] on icon at bounding box center [1356, 151] width 12 height 12
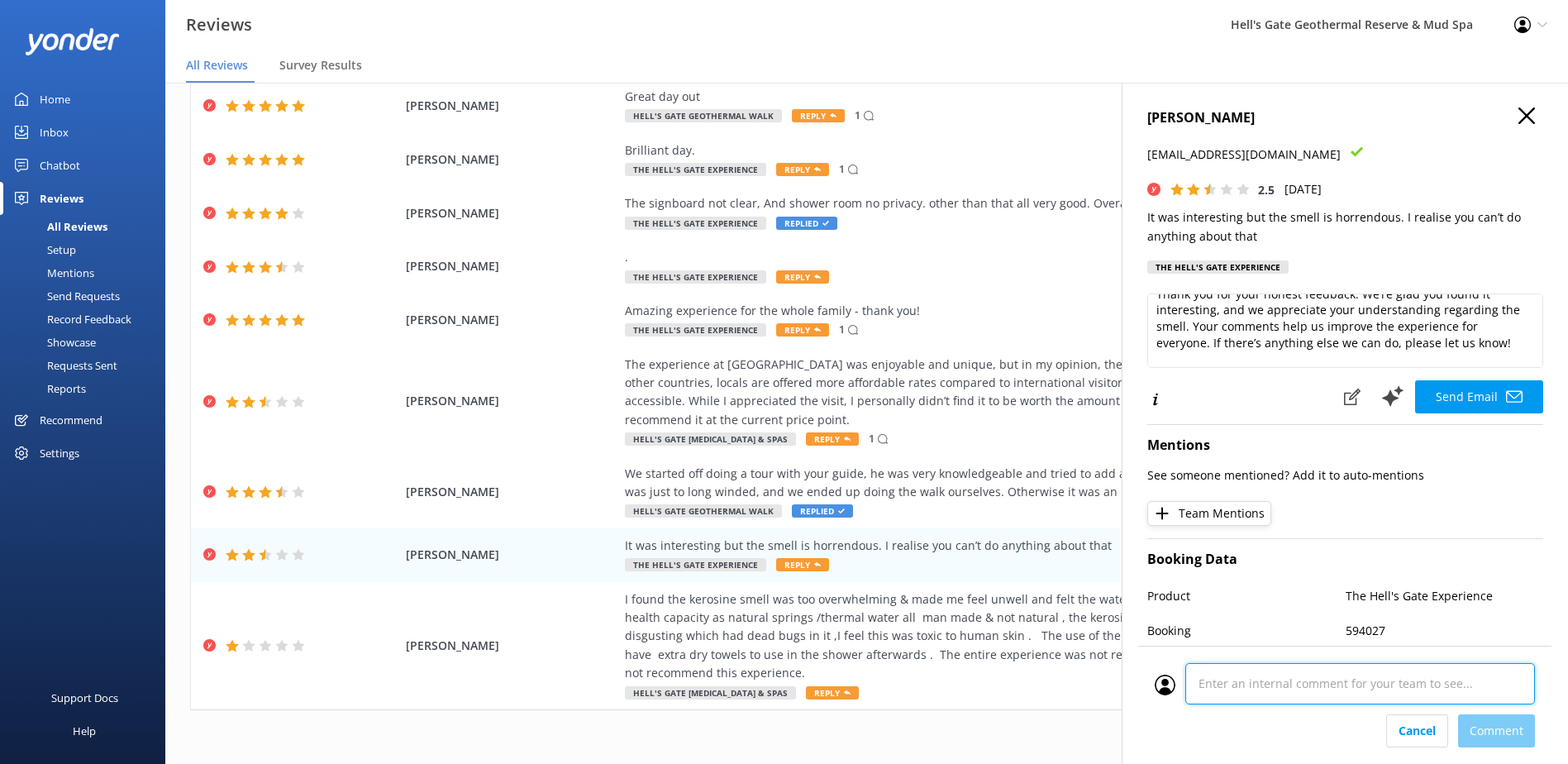
click at [1282, 725] on div "Cancel Comment" at bounding box center [1345, 705] width 413 height 118
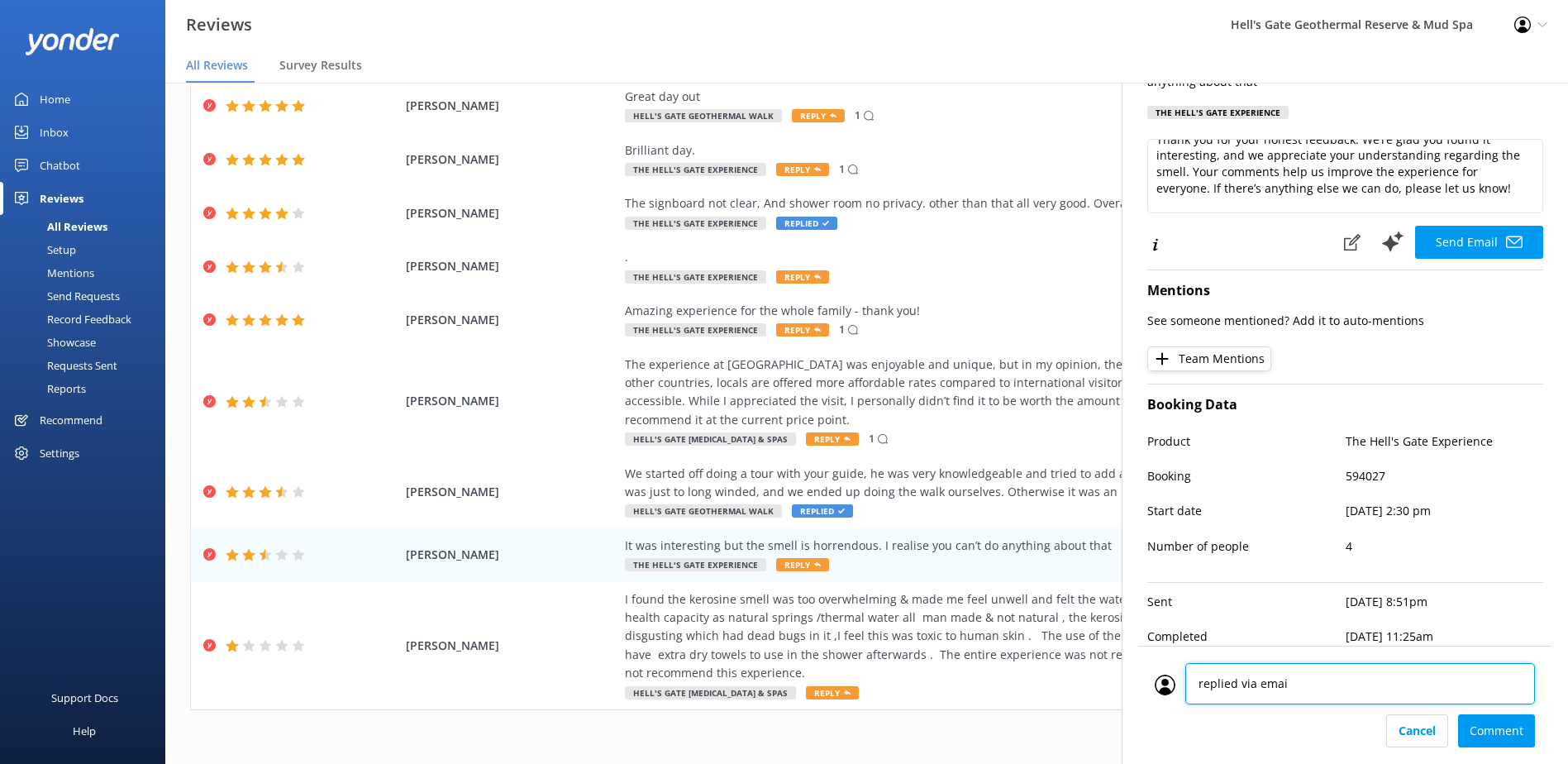
type textarea "replied via email"
click at [1507, 722] on div "Cancel Comment" at bounding box center [1345, 730] width 380 height 33
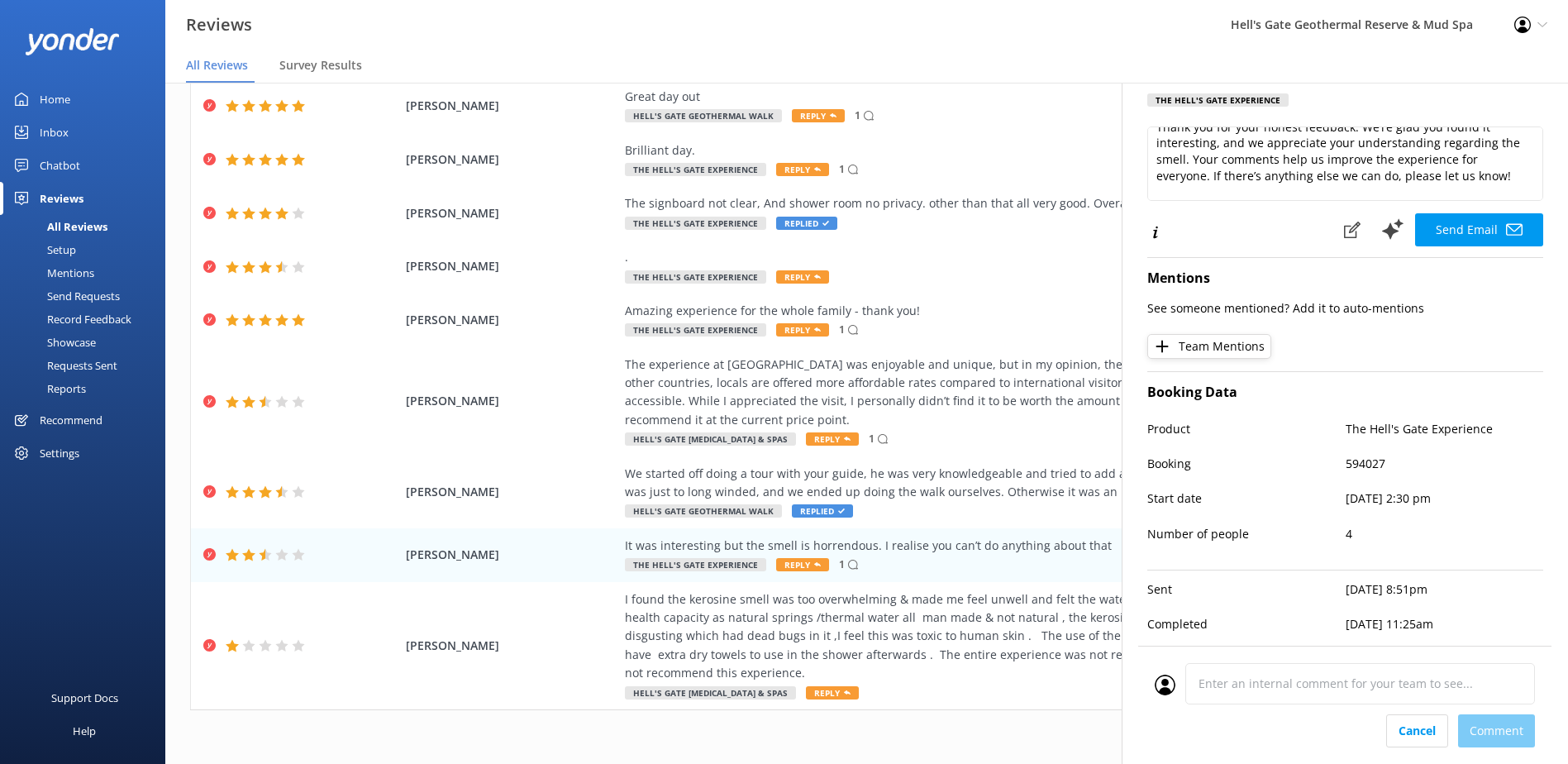
scroll to position [314, 0]
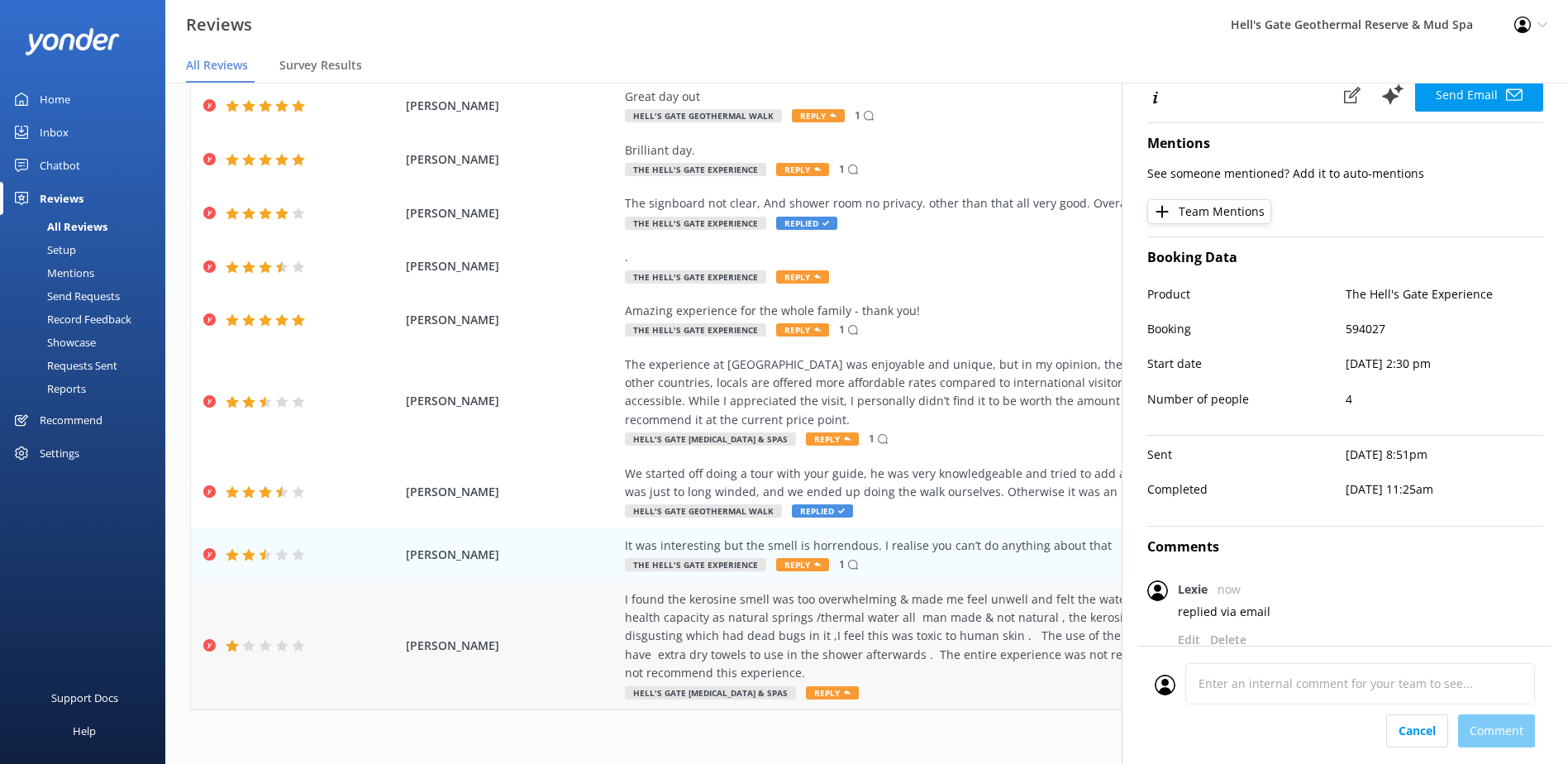
click at [949, 651] on div "I found the kerosine smell was too overwhelming & made me feel unwell and felt …" at bounding box center [1001, 637] width 752 height 93
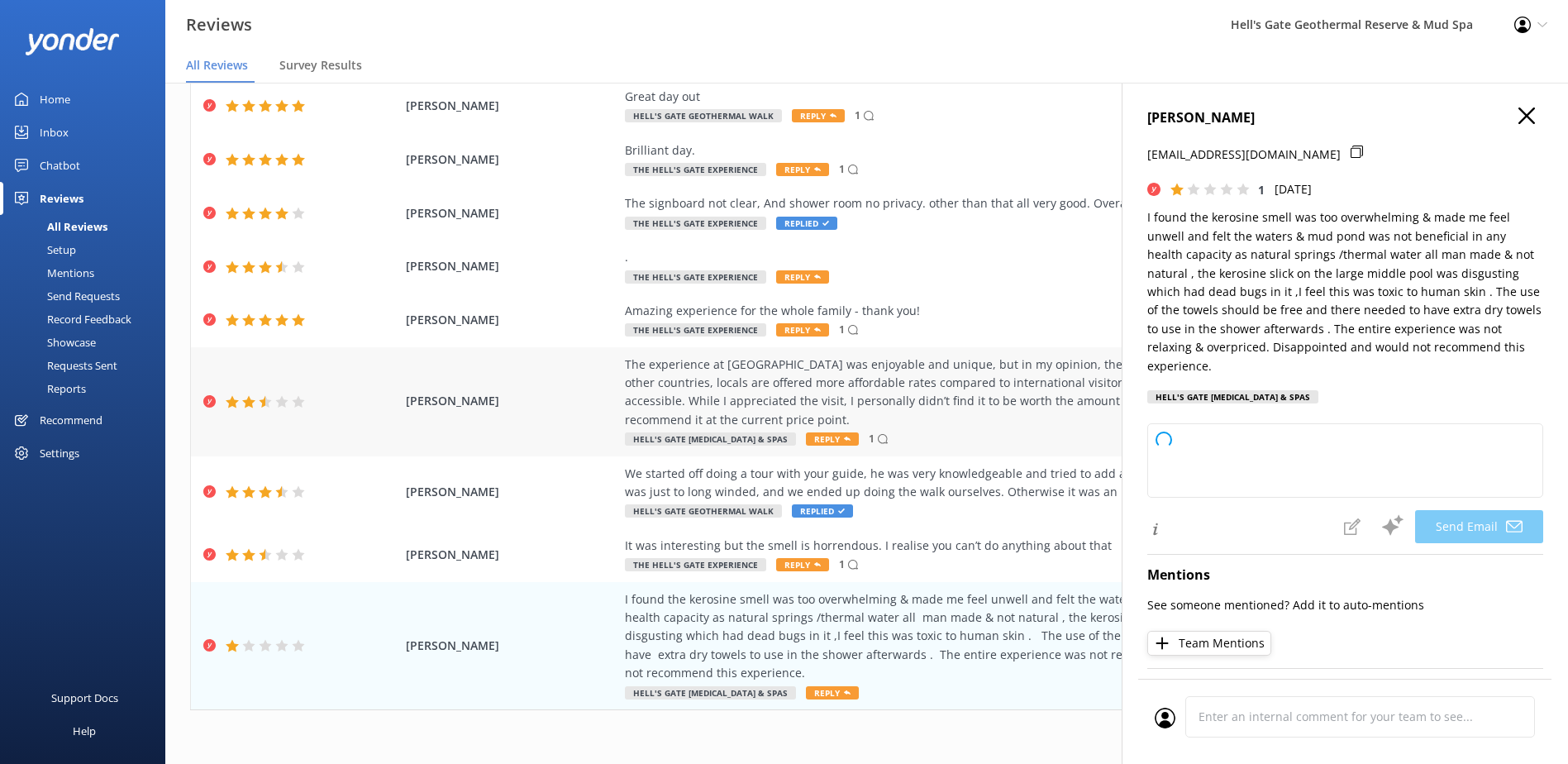
type textarea "Hi Ange, Thank you for taking the time to share your feedback. We're very sorry…"
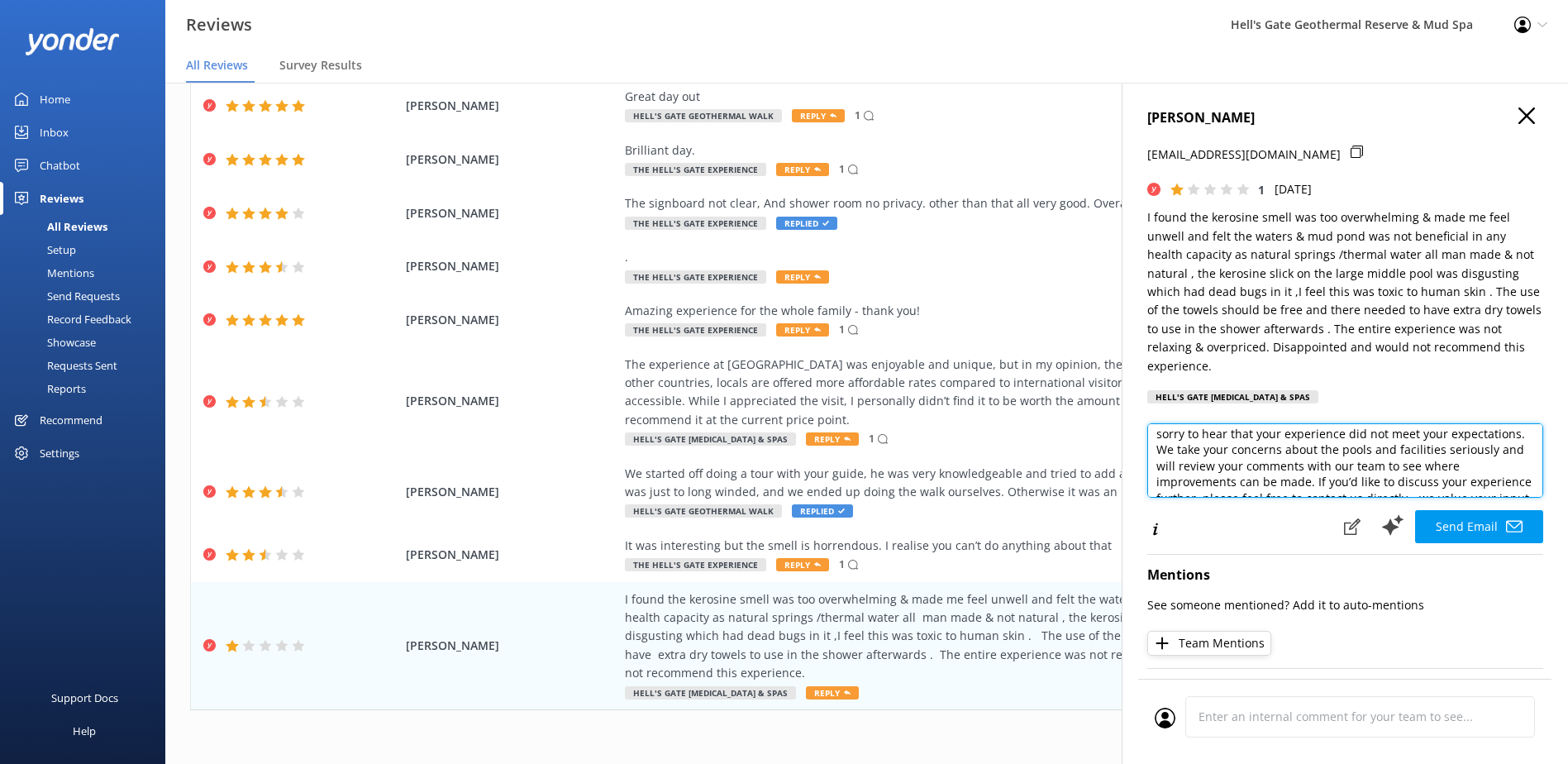
scroll to position [22, 0]
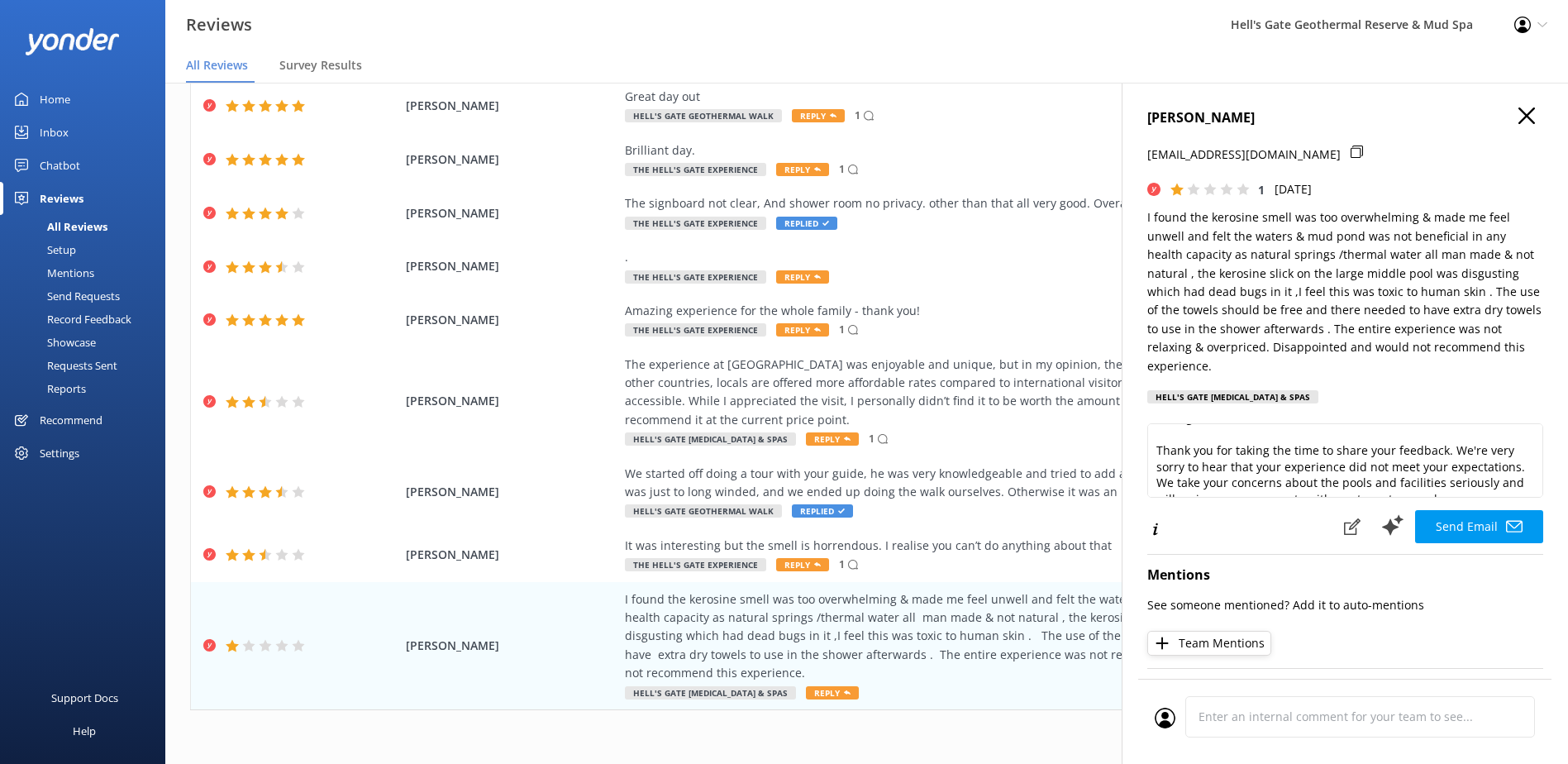
click at [1350, 150] on icon at bounding box center [1356, 151] width 12 height 12
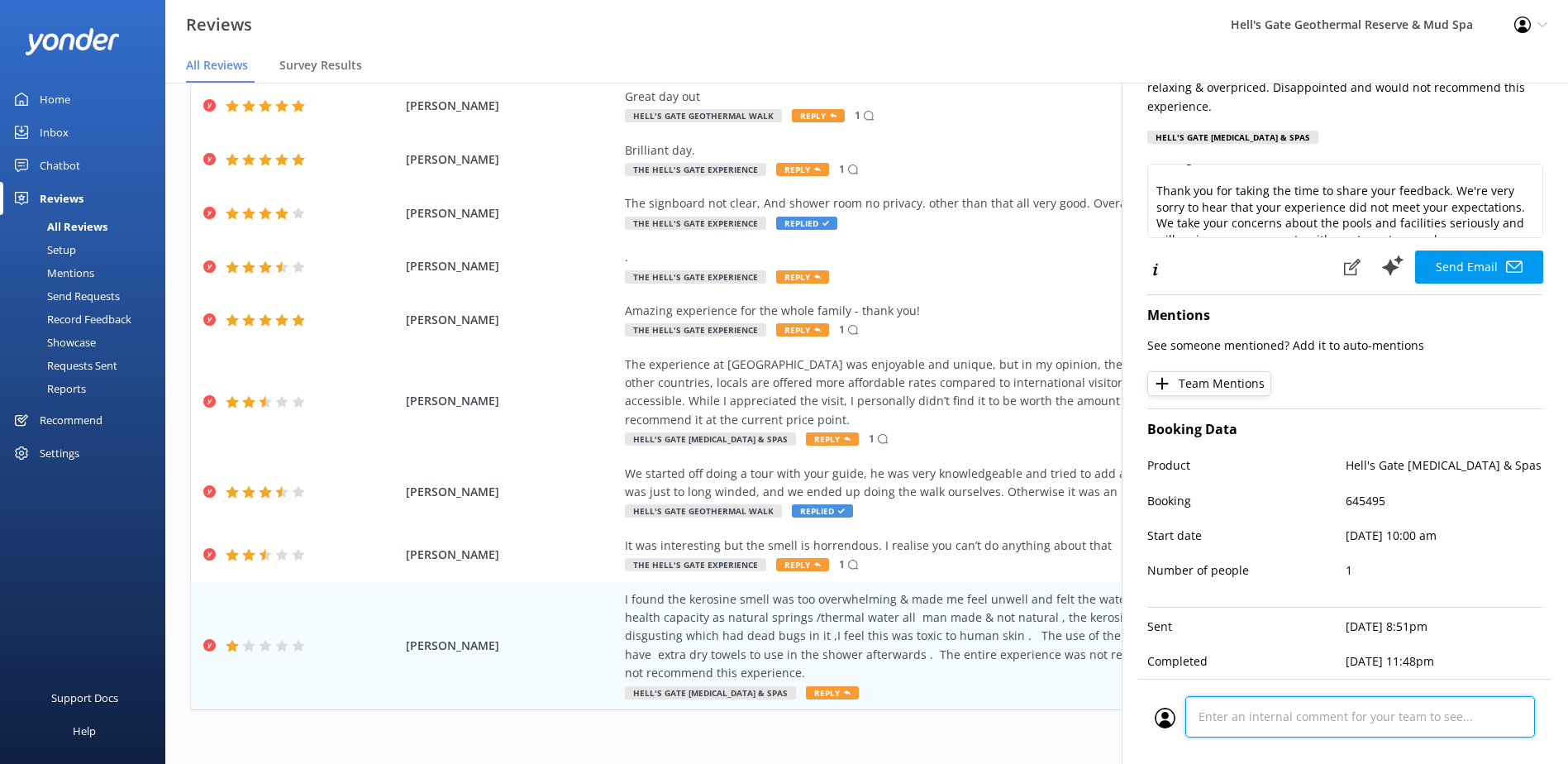
click at [1299, 712] on div at bounding box center [1345, 721] width 380 height 51
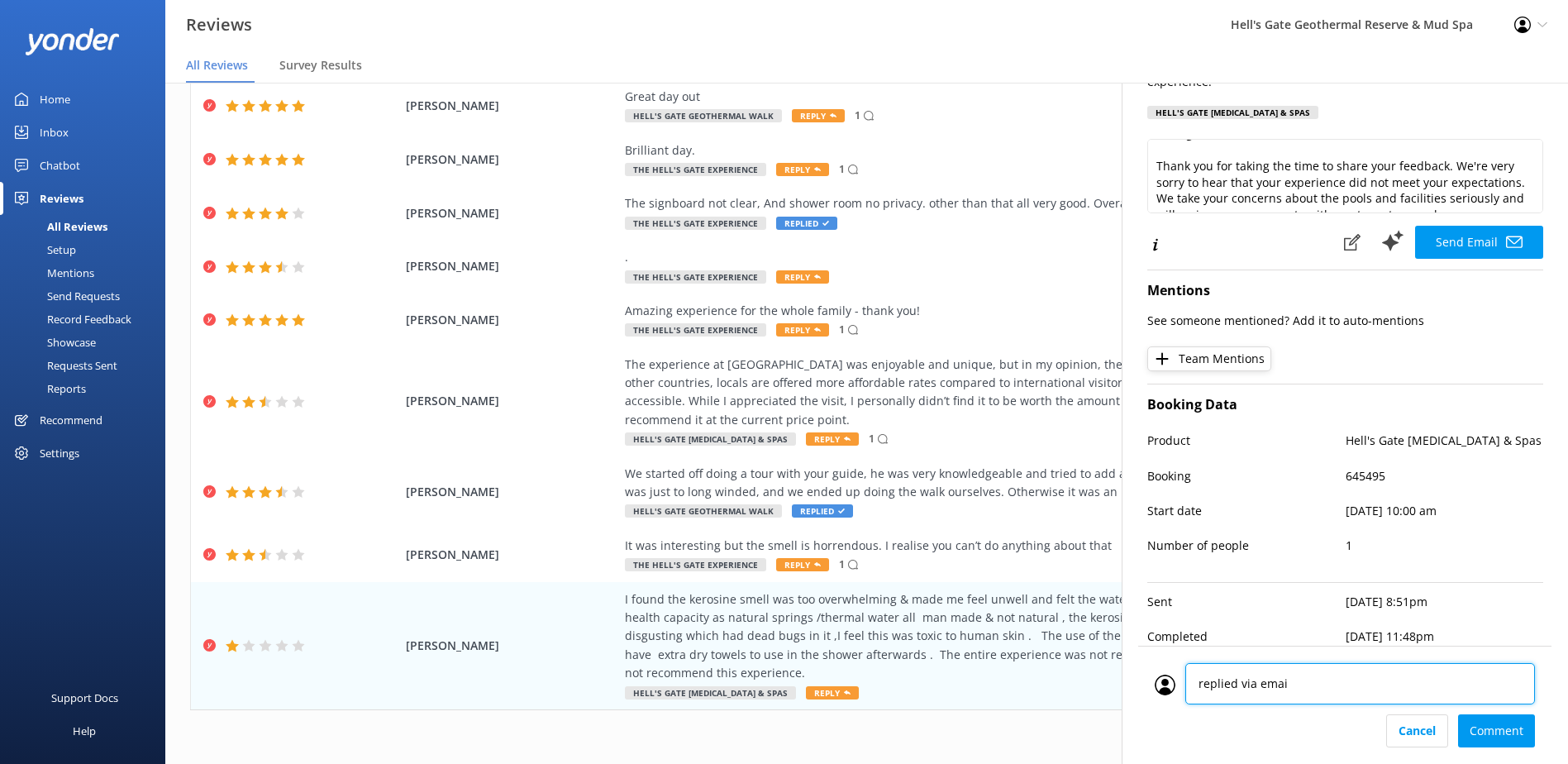
type textarea "replied via email"
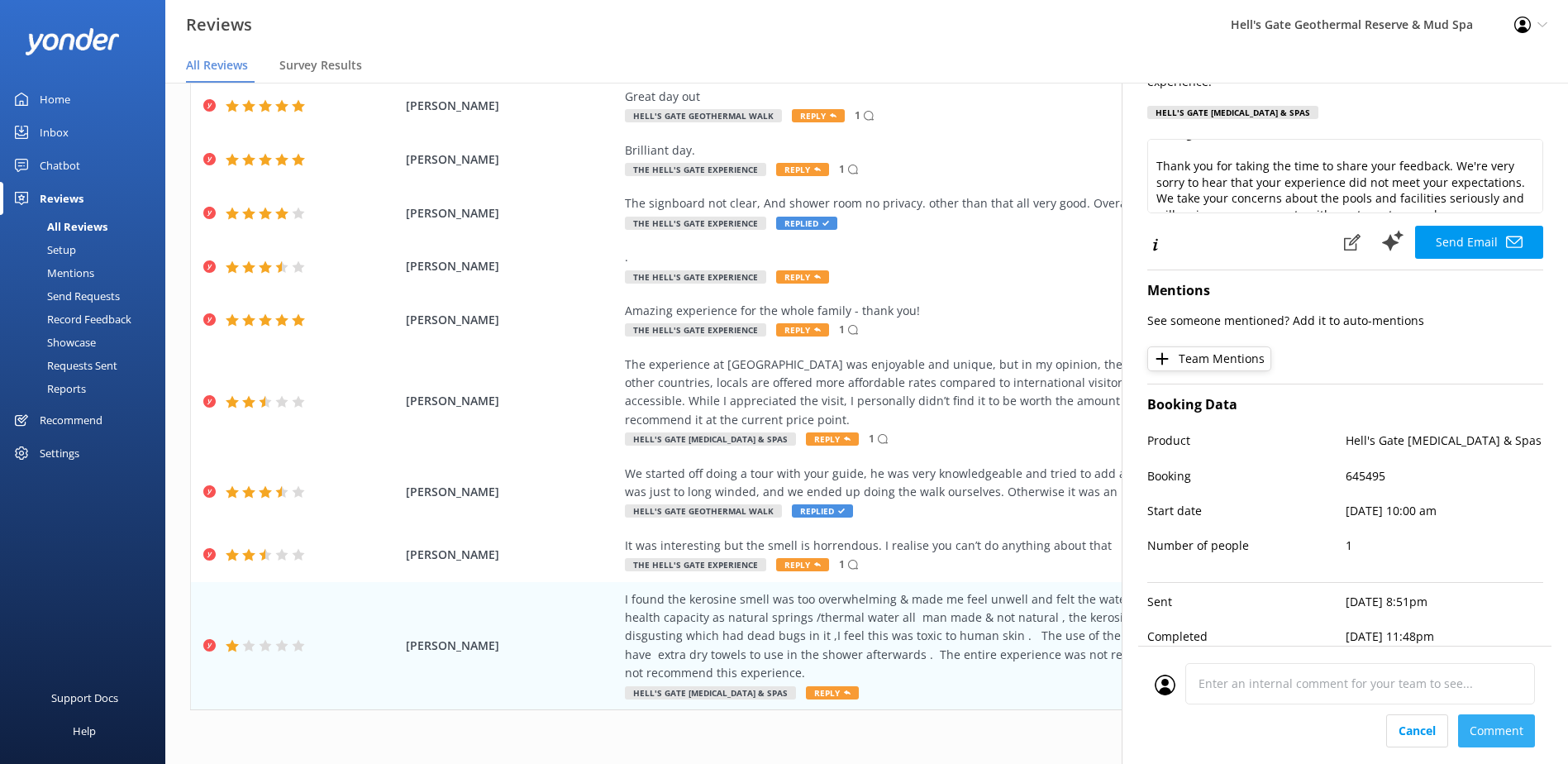
click at [1500, 733] on div "Cancel Comment" at bounding box center [1345, 730] width 380 height 33
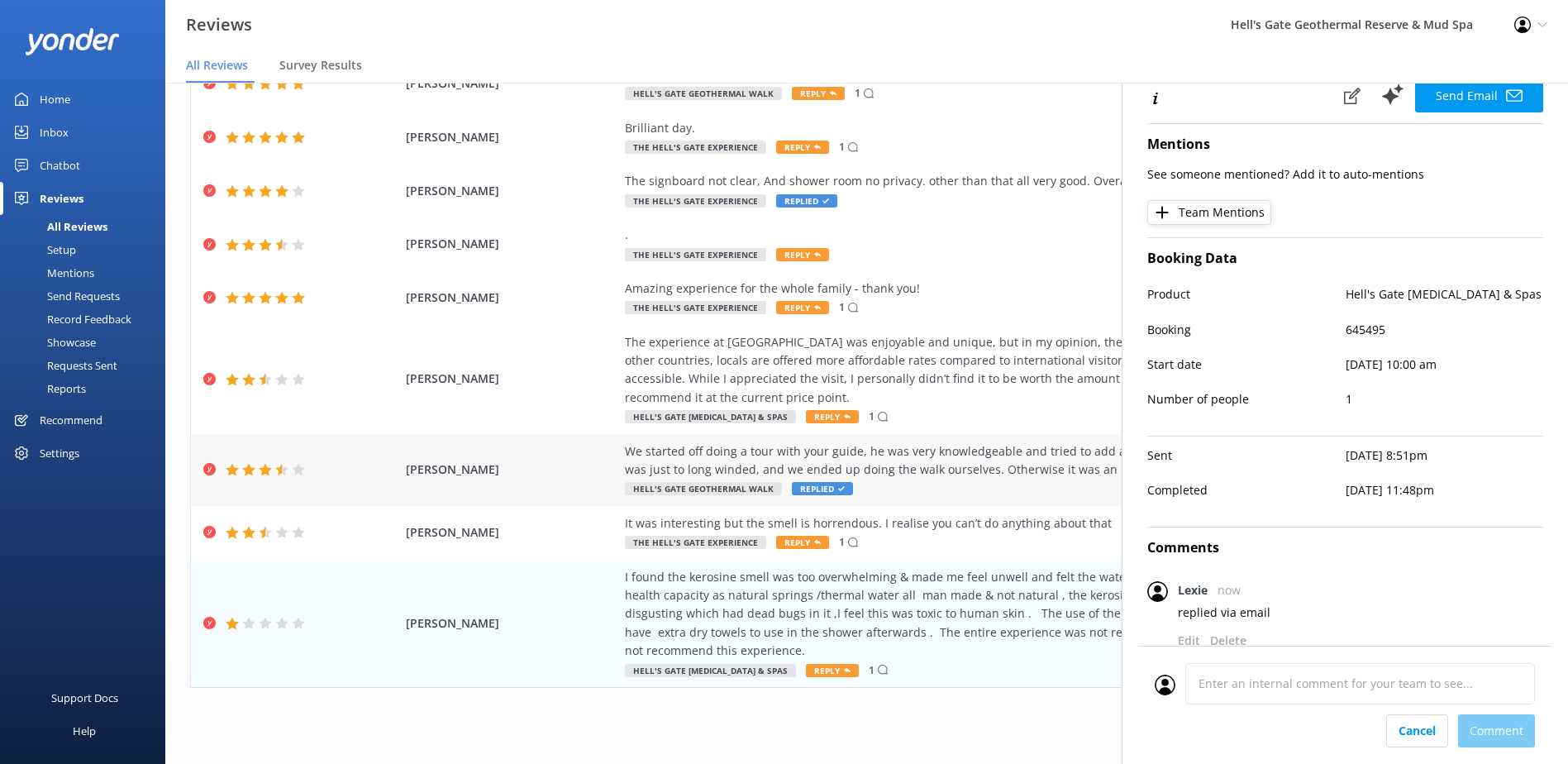
scroll to position [33, 0]
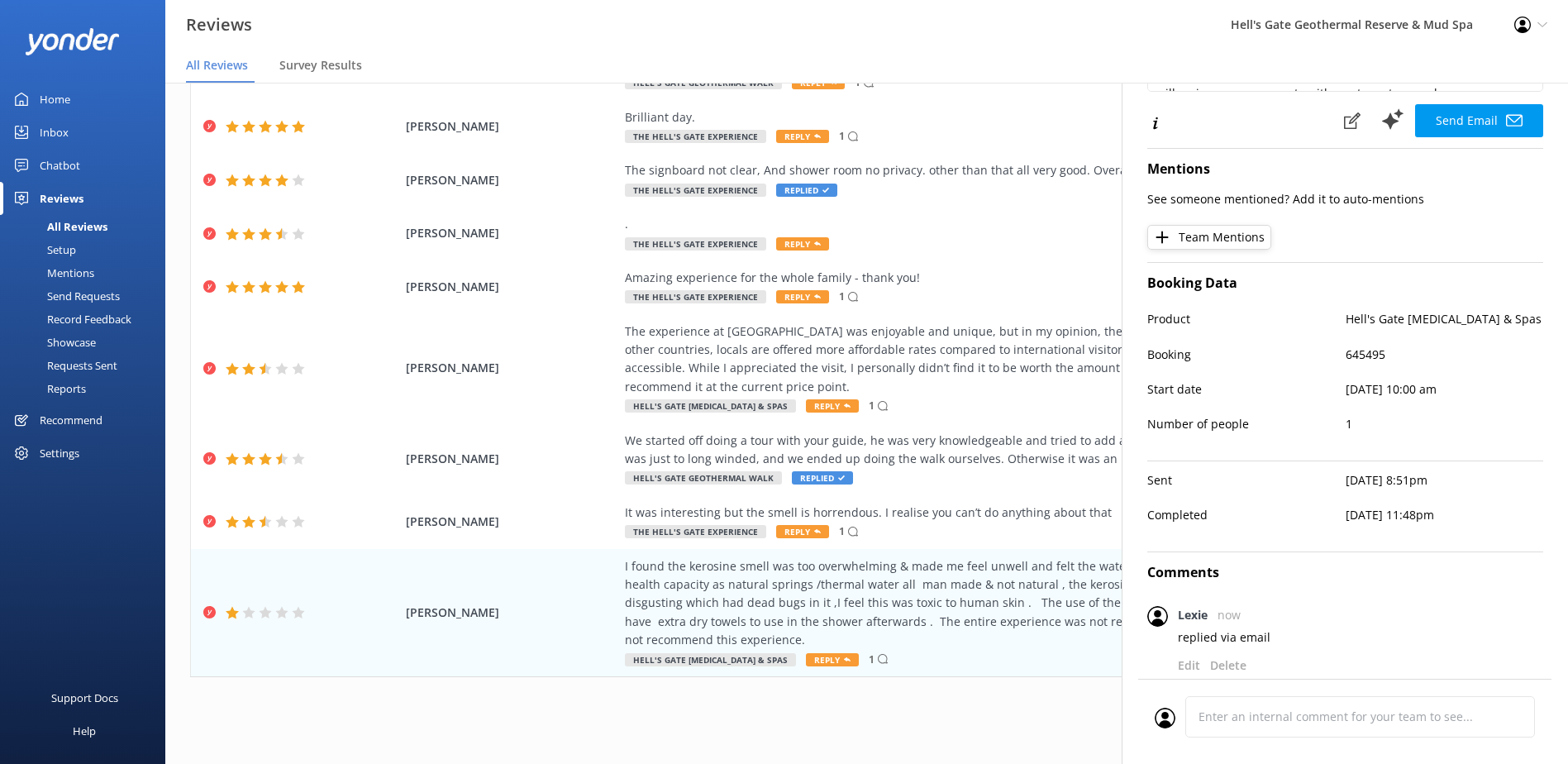
click at [1405, 739] on div "Cancel Comment" at bounding box center [1345, 721] width 413 height 85
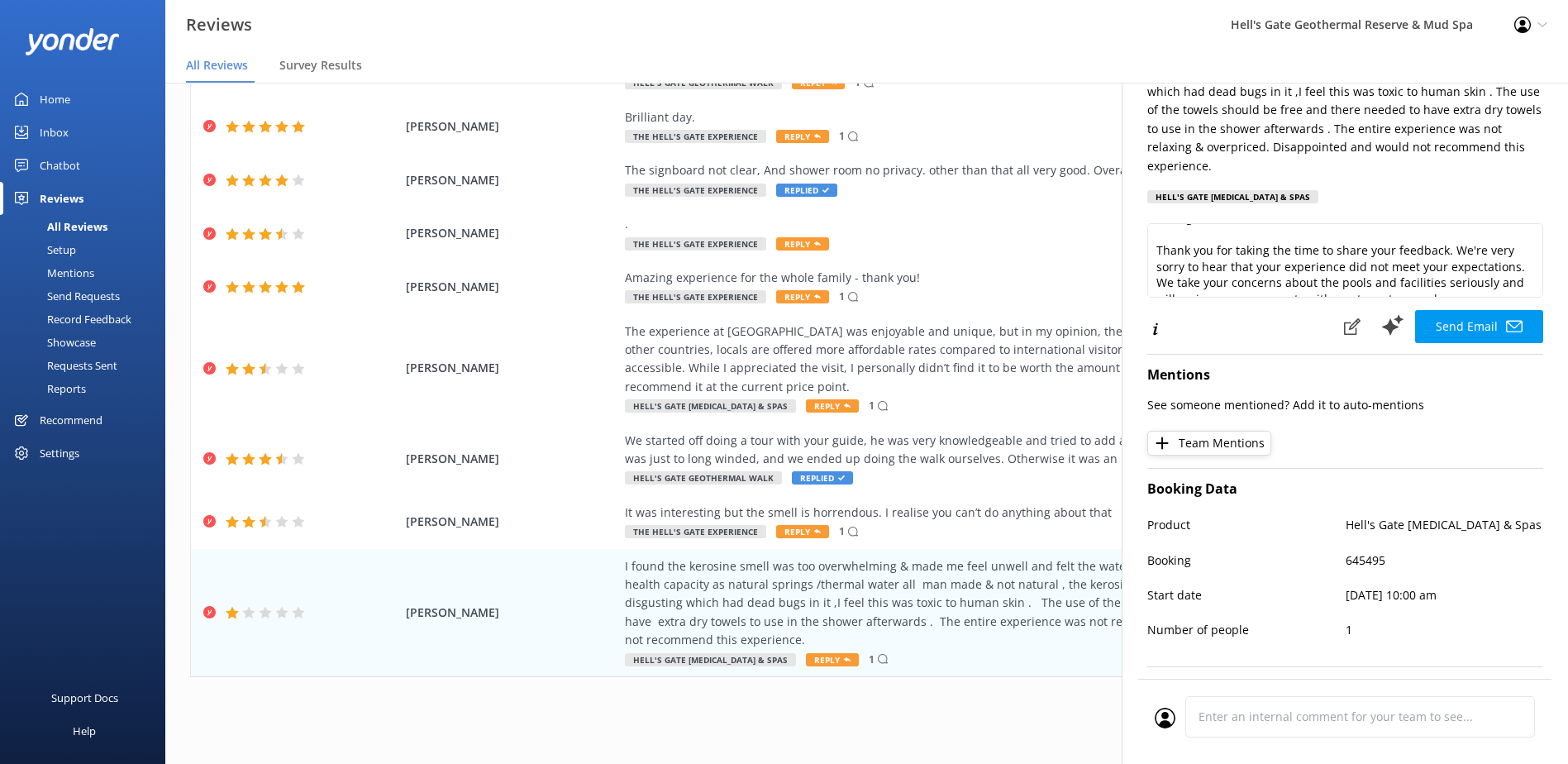
scroll to position [0, 0]
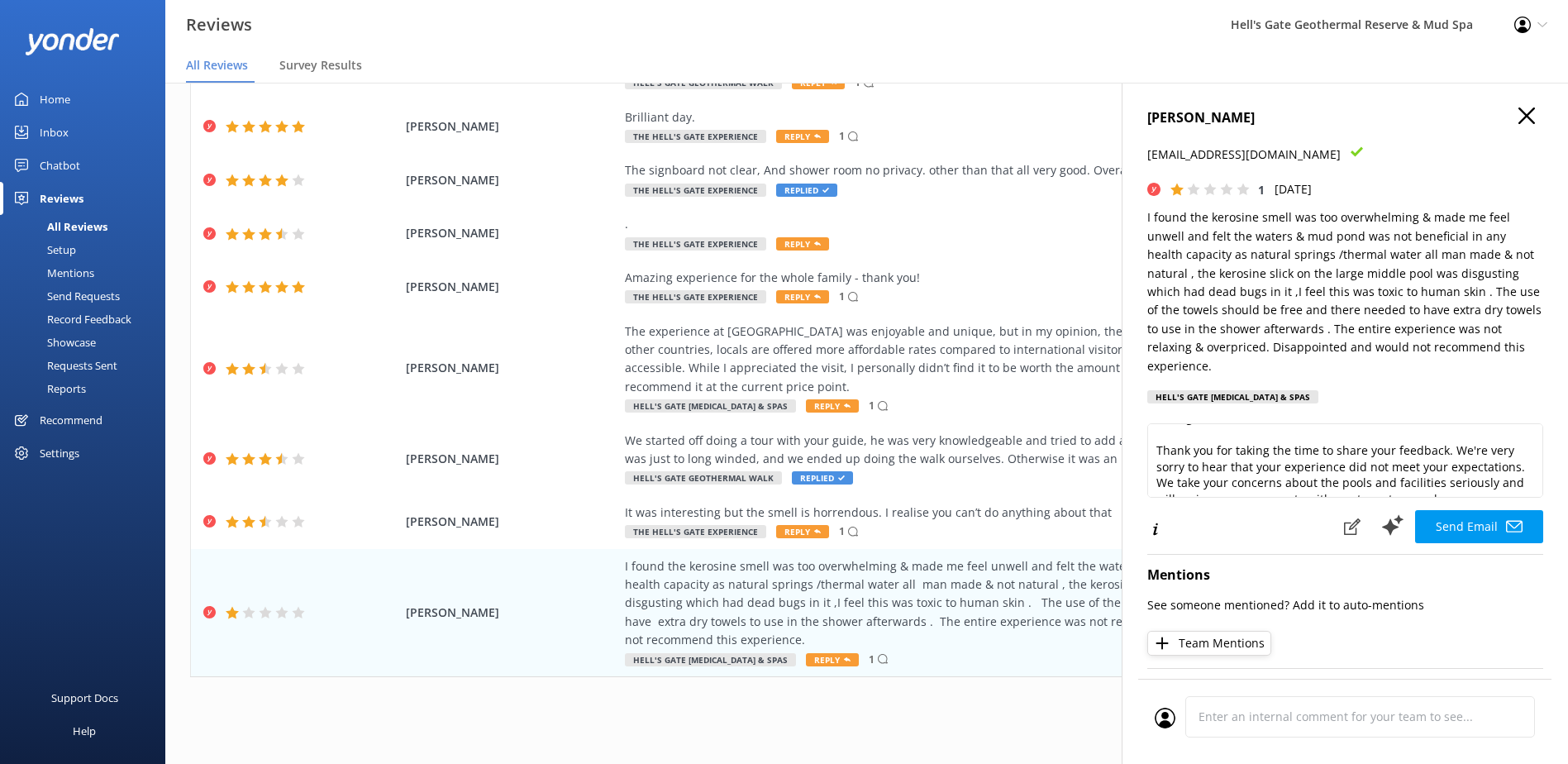
click at [1523, 109] on h4 "[PERSON_NAME]" at bounding box center [1345, 118] width 396 height 21
click at [1521, 111] on div "[PERSON_NAME] [EMAIL_ADDRESS][DOMAIN_NAME] 1 [DATE] I found the kerosine smell …" at bounding box center [1345, 464] width 447 height 764
drag, startPoint x: 1521, startPoint y: 111, endPoint x: 1511, endPoint y: 117, distance: 11.7
click at [1518, 117] on icon "button" at bounding box center [1526, 115] width 16 height 16
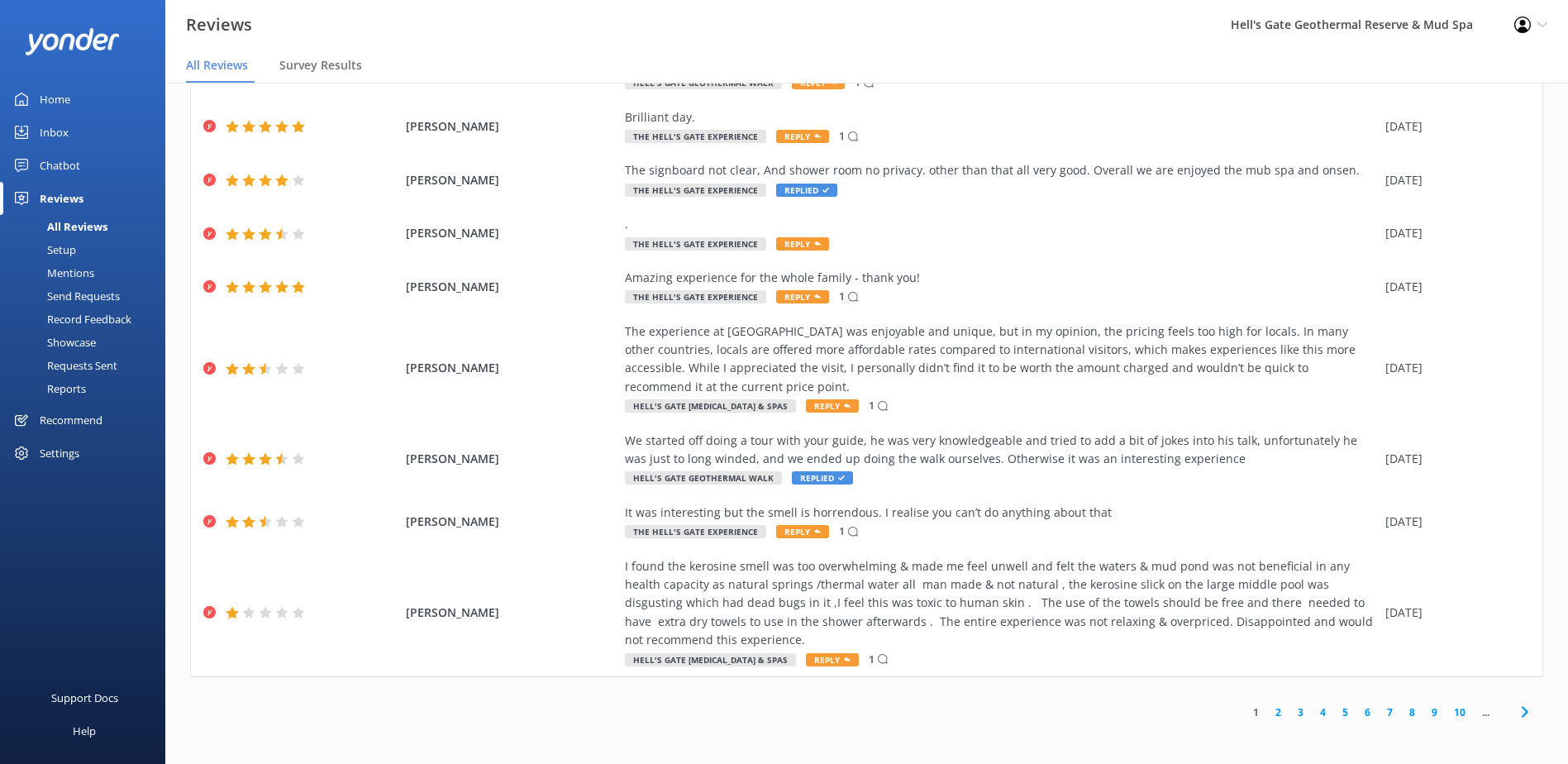
click at [1268, 711] on link "2" at bounding box center [1278, 712] width 22 height 15
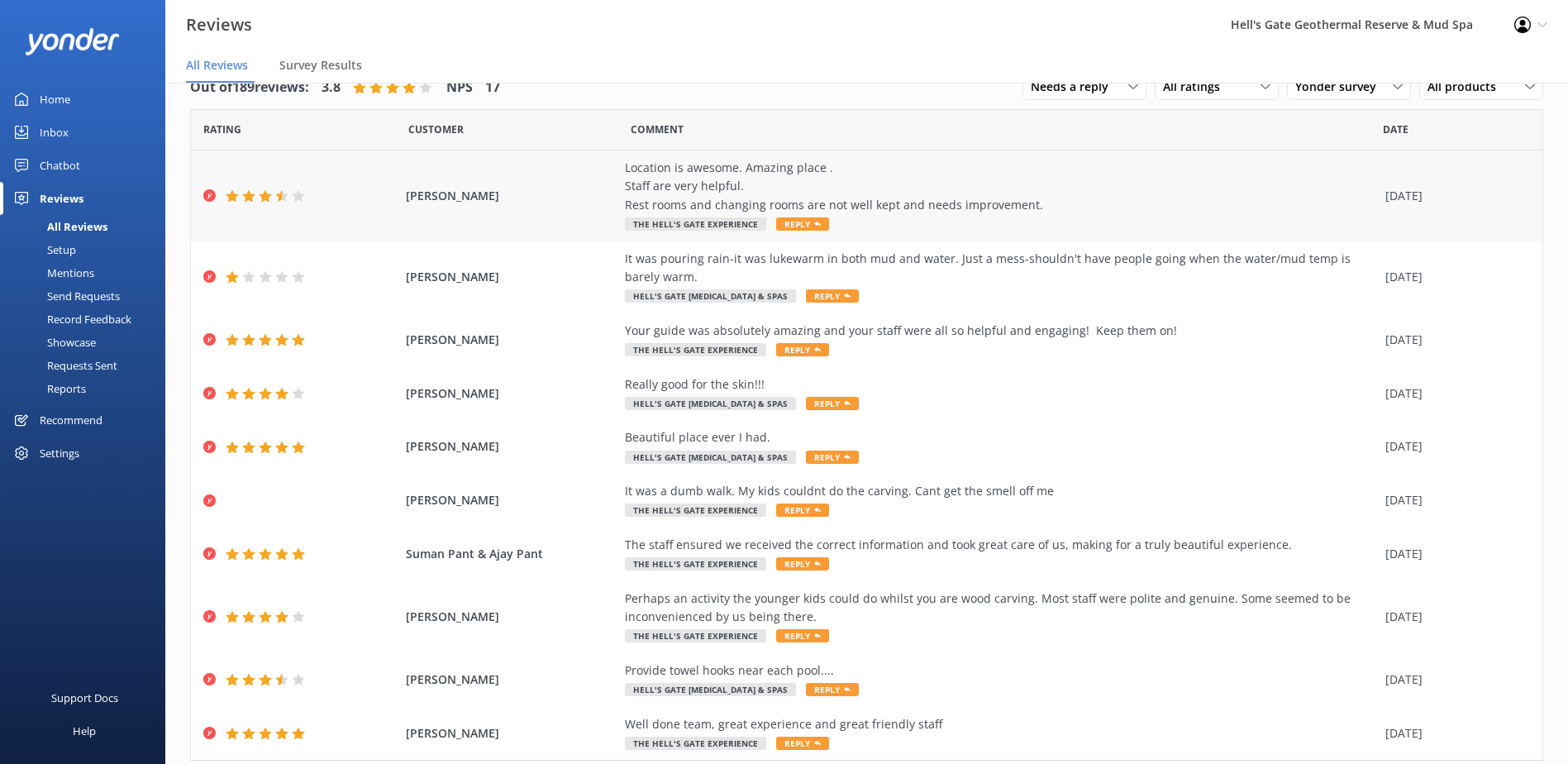
click at [1003, 220] on div "Location is awesome. Amazing place . Staff are very helpful. Rest rooms and cha…" at bounding box center [1001, 197] width 752 height 75
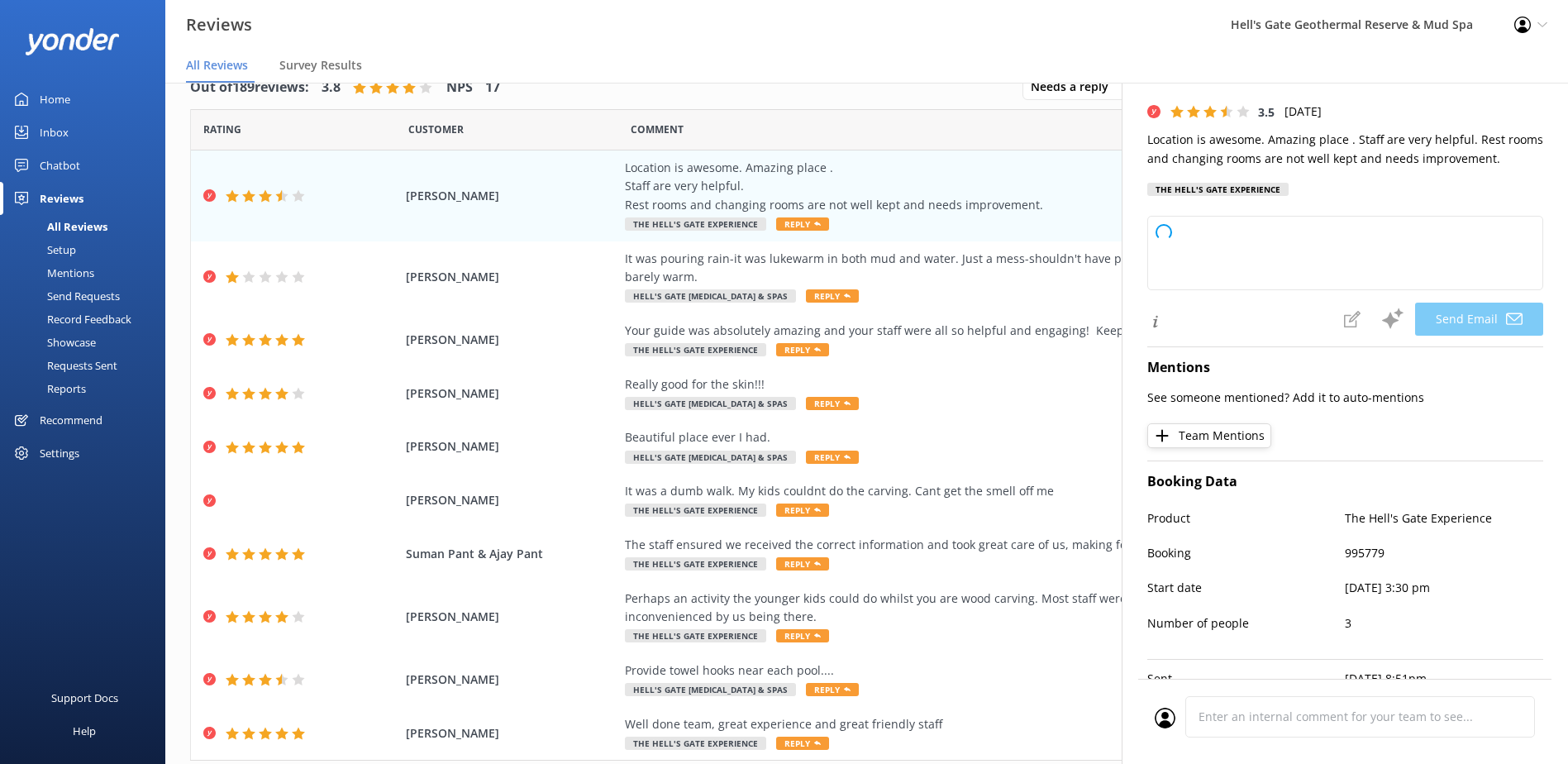
scroll to position [142, 0]
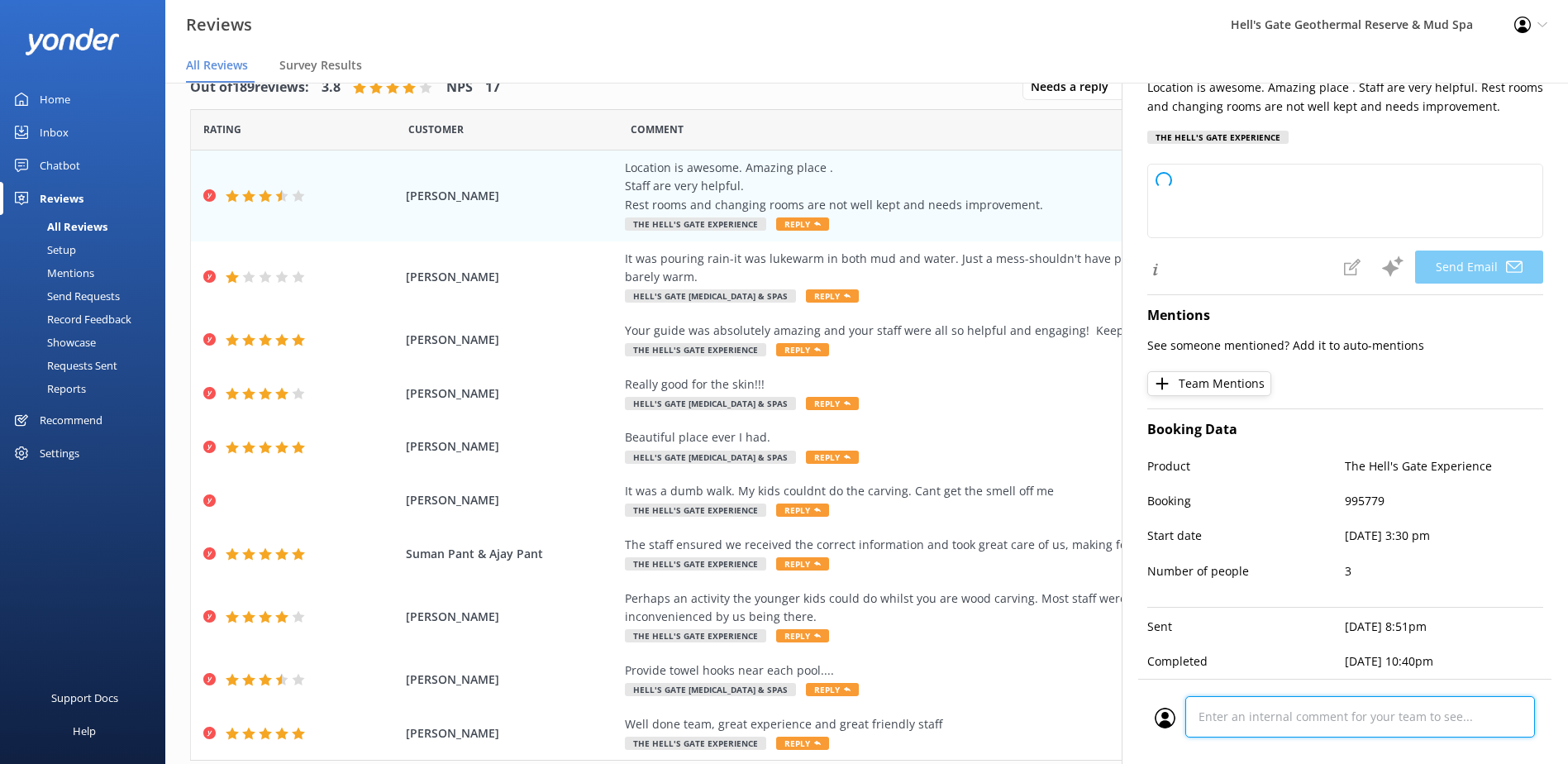
click at [1265, 722] on div "Cancel Comment" at bounding box center [1345, 721] width 413 height 85
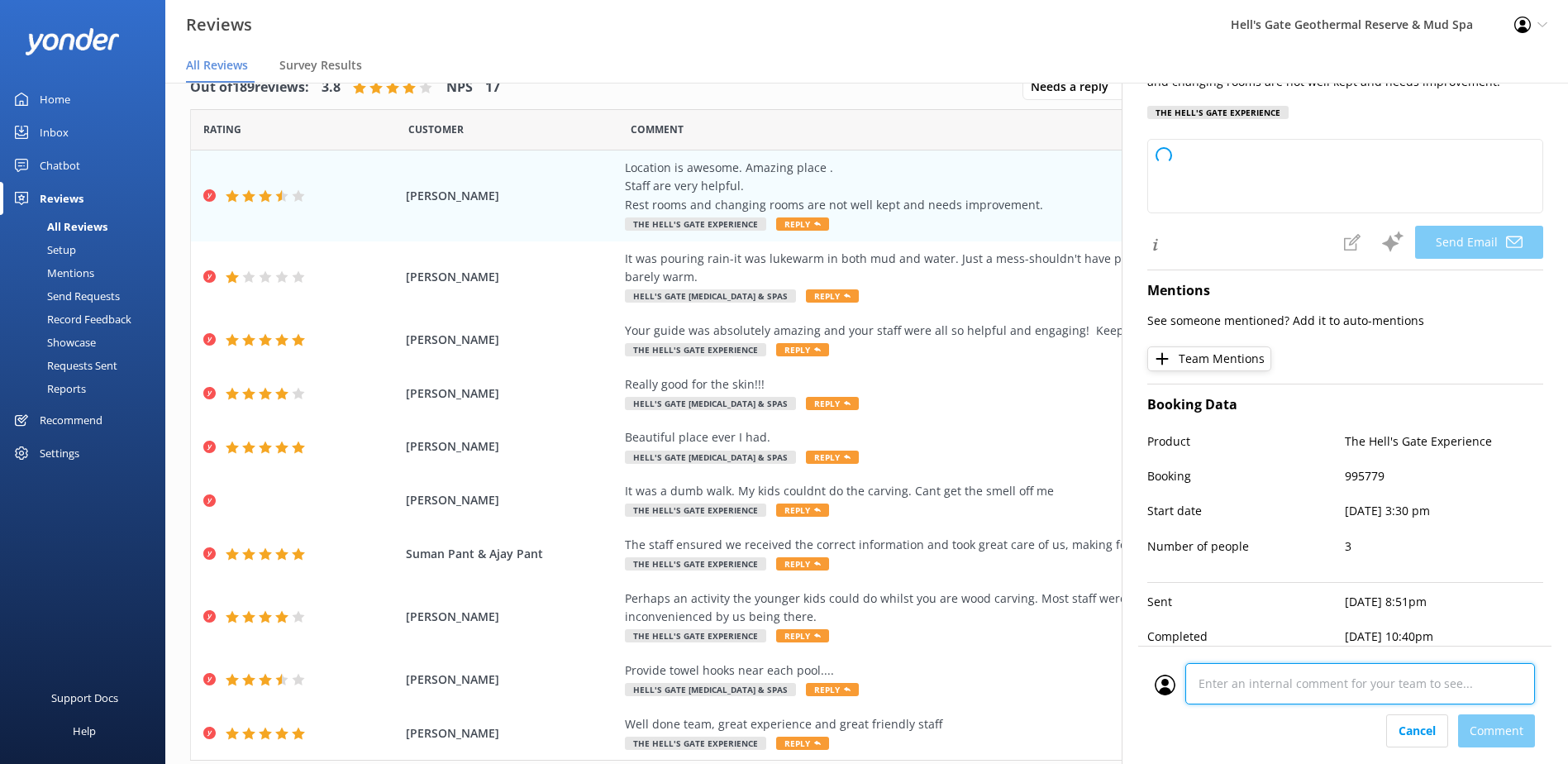
type textarea "Thank you so much for your feedback, [PERSON_NAME]! We're glad you enjoyed our …"
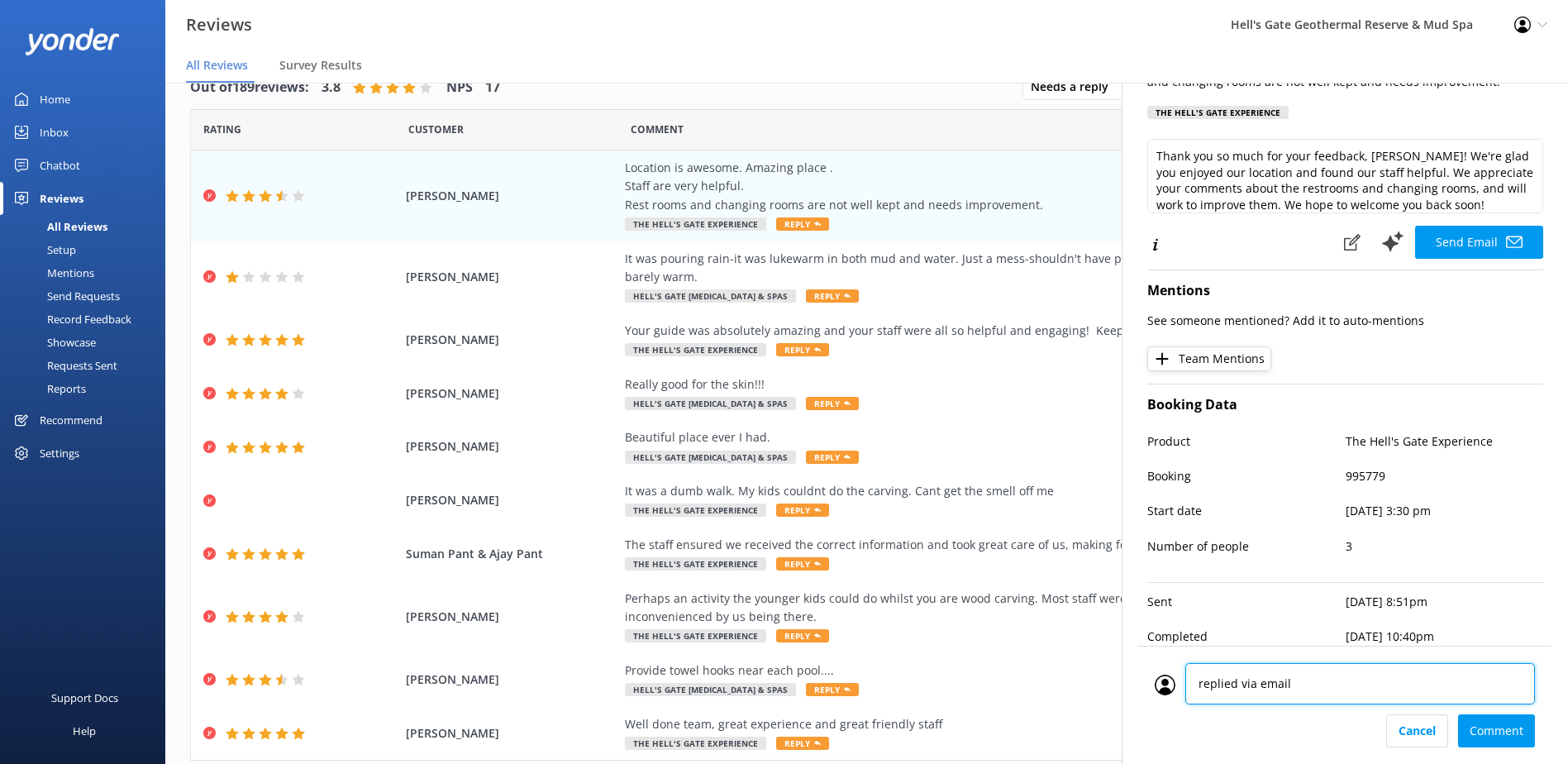
type textarea "replied via email"
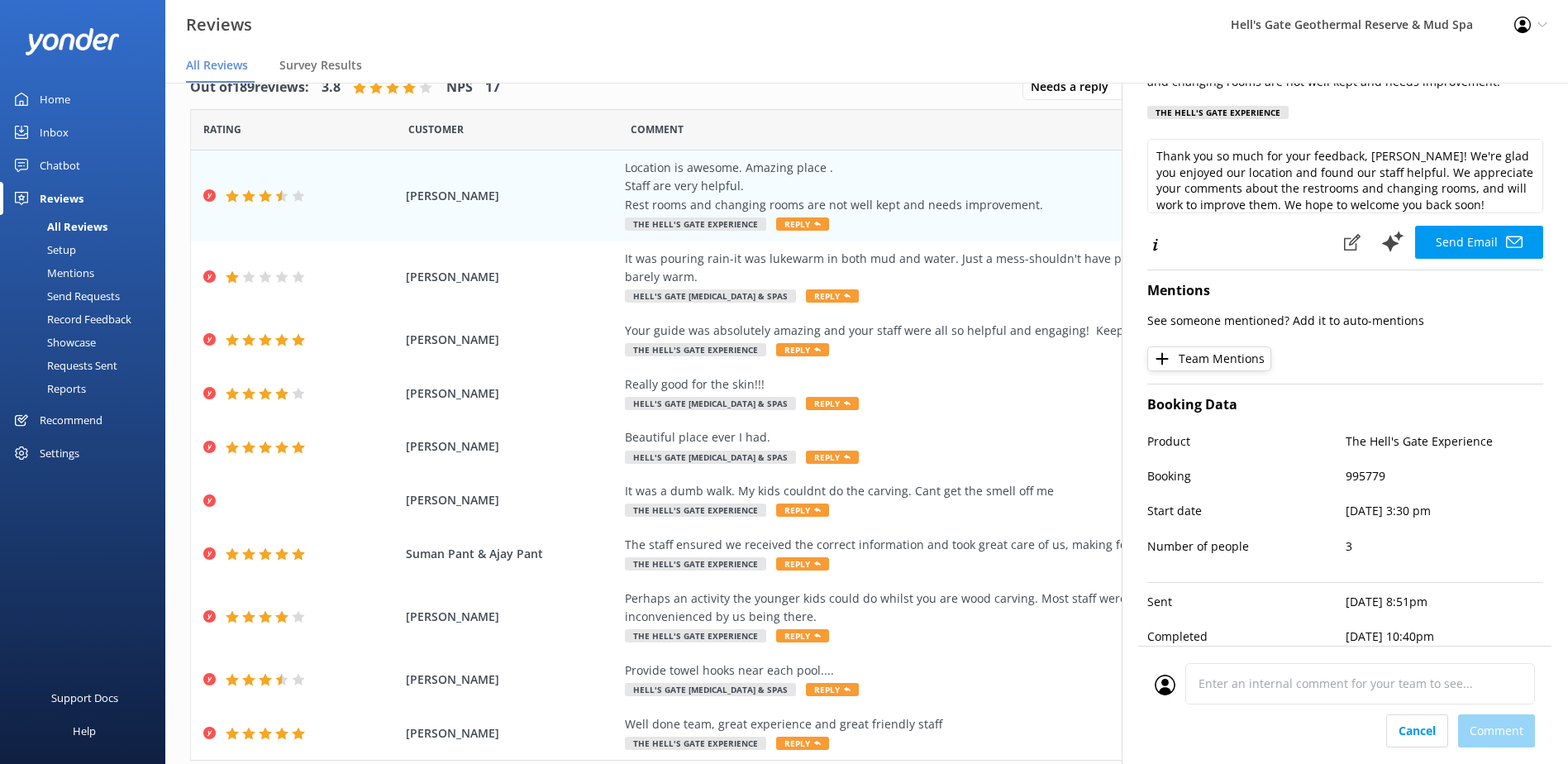
click at [1512, 729] on div "Cancel Comment" at bounding box center [1345, 730] width 380 height 33
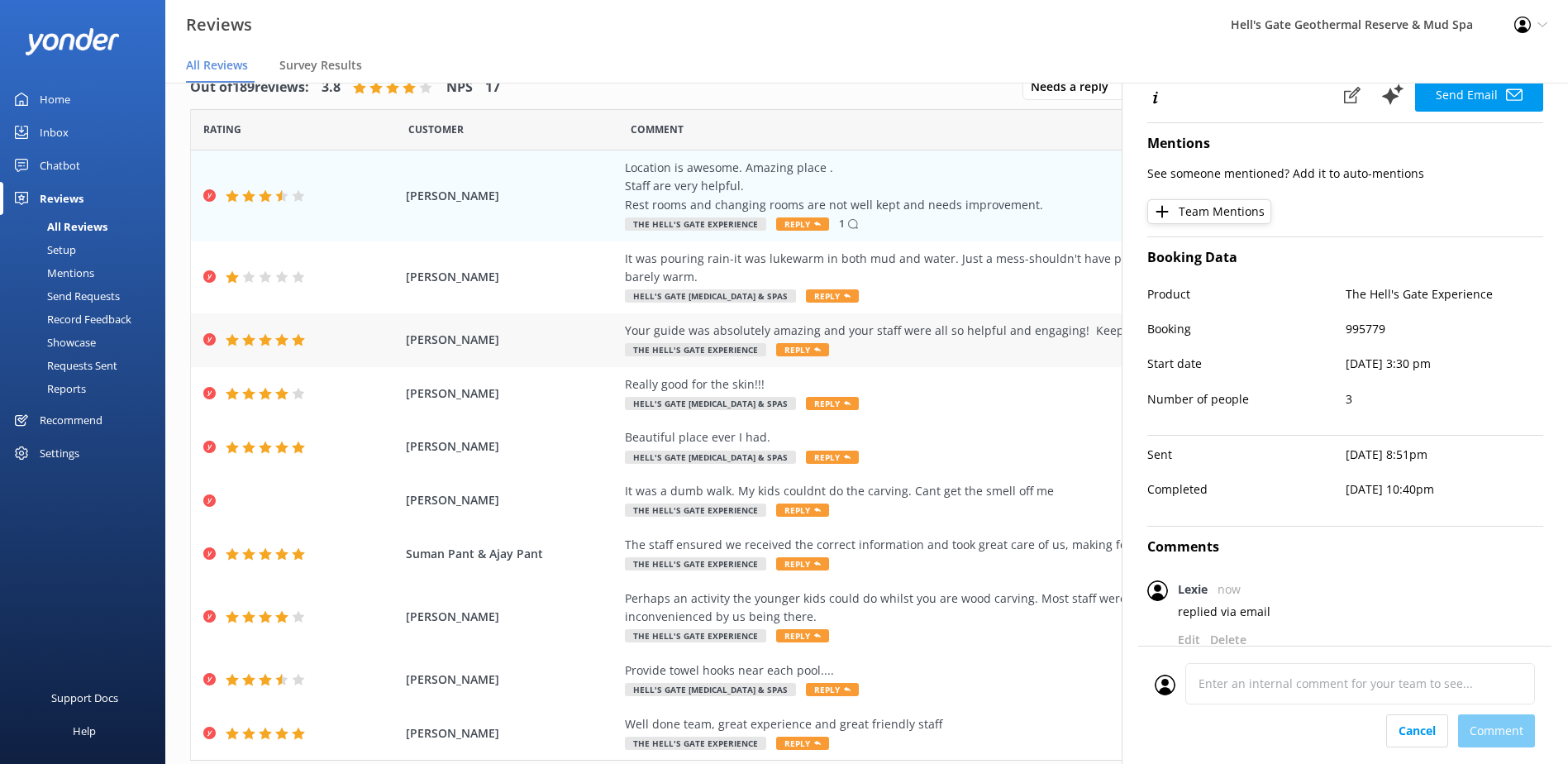
click at [933, 340] on div "Your guide was absolutely amazing and your staff were all so helpful and engagi…" at bounding box center [1001, 340] width 752 height 37
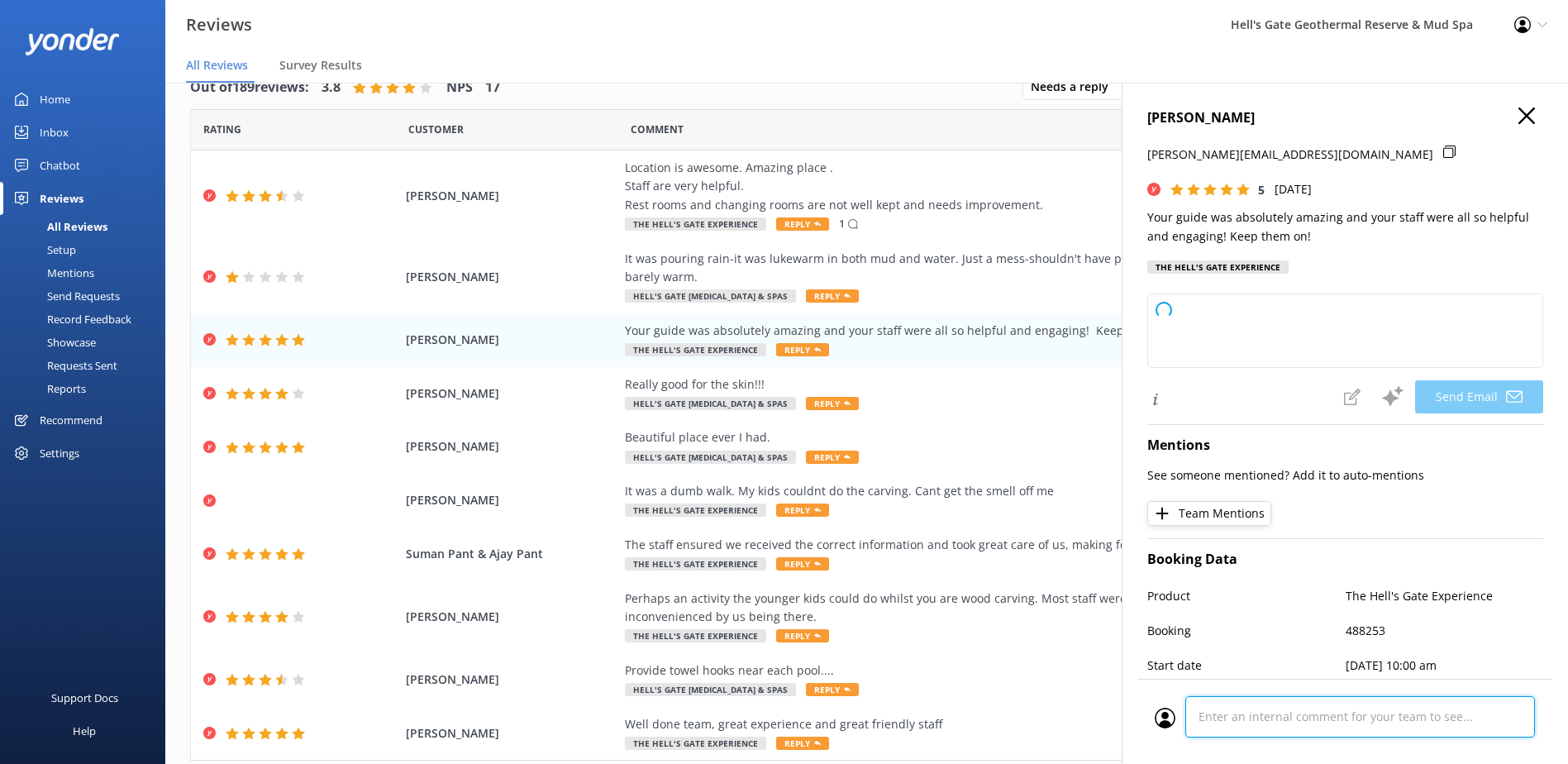
type textarea "Thank you so much, [PERSON_NAME]! We’re thrilled to hear you enjoyed your exper…"
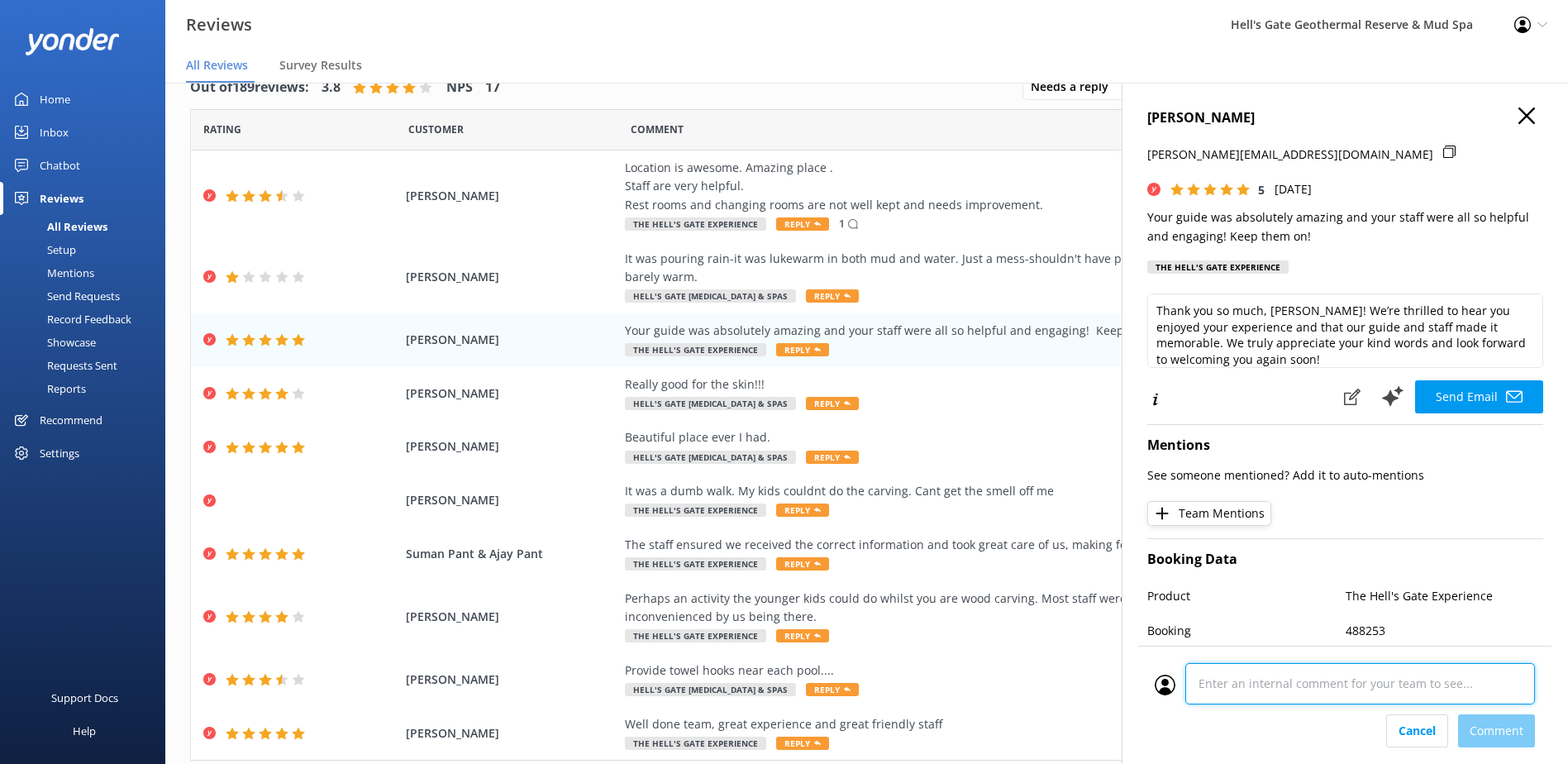
click at [1260, 725] on div "Cancel Comment" at bounding box center [1345, 705] width 413 height 118
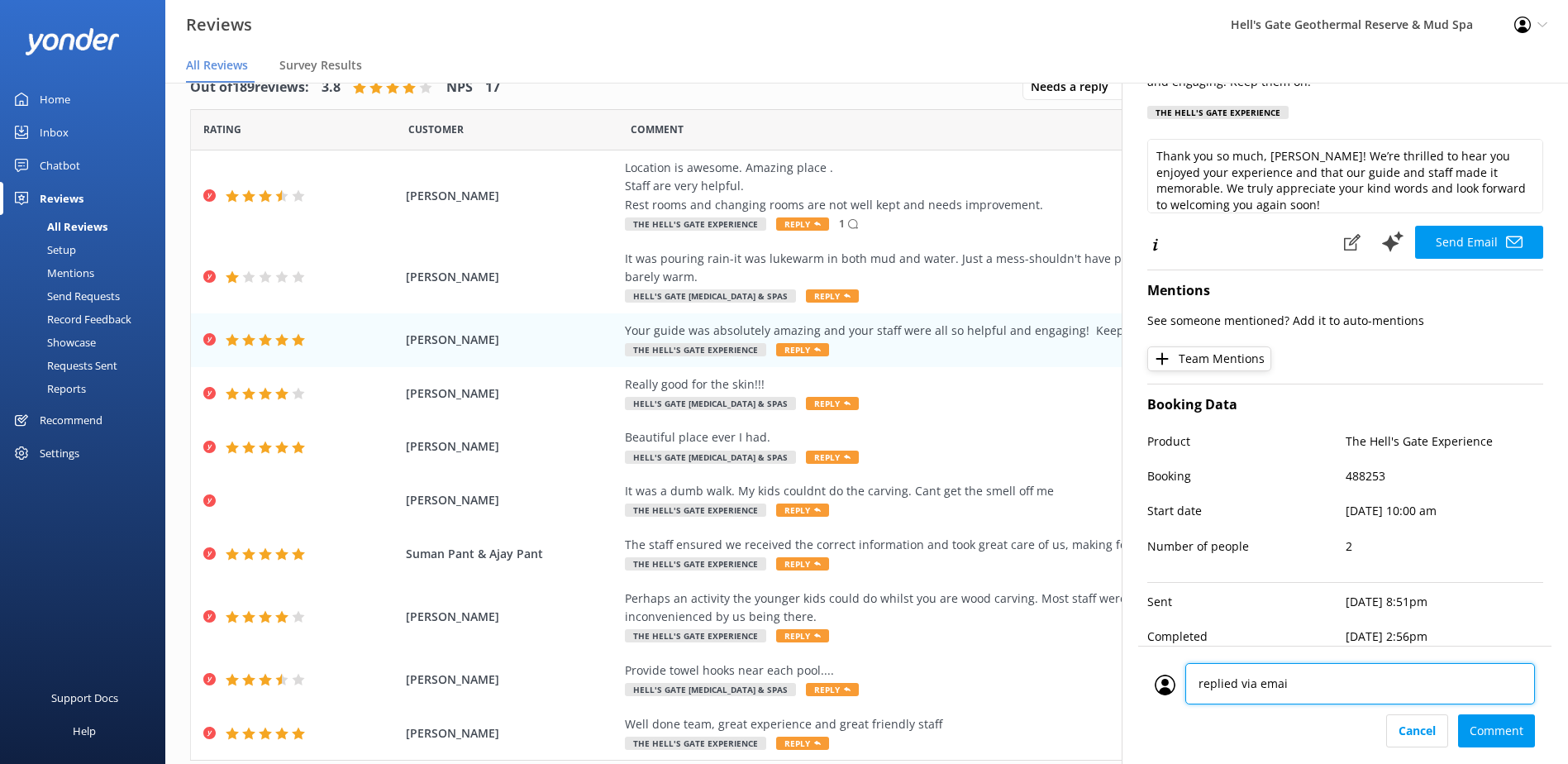
type textarea "replied via email"
click at [1487, 723] on div "Cancel Comment" at bounding box center [1345, 730] width 380 height 33
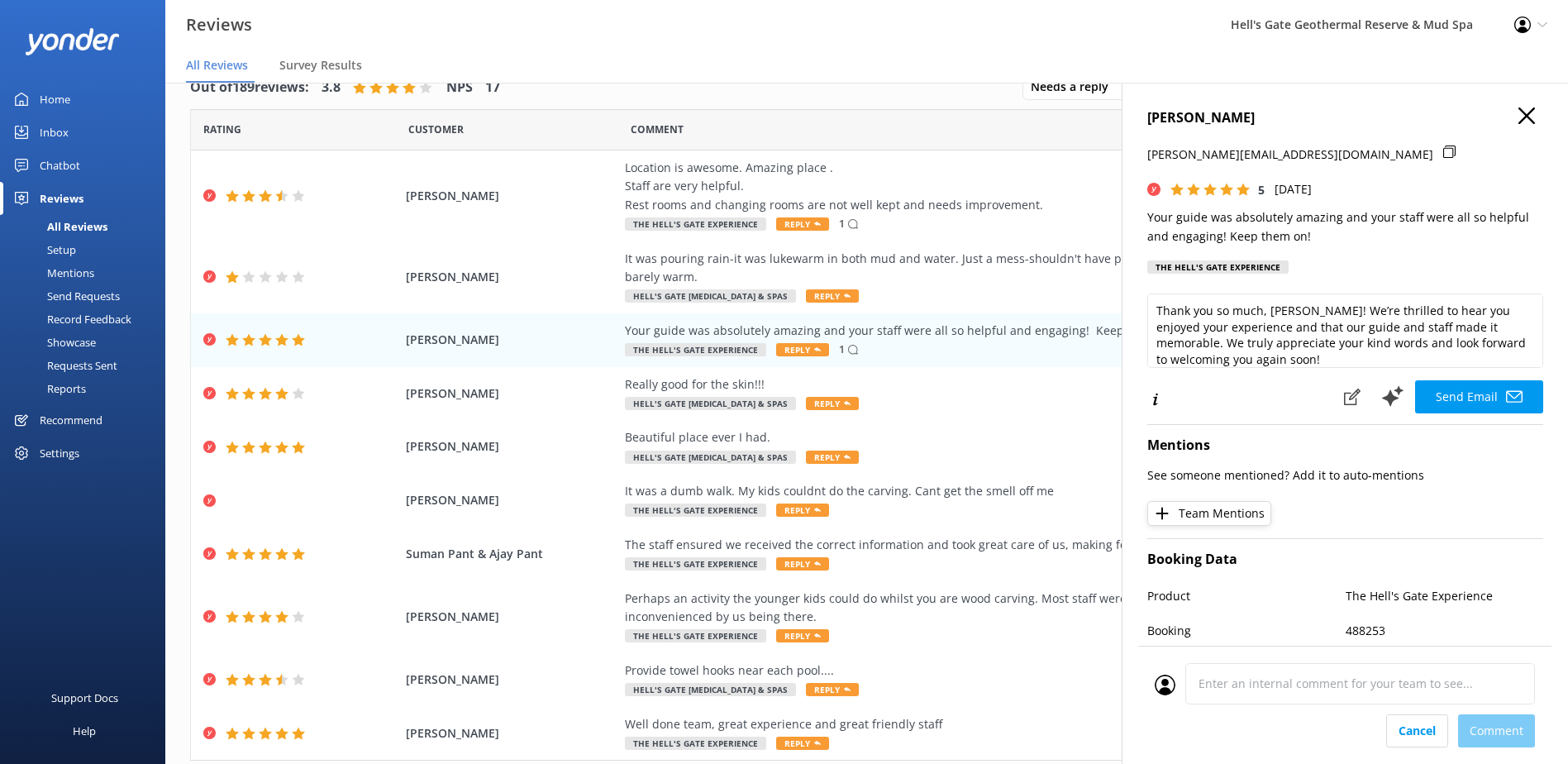
click at [1518, 115] on icon "button" at bounding box center [1526, 115] width 16 height 16
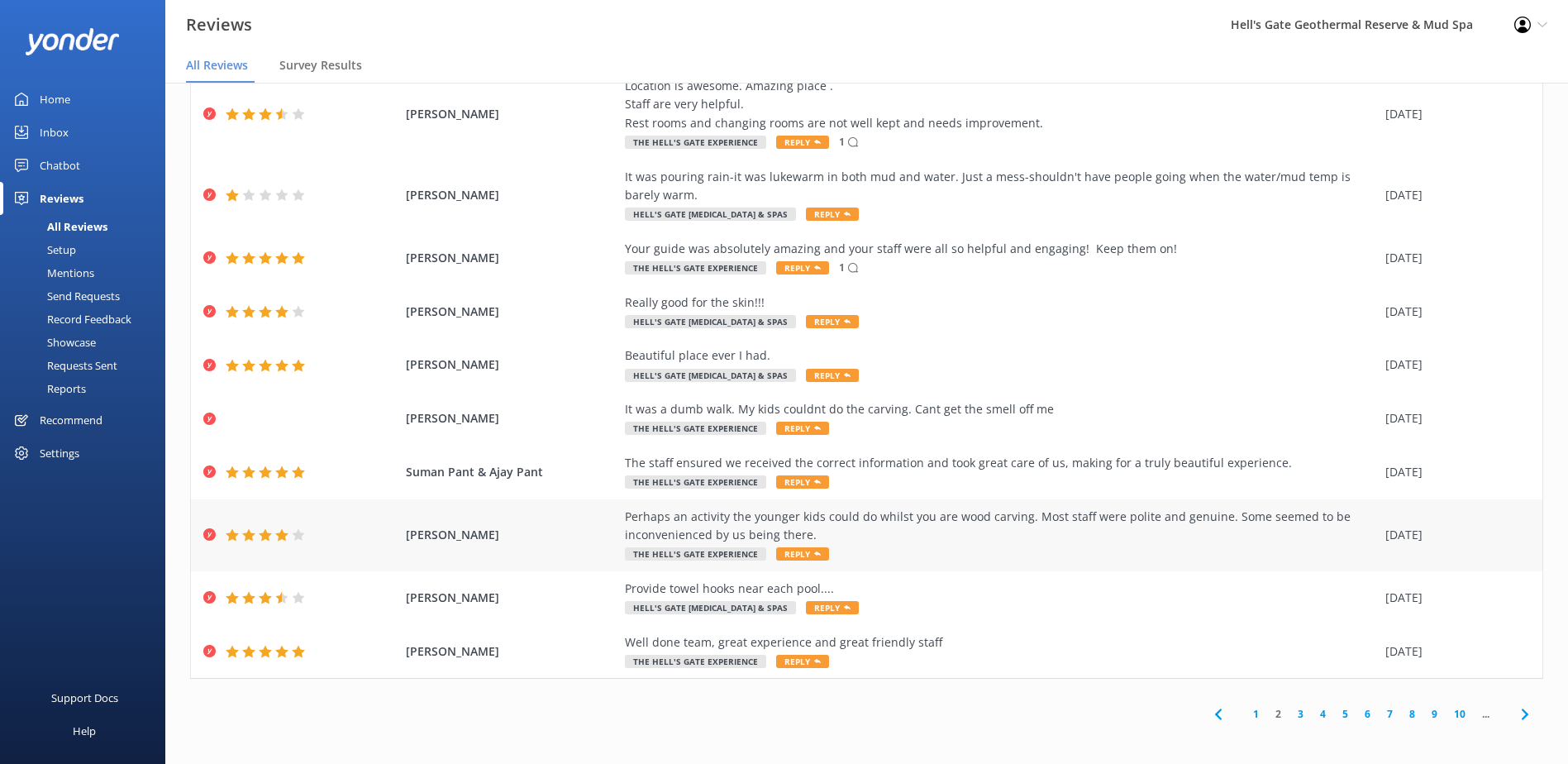
scroll to position [83, 0]
click at [1289, 710] on link "3" at bounding box center [1300, 712] width 22 height 15
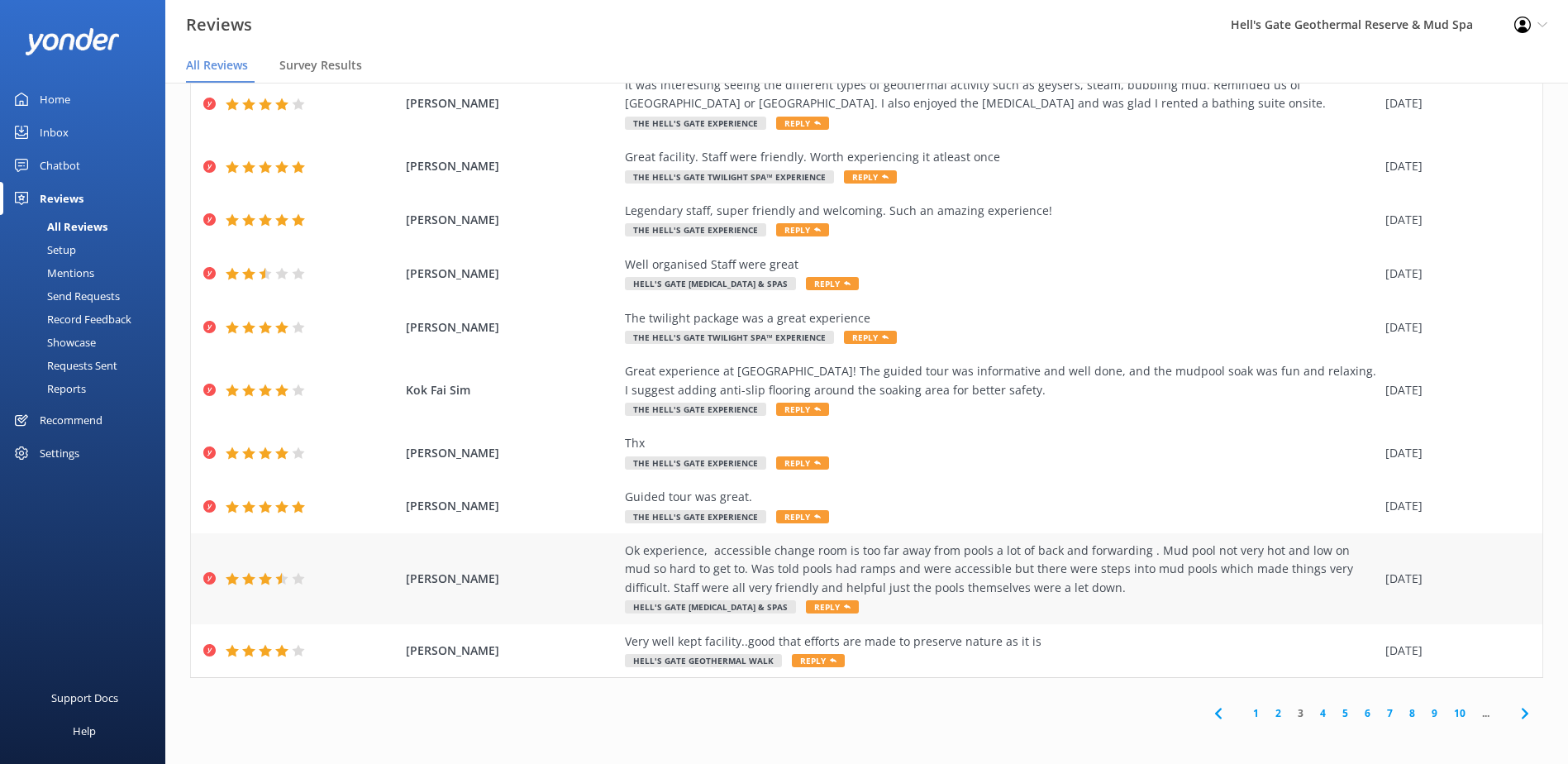
scroll to position [83, 0]
